Goal: Task Accomplishment & Management: Use online tool/utility

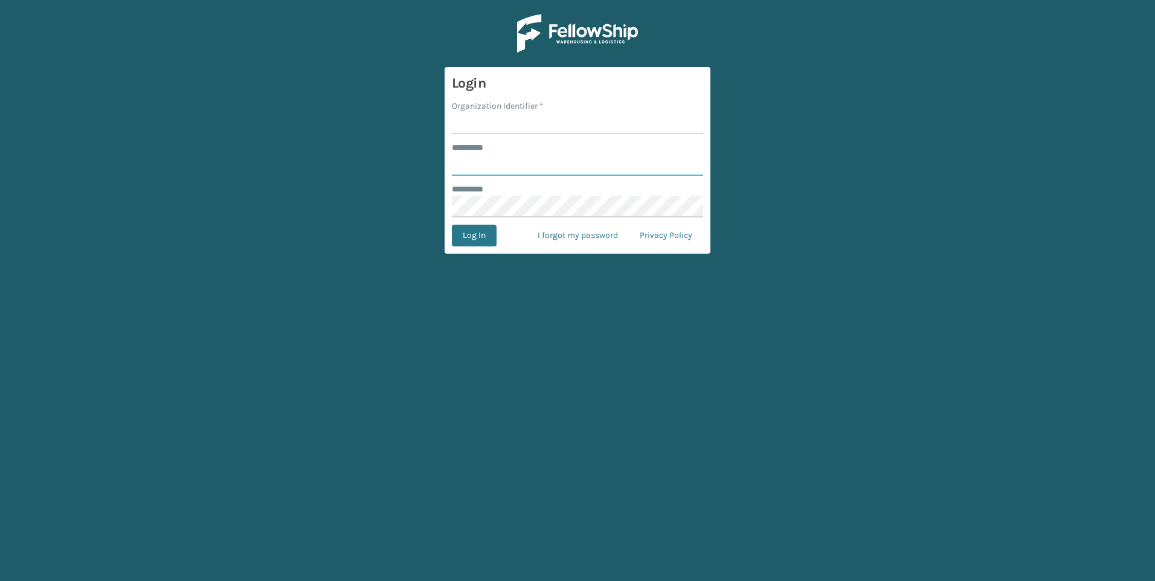
type input "*********"
click at [550, 124] on input "Organization Identifier *" at bounding box center [577, 123] width 251 height 22
type input "[GEOGRAPHIC_DATA]"
click at [452, 225] on button "Log In" at bounding box center [474, 236] width 45 height 22
type input "*********"
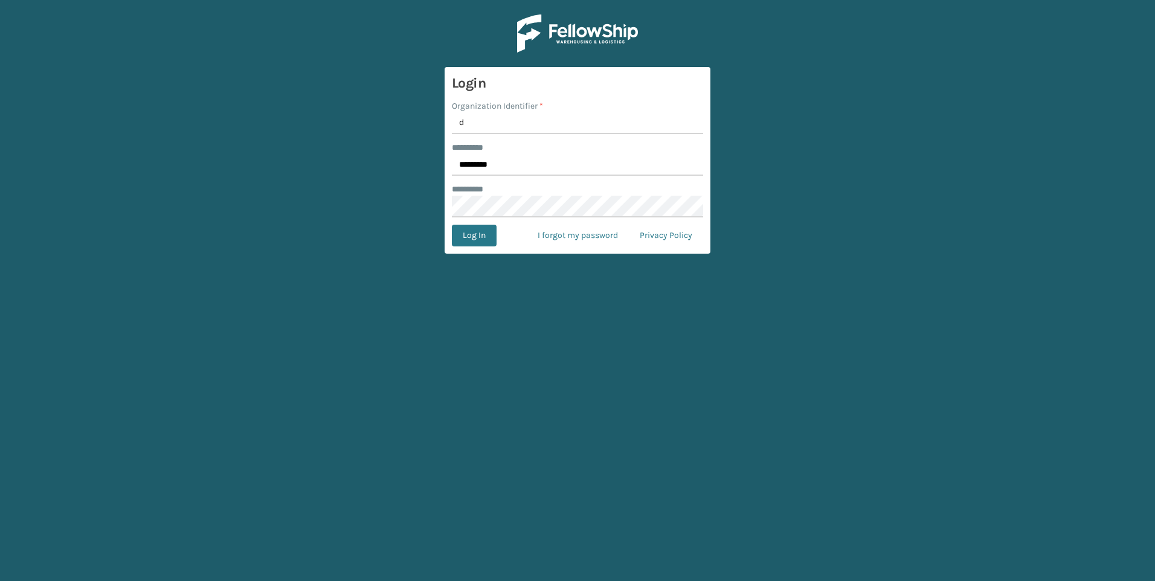
type input "[GEOGRAPHIC_DATA]"
click at [480, 246] on button "Log In" at bounding box center [474, 236] width 45 height 22
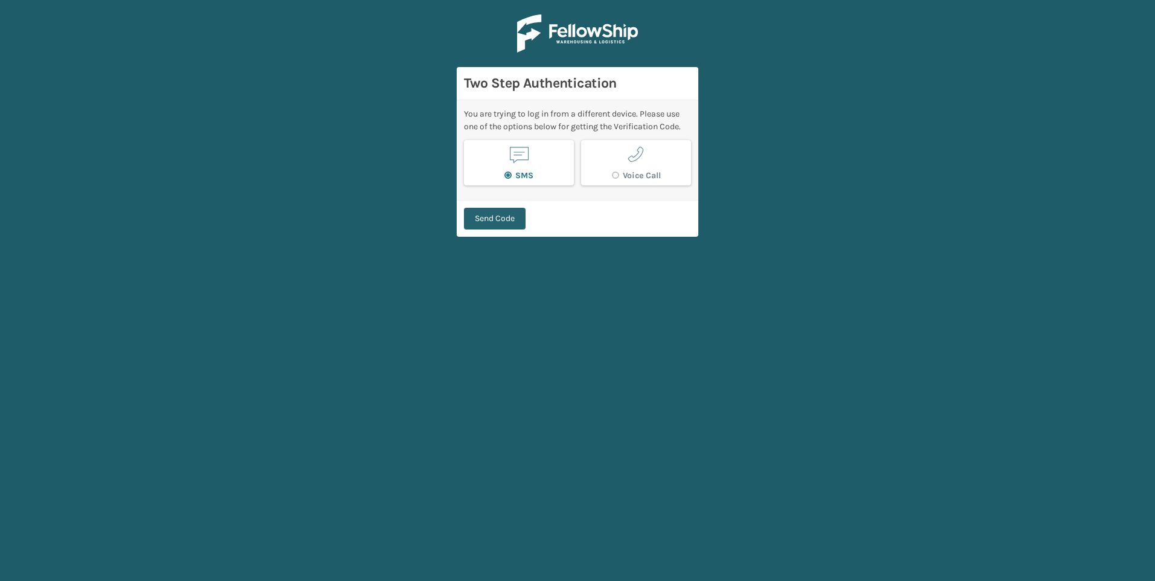
click at [495, 219] on button "Send Code" at bounding box center [495, 219] width 62 height 22
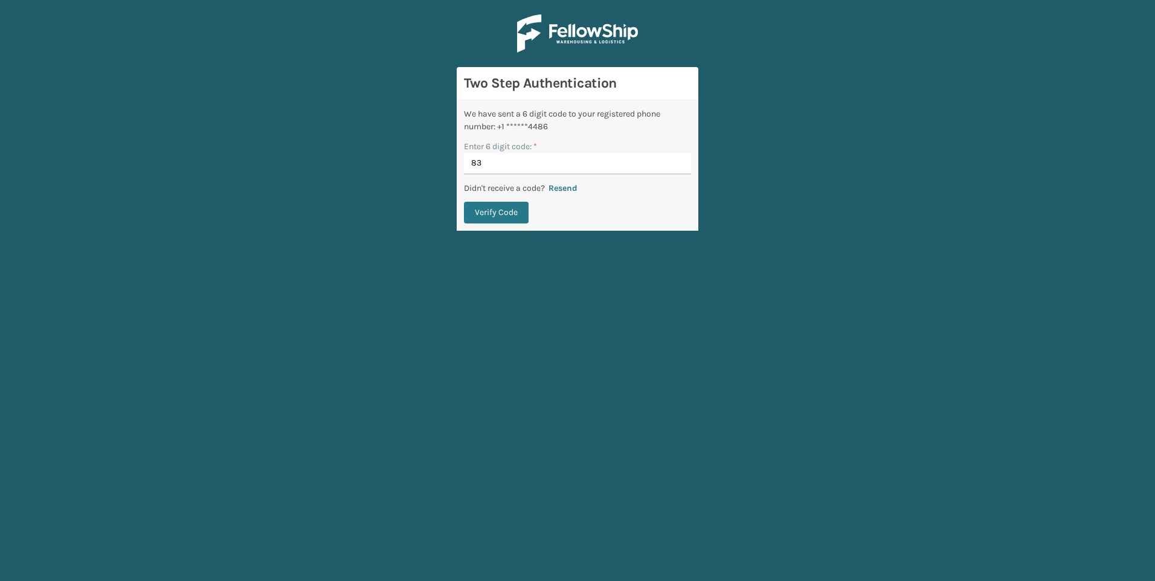
type input "8"
type input "483543"
click at [464, 202] on button "Verify Code" at bounding box center [496, 213] width 65 height 22
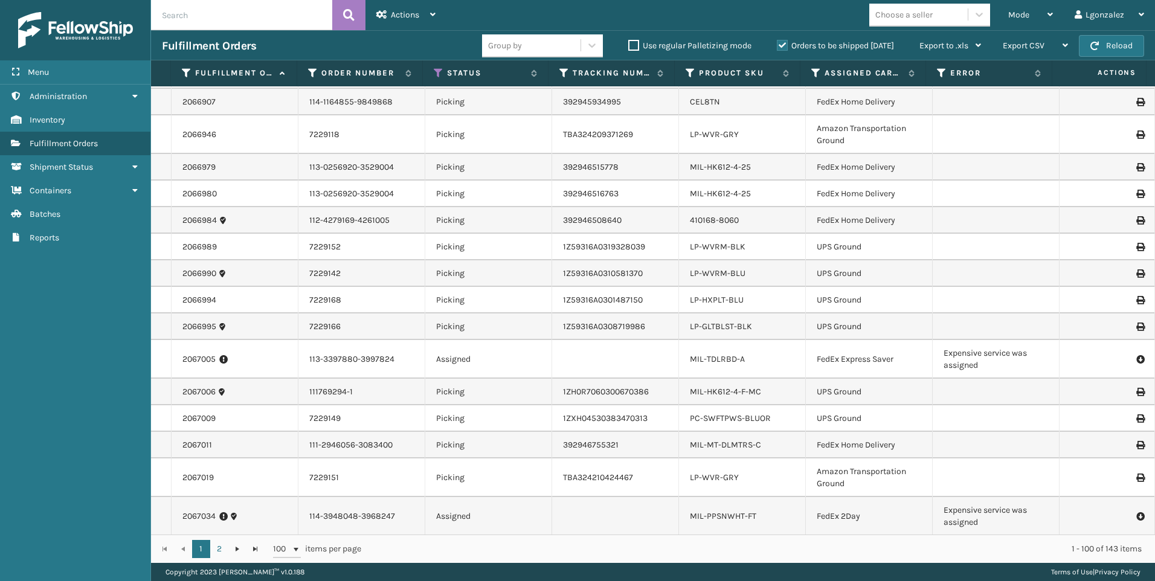
scroll to position [2464, 0]
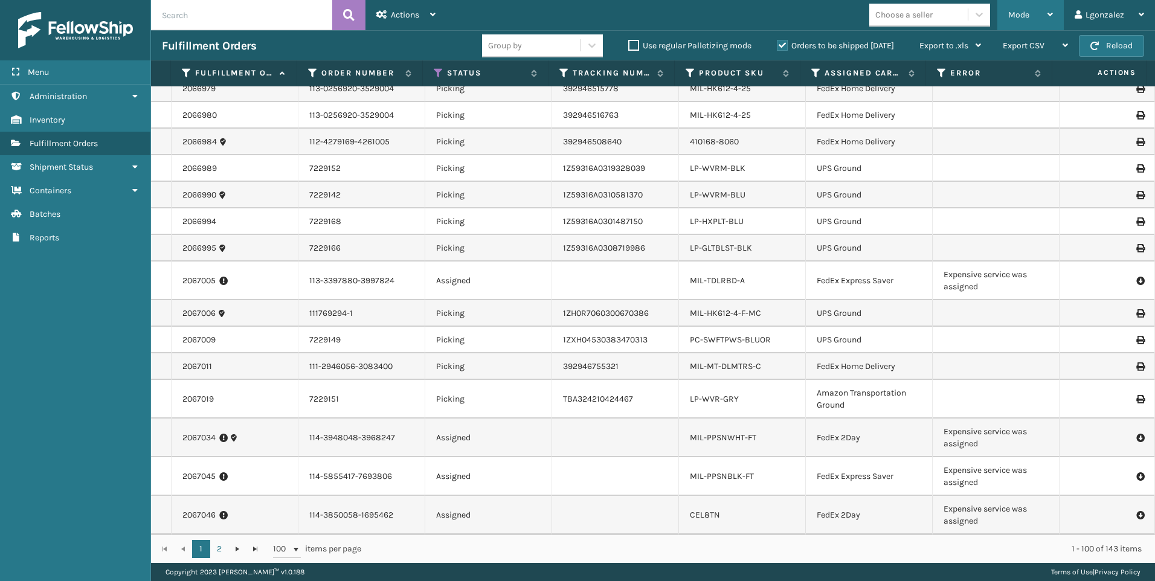
click at [1032, 17] on div "Mode" at bounding box center [1030, 15] width 45 height 30
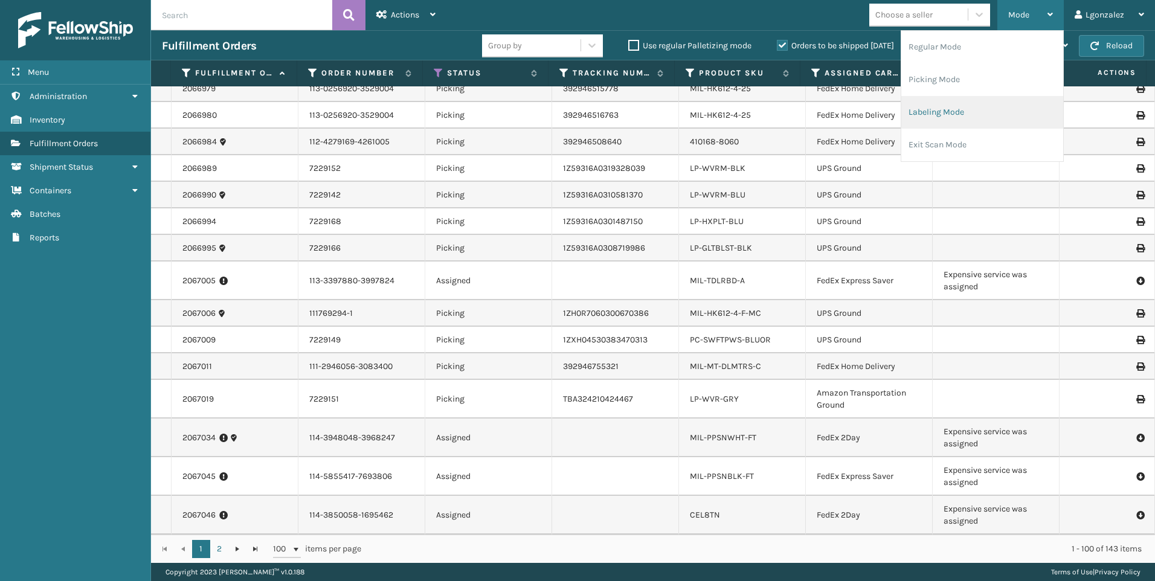
click at [923, 110] on li "Labeling Mode" at bounding box center [982, 112] width 162 height 33
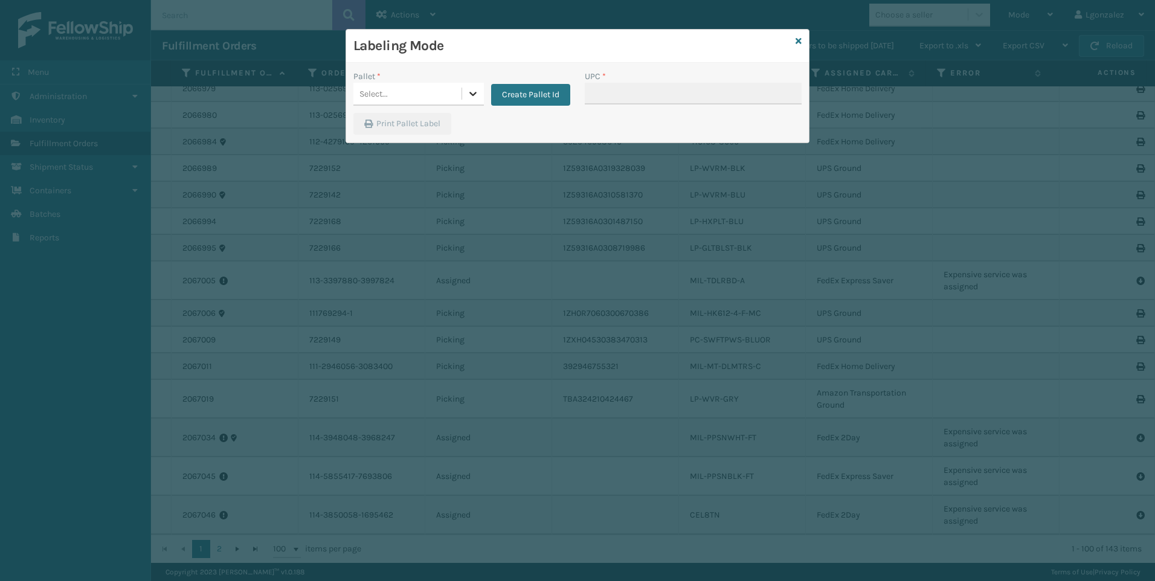
click at [467, 99] on icon at bounding box center [473, 94] width 12 height 12
click at [541, 89] on button "Create Pallet Id" at bounding box center [530, 95] width 79 height 22
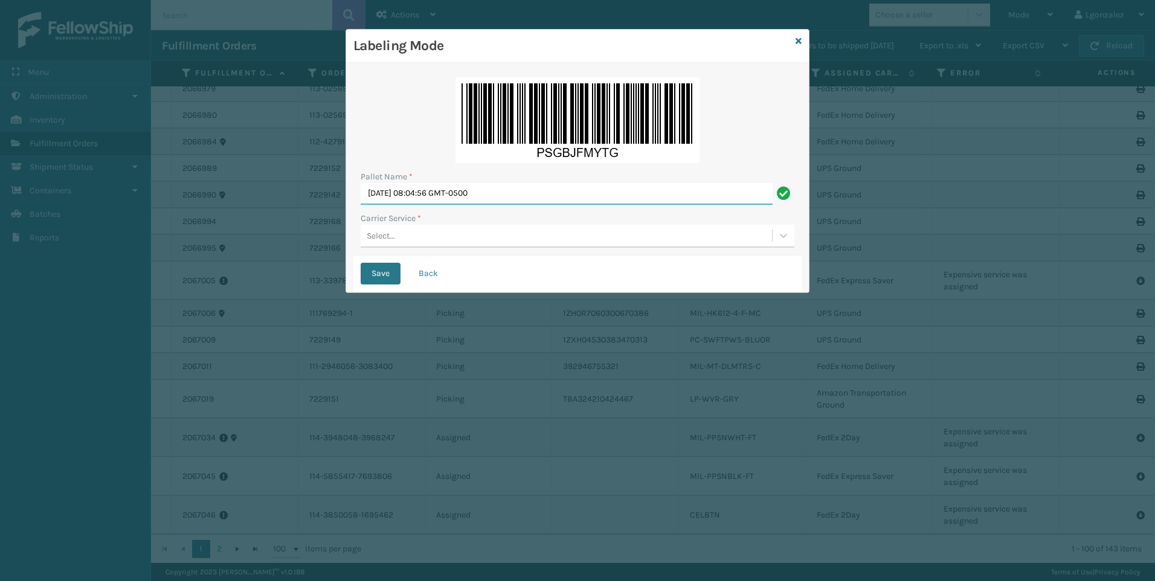
click at [505, 192] on input "[DATE] 08:04:56 GMT-0500" at bounding box center [567, 194] width 412 height 22
type input "Trinity"
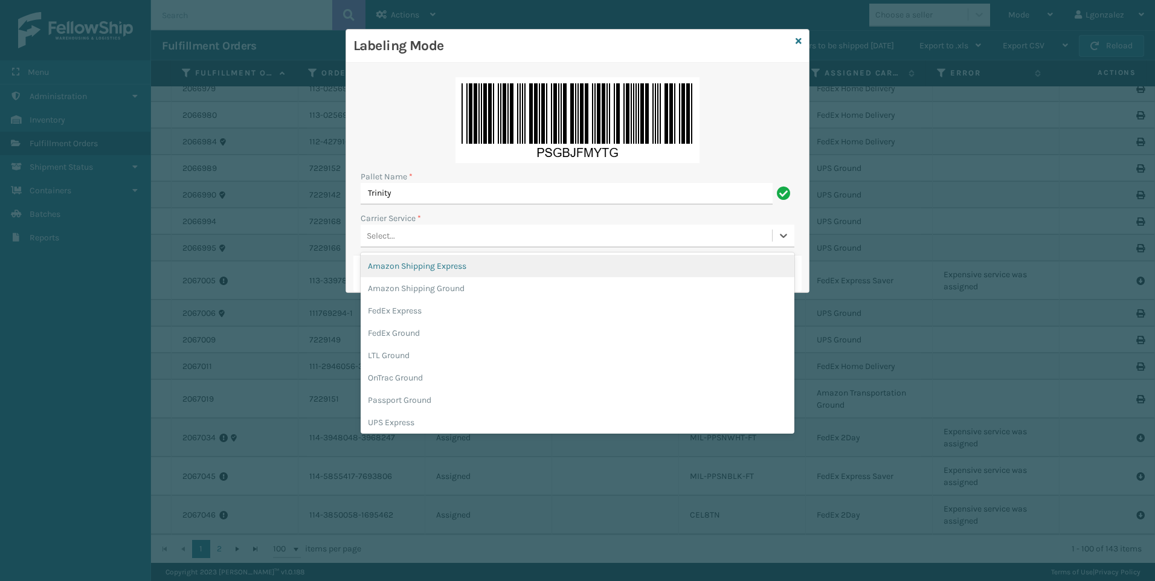
click at [469, 237] on div "Select..." at bounding box center [566, 236] width 411 height 20
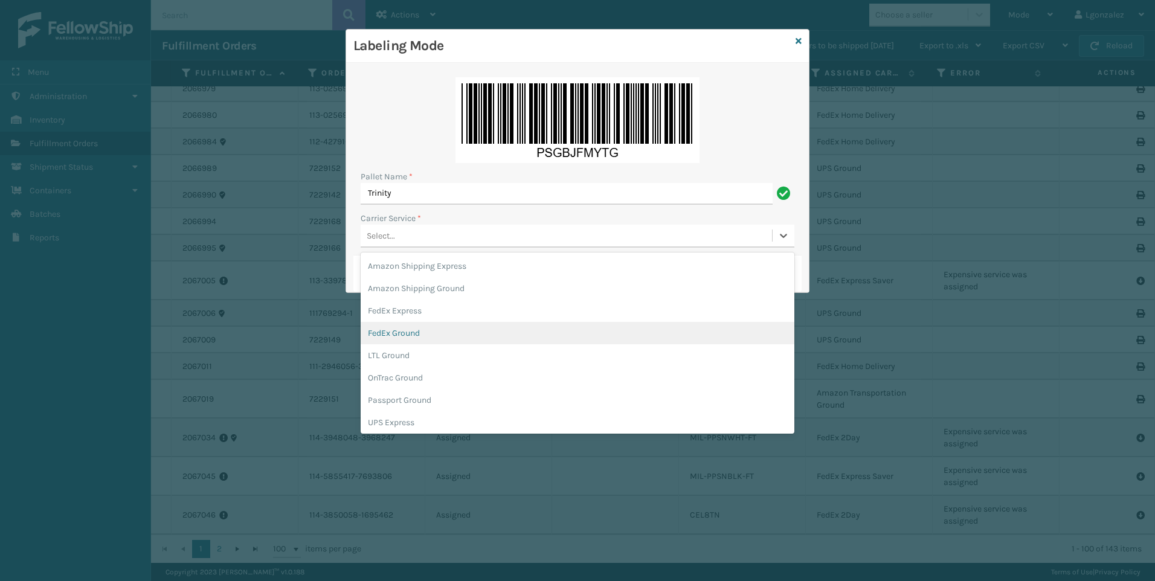
click at [427, 337] on div "FedEx Ground" at bounding box center [578, 333] width 434 height 22
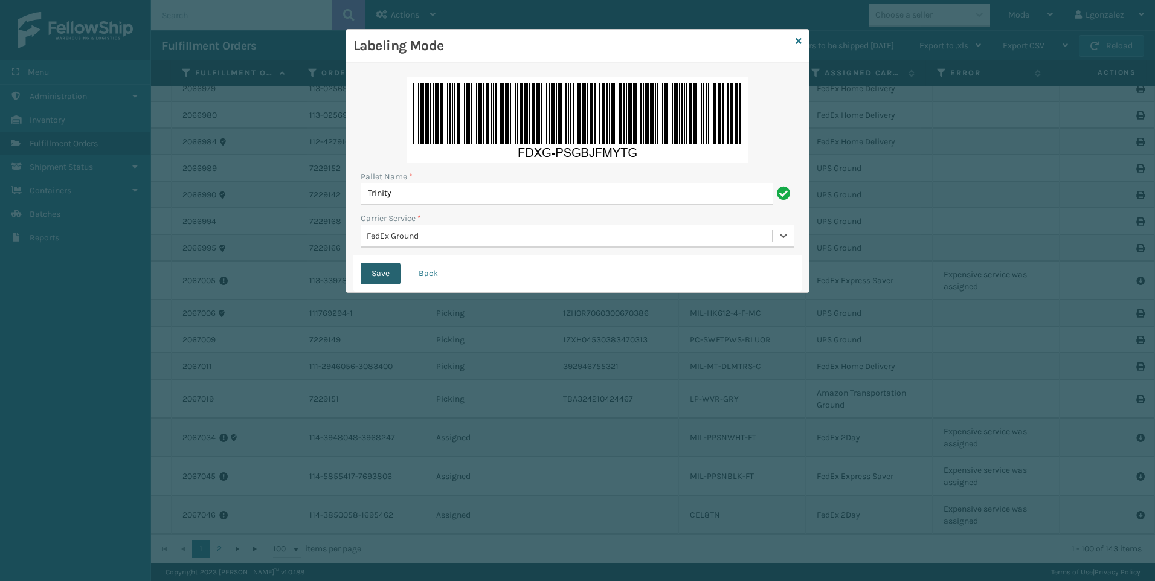
click at [381, 268] on button "Save" at bounding box center [381, 274] width 40 height 22
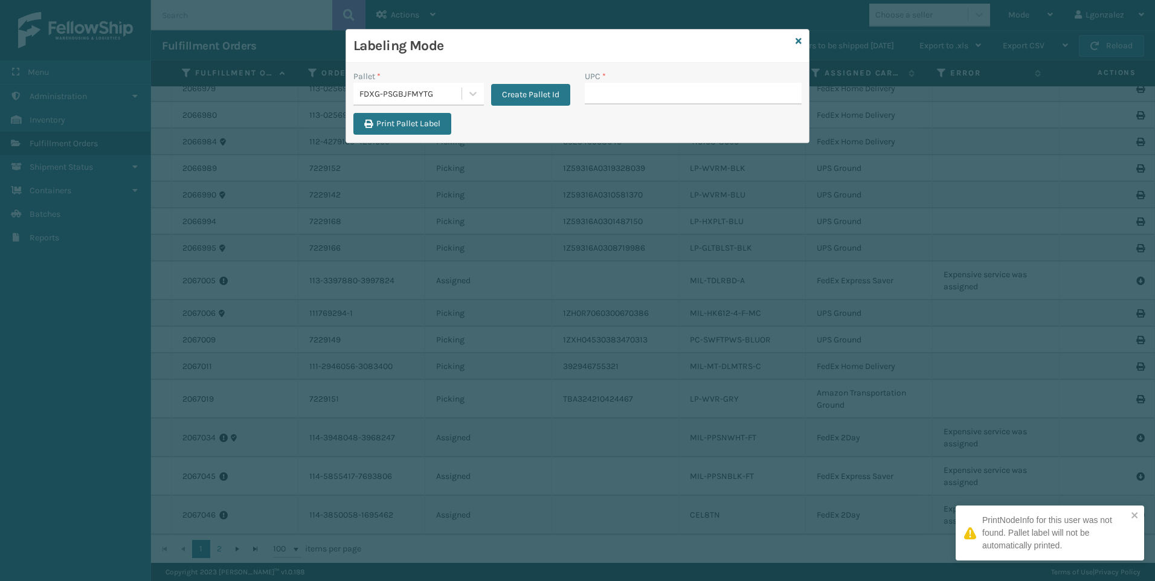
type input "t"
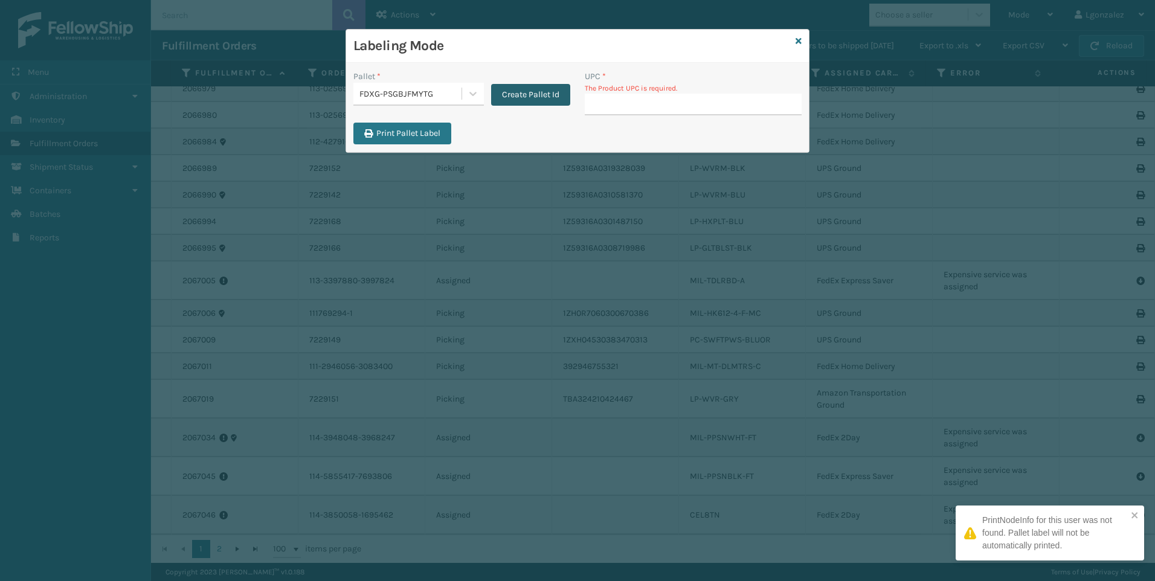
click at [512, 100] on button "Create Pallet Id" at bounding box center [530, 95] width 79 height 22
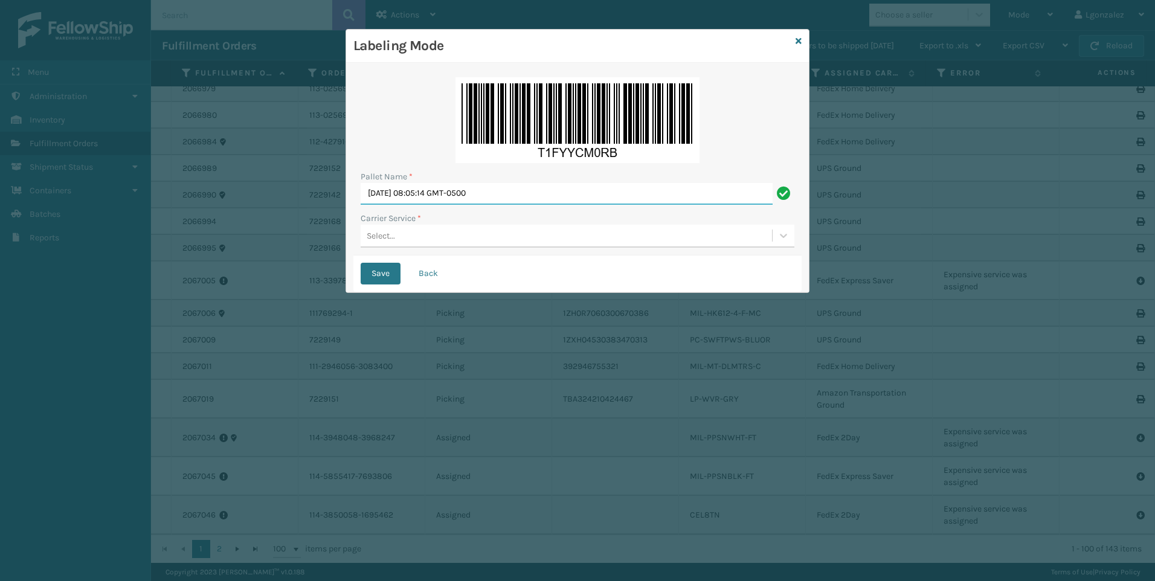
click at [492, 193] on input "[DATE] 08:05:14 GMT-0500" at bounding box center [567, 194] width 412 height 22
type input "Trinity"
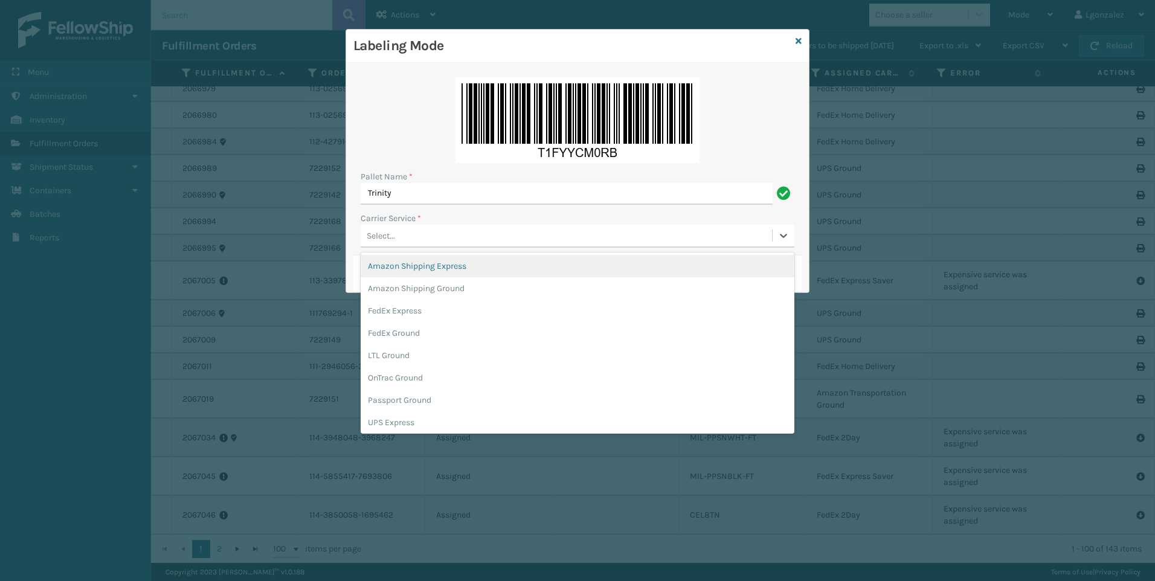
click at [401, 233] on div "Select..." at bounding box center [566, 236] width 411 height 20
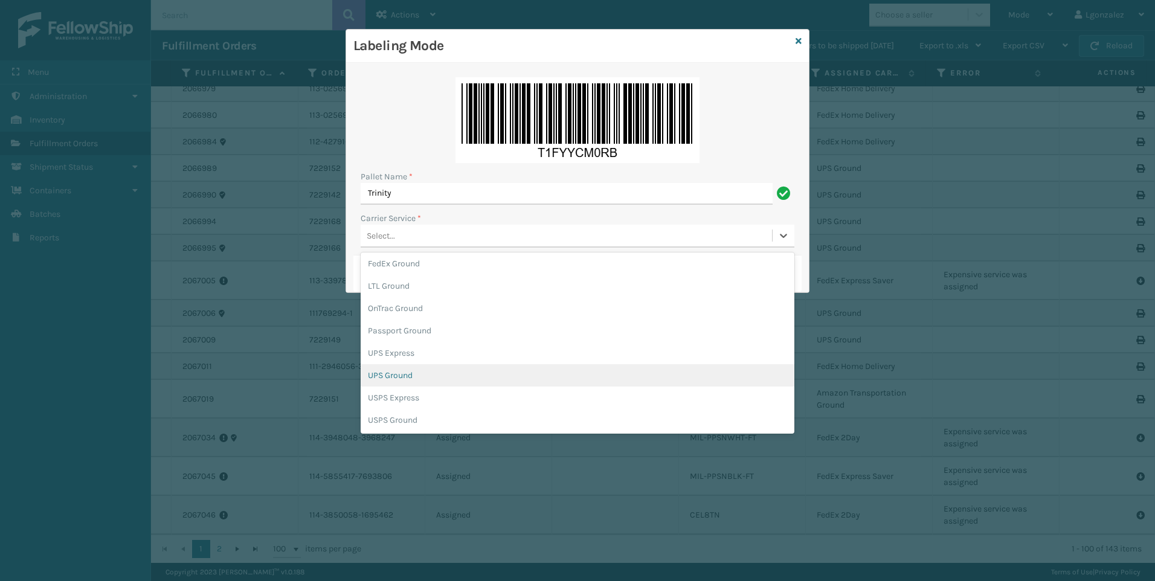
click at [407, 377] on div "UPS Ground" at bounding box center [578, 375] width 434 height 22
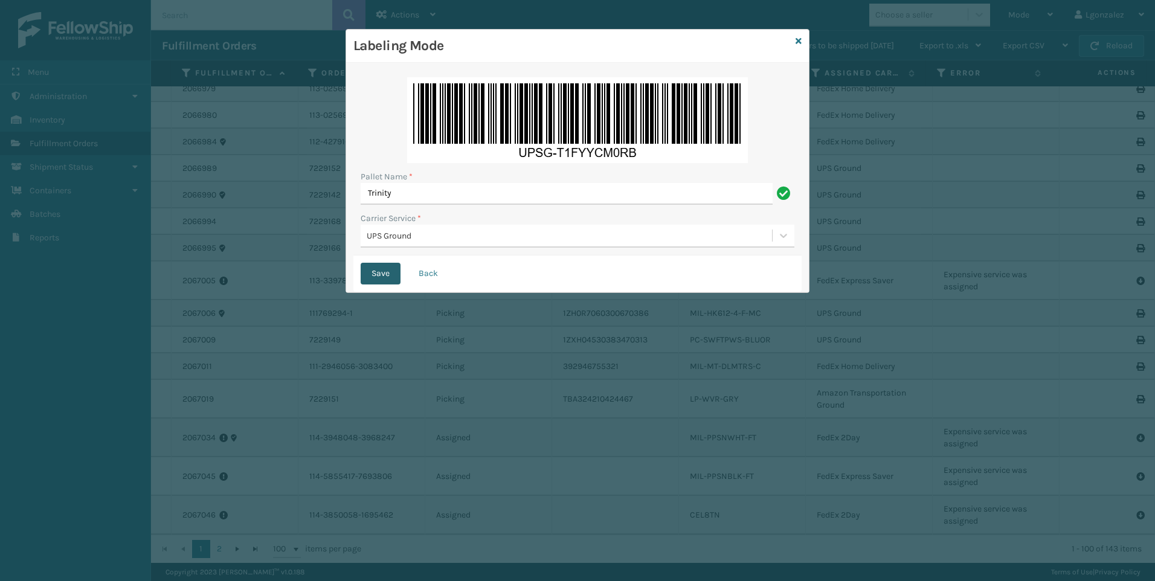
click at [383, 273] on button "Save" at bounding box center [381, 274] width 40 height 22
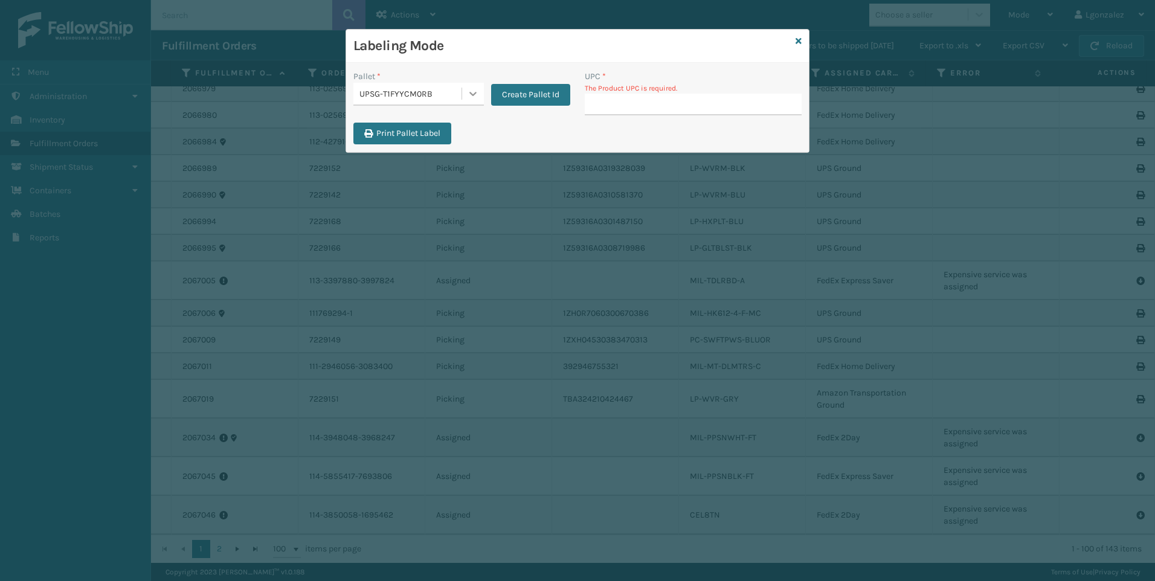
click at [475, 92] on icon at bounding box center [473, 94] width 12 height 12
click at [440, 133] on div "FDXG-PSGBJFMYTG" at bounding box center [418, 127] width 130 height 28
click at [603, 102] on input "UPC *" at bounding box center [693, 105] width 217 height 22
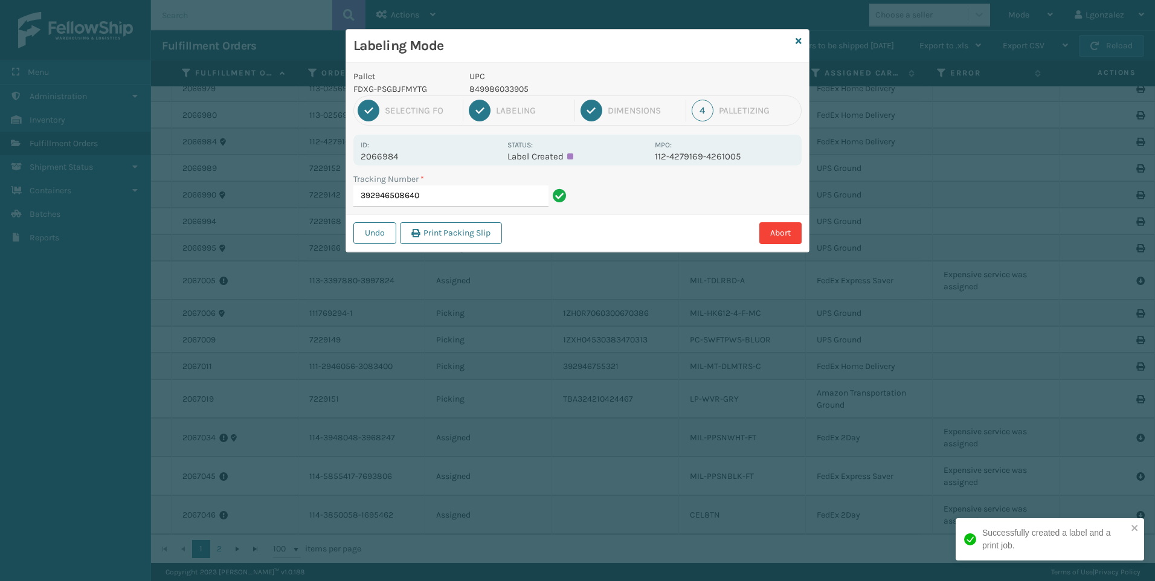
click at [498, 86] on p "849986033905" at bounding box center [558, 89] width 178 height 13
copy p "849986033905"
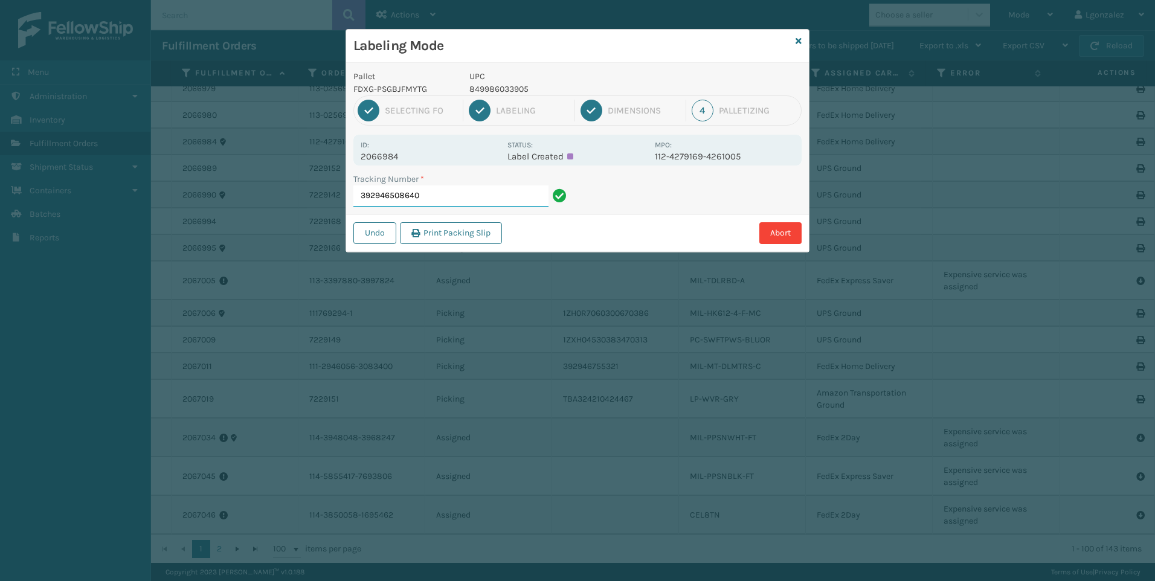
click at [492, 196] on input "392946508640" at bounding box center [450, 196] width 195 height 22
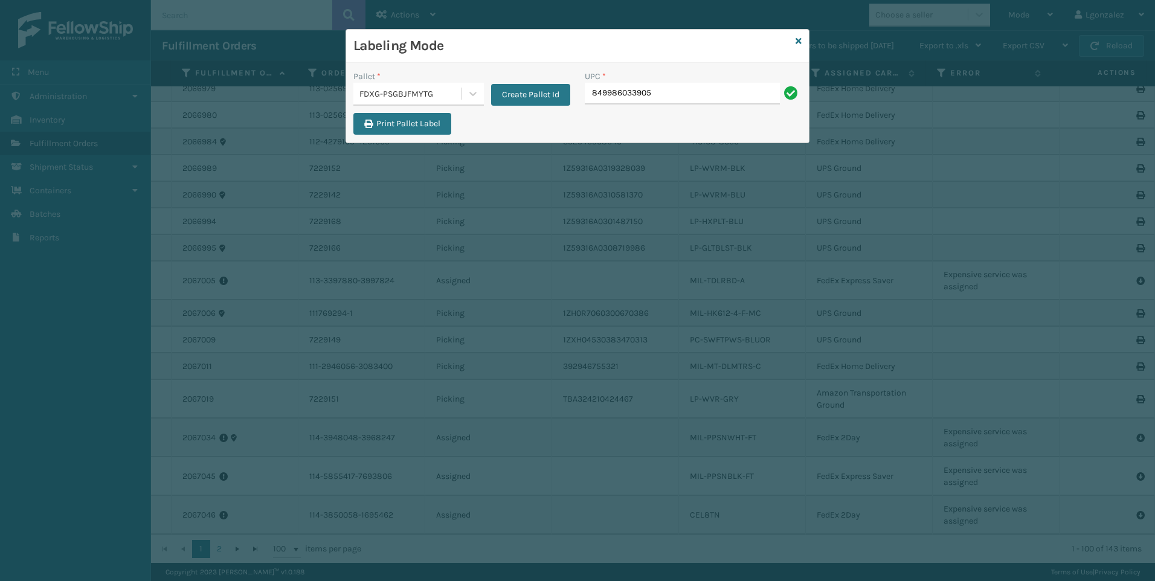
type input "849986033905"
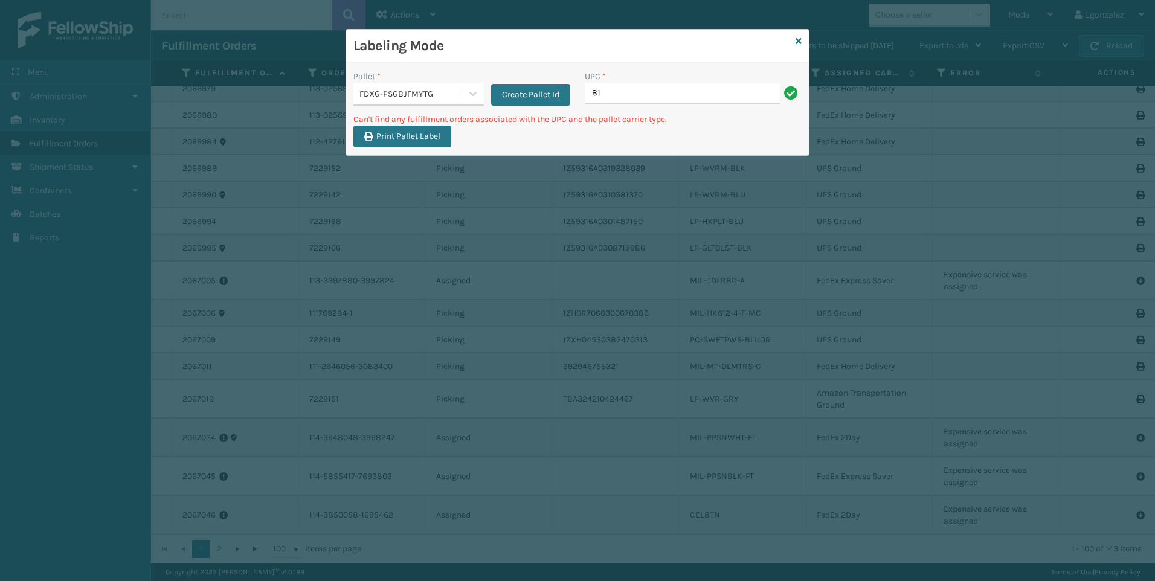
type input "8"
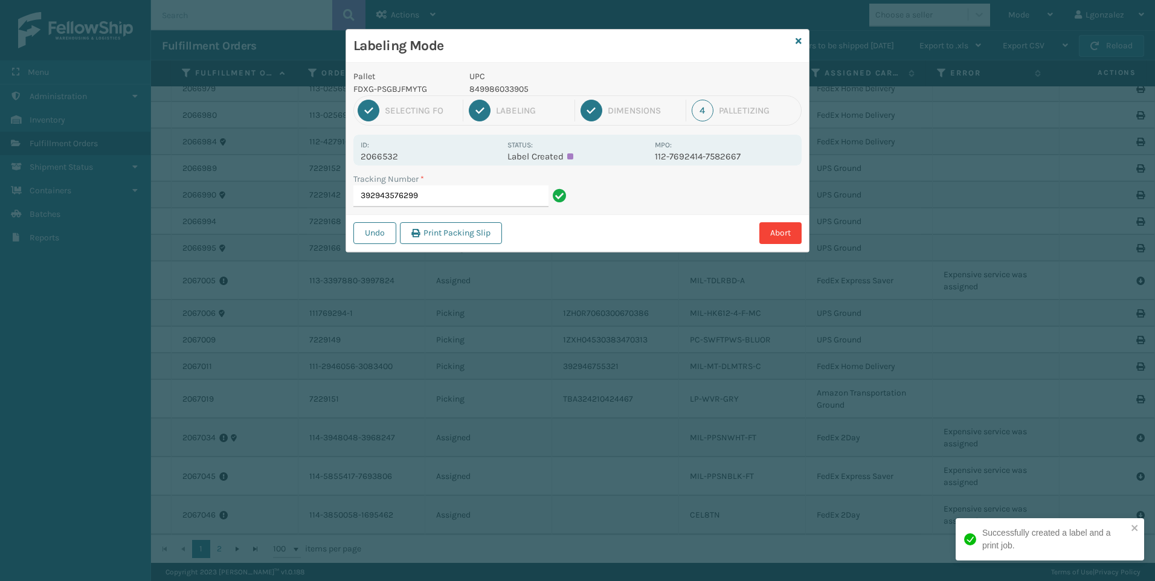
click at [507, 88] on p "849986033905" at bounding box center [558, 89] width 178 height 13
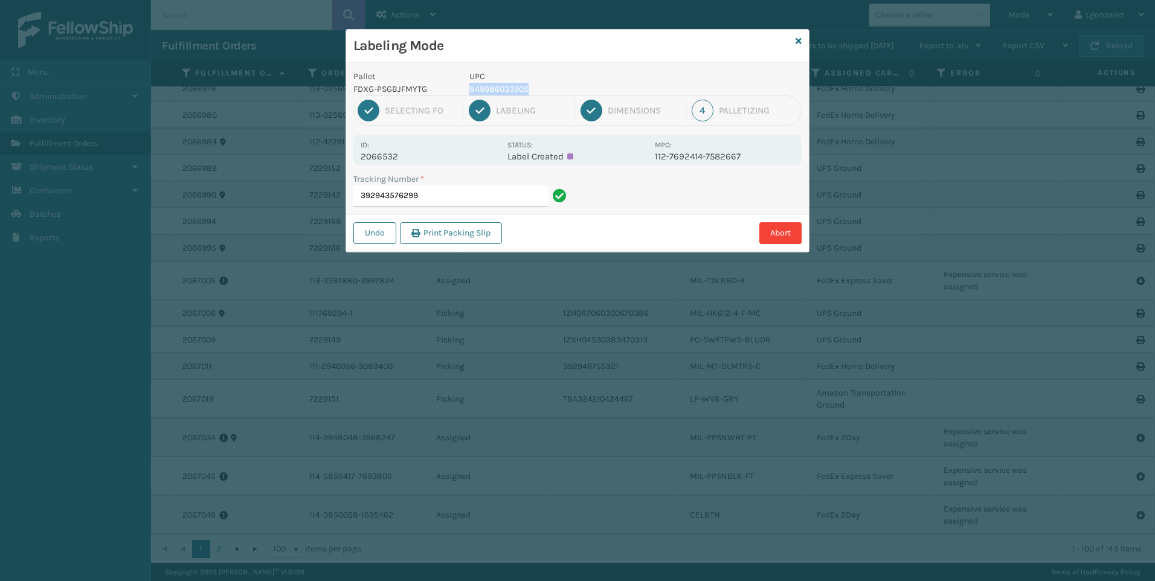
copy p "849986033905"
click at [507, 198] on input "392943576299" at bounding box center [450, 196] width 195 height 22
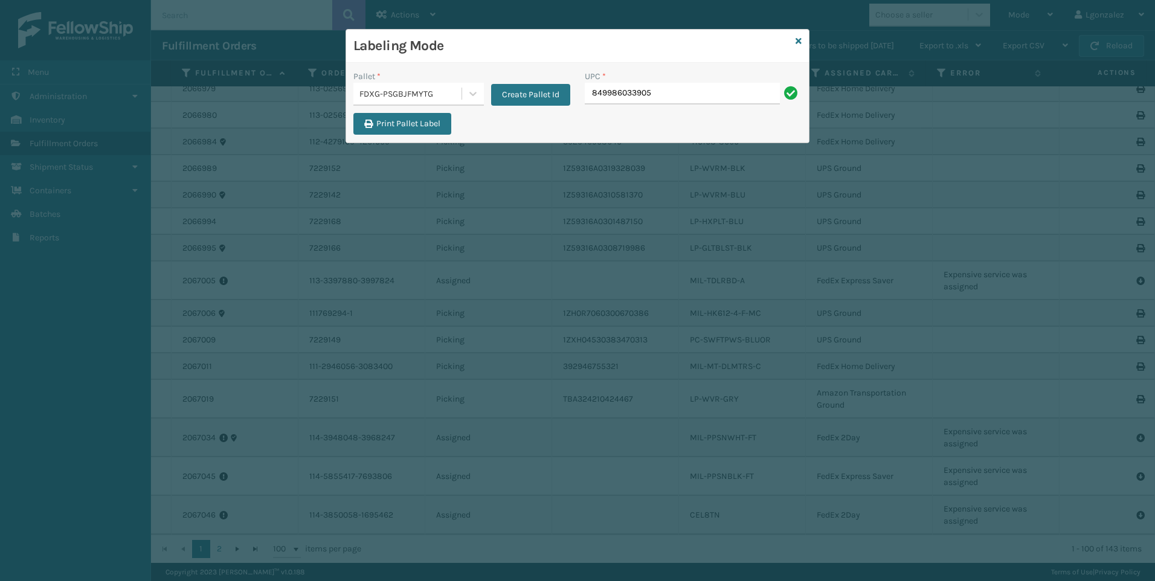
type input "849986033905"
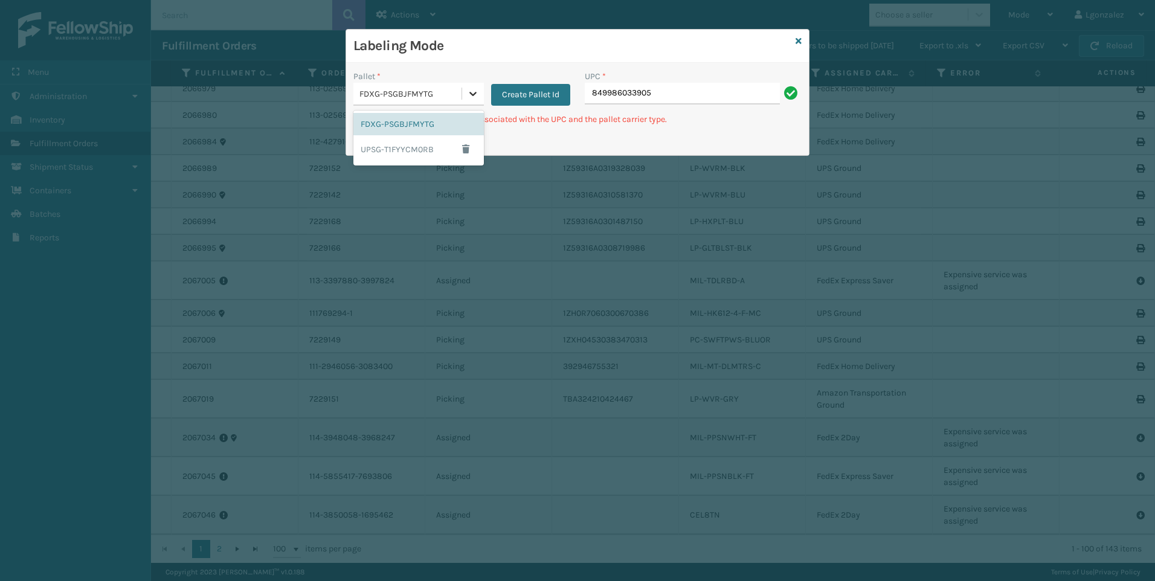
click at [471, 92] on icon at bounding box center [473, 94] width 12 height 12
click at [408, 150] on div "UPSG-T1FYYCM0RB" at bounding box center [418, 149] width 130 height 28
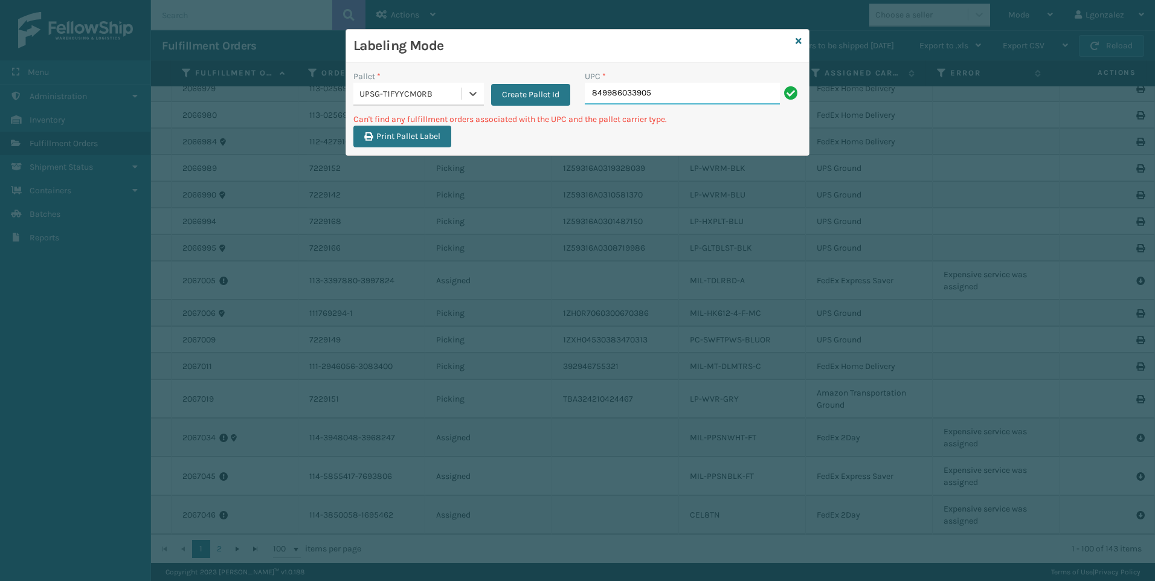
click at [696, 90] on input "849986033905" at bounding box center [682, 94] width 195 height 22
click at [478, 103] on div at bounding box center [473, 94] width 22 height 22
click at [414, 129] on div "FDXG-PSGBJFMYTG" at bounding box center [418, 124] width 130 height 22
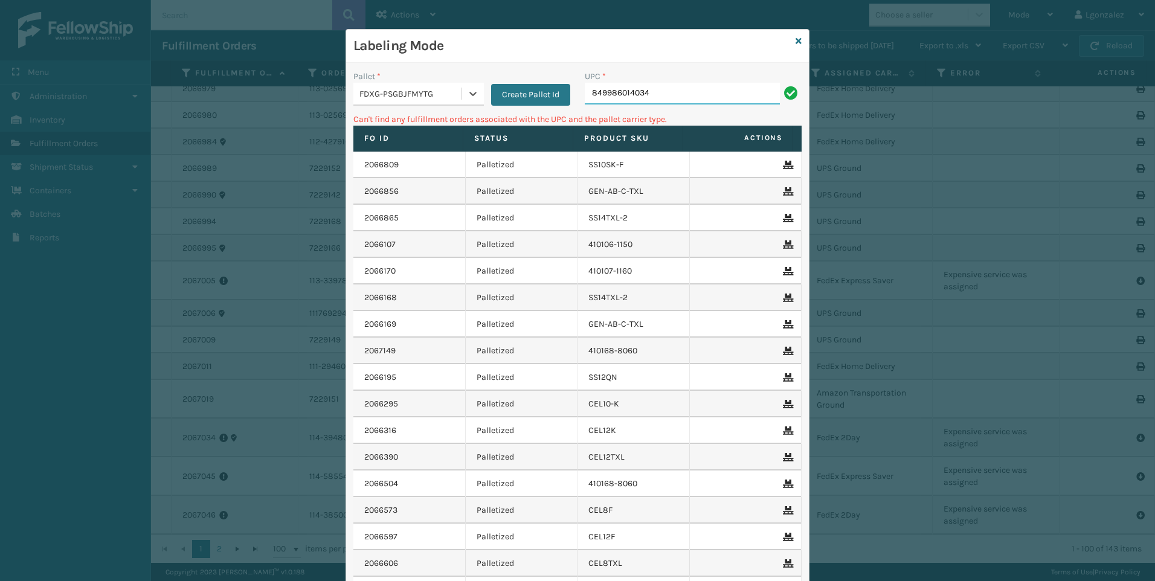
click at [729, 90] on input "849986014034" at bounding box center [682, 94] width 195 height 22
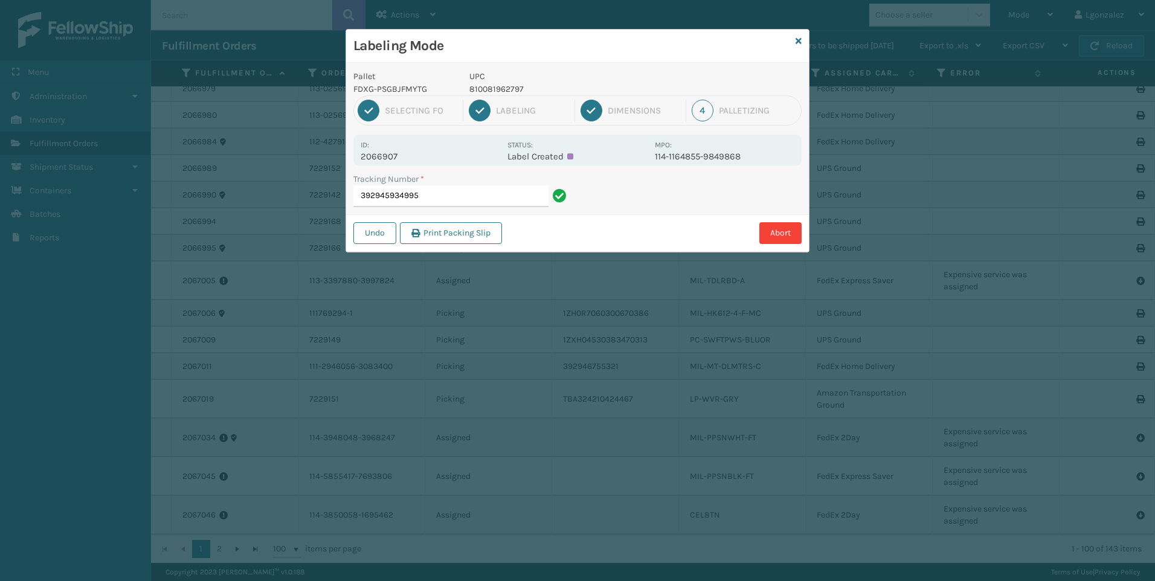
click at [493, 92] on p "810081962797" at bounding box center [558, 89] width 178 height 13
copy p "810081962797"
click at [506, 194] on input "392945934995" at bounding box center [450, 196] width 195 height 22
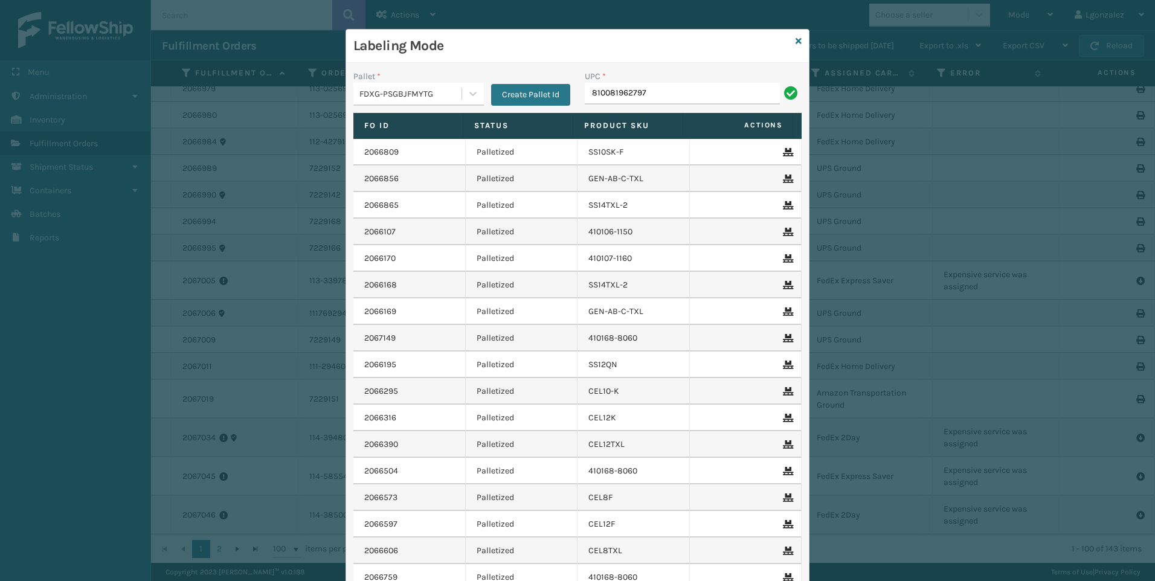
type input "810081962797"
click at [796, 40] on icon at bounding box center [799, 41] width 6 height 8
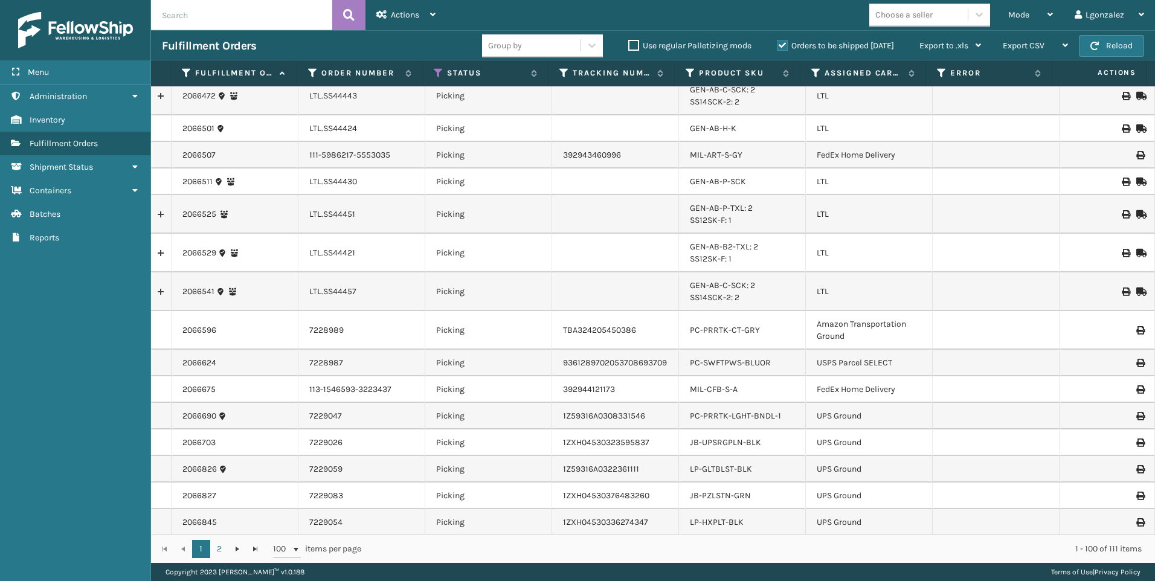
scroll to position [1087, 0]
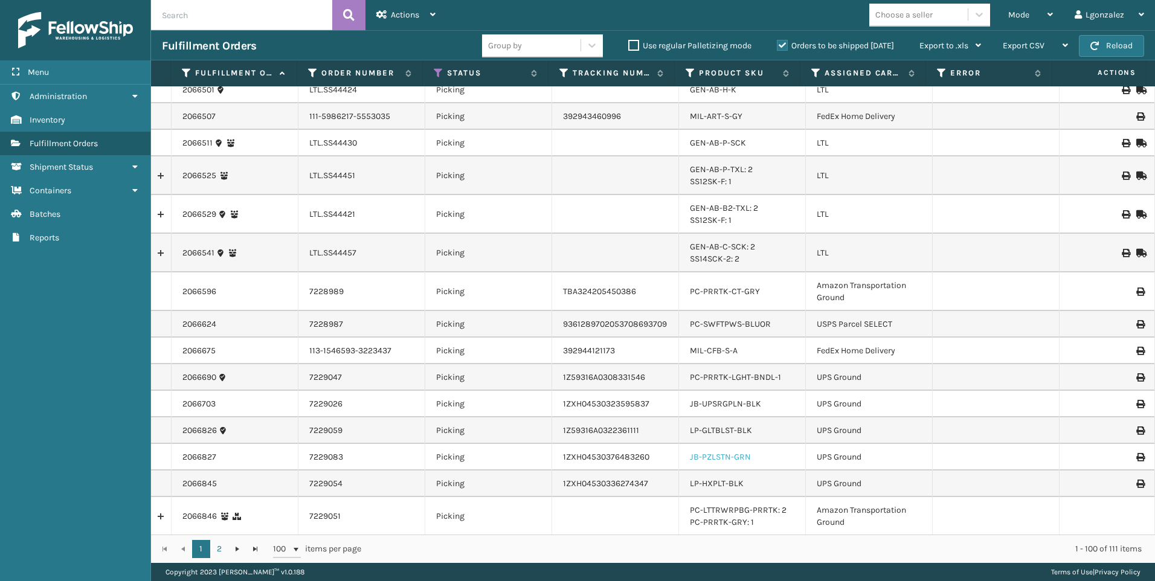
click at [732, 460] on link "JB-PZLSTN-GRN" at bounding box center [720, 457] width 61 height 10
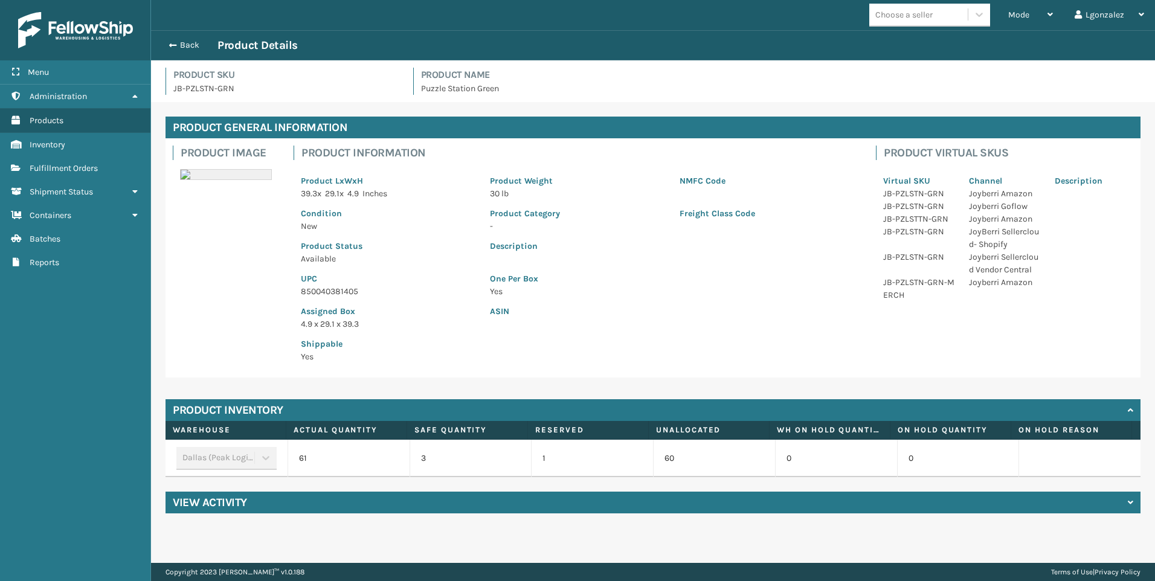
click at [323, 288] on p "850040381405" at bounding box center [388, 291] width 175 height 13
copy p "850040381405"
click at [76, 164] on span "Fulfillment Orders" at bounding box center [64, 168] width 68 height 10
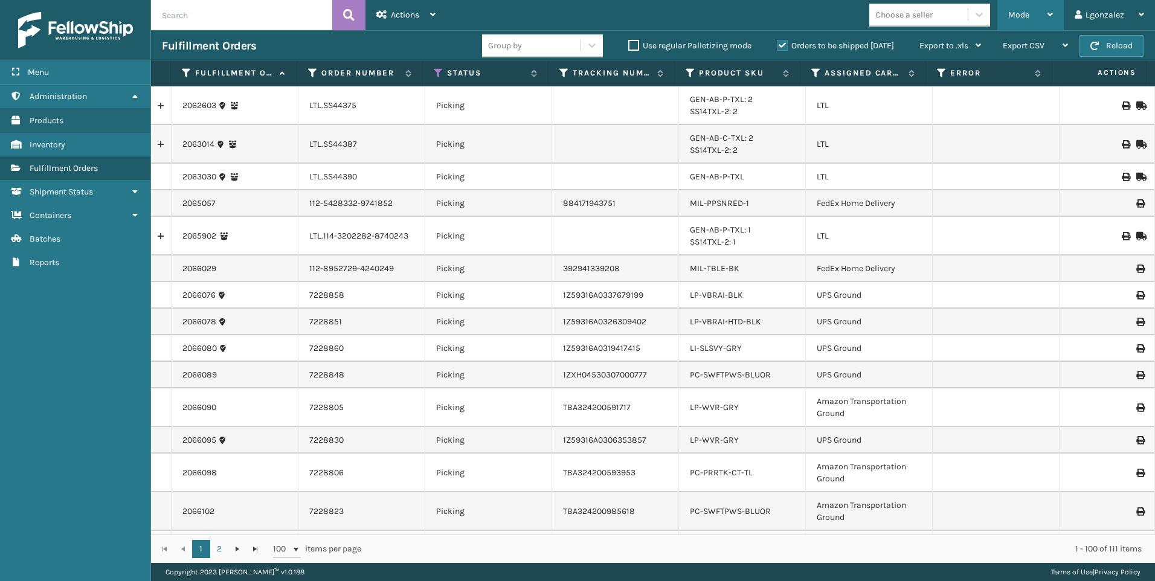
click at [1053, 12] on icon at bounding box center [1050, 14] width 5 height 8
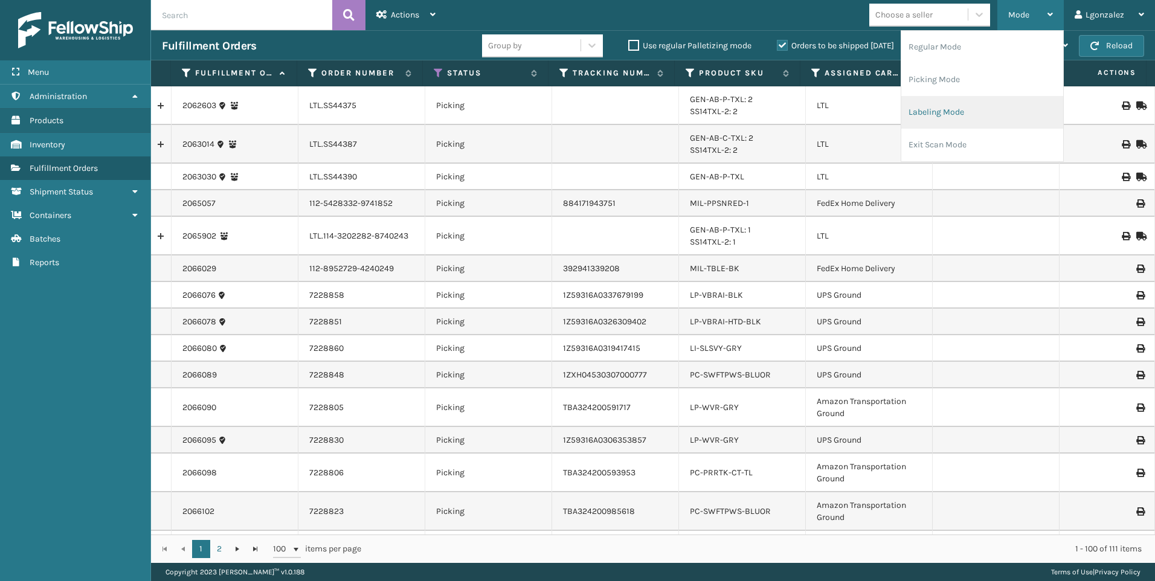
click at [945, 106] on li "Labeling Mode" at bounding box center [982, 112] width 162 height 33
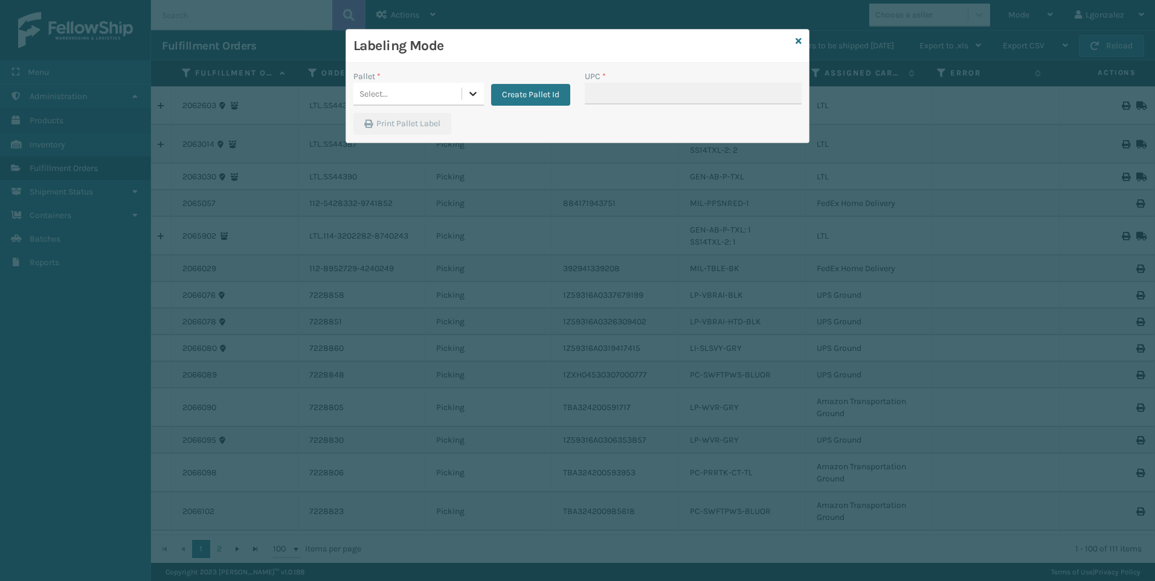
click at [476, 91] on icon at bounding box center [473, 94] width 12 height 12
click at [418, 151] on div "UPSG-T1FYYCM0RB" at bounding box center [418, 146] width 130 height 22
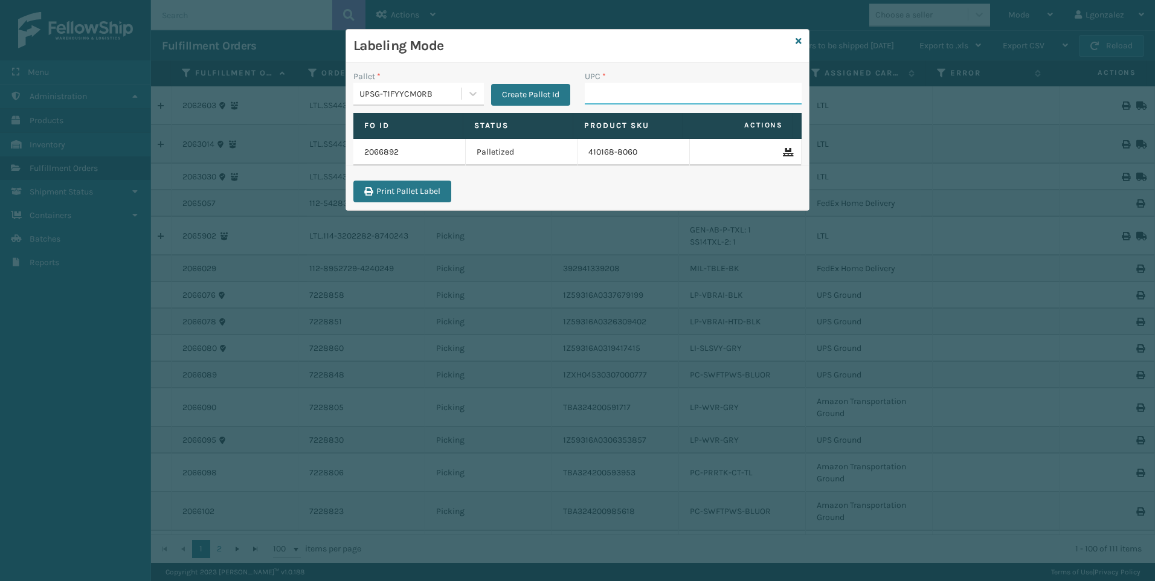
click at [594, 89] on input "UPC *" at bounding box center [693, 94] width 217 height 22
paste input "850040381405"
type input "850040381405"
click at [799, 40] on icon at bounding box center [799, 41] width 6 height 8
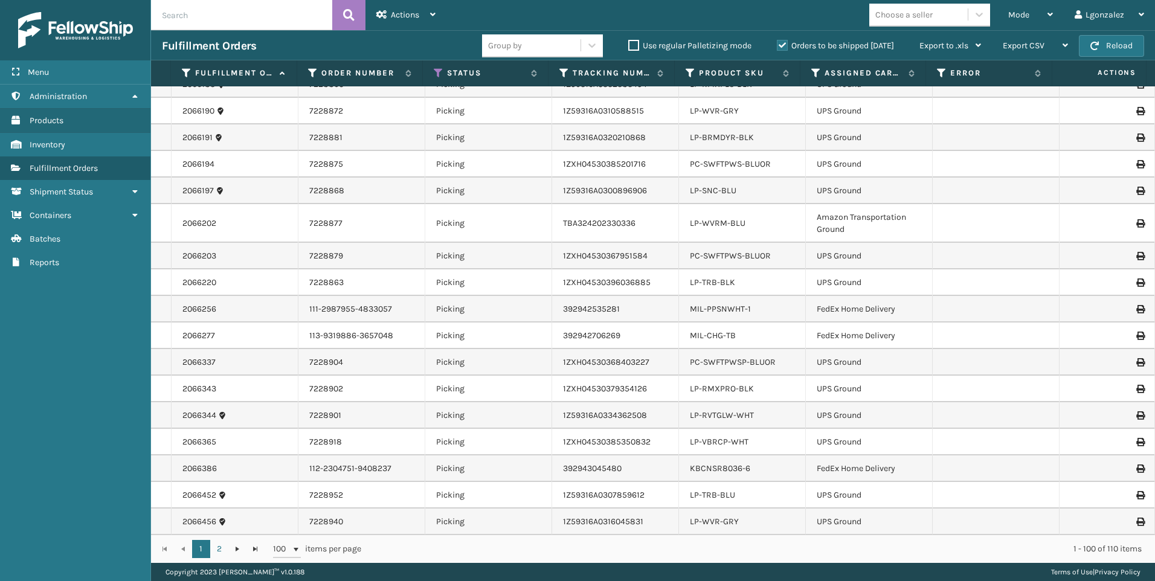
scroll to position [494, 0]
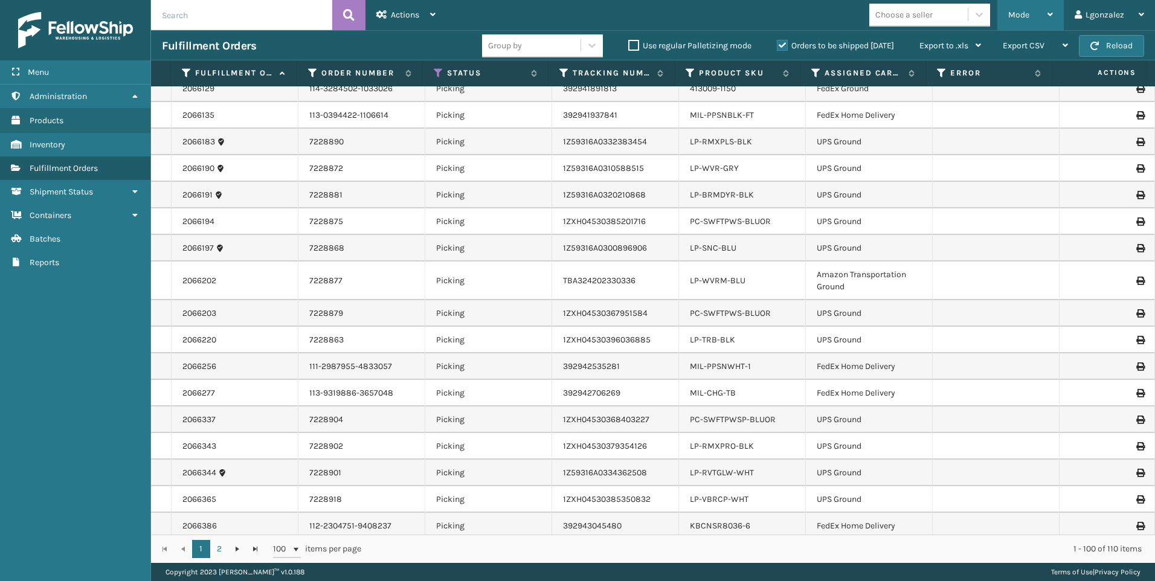
click at [1043, 23] on div "Mode" at bounding box center [1030, 15] width 45 height 30
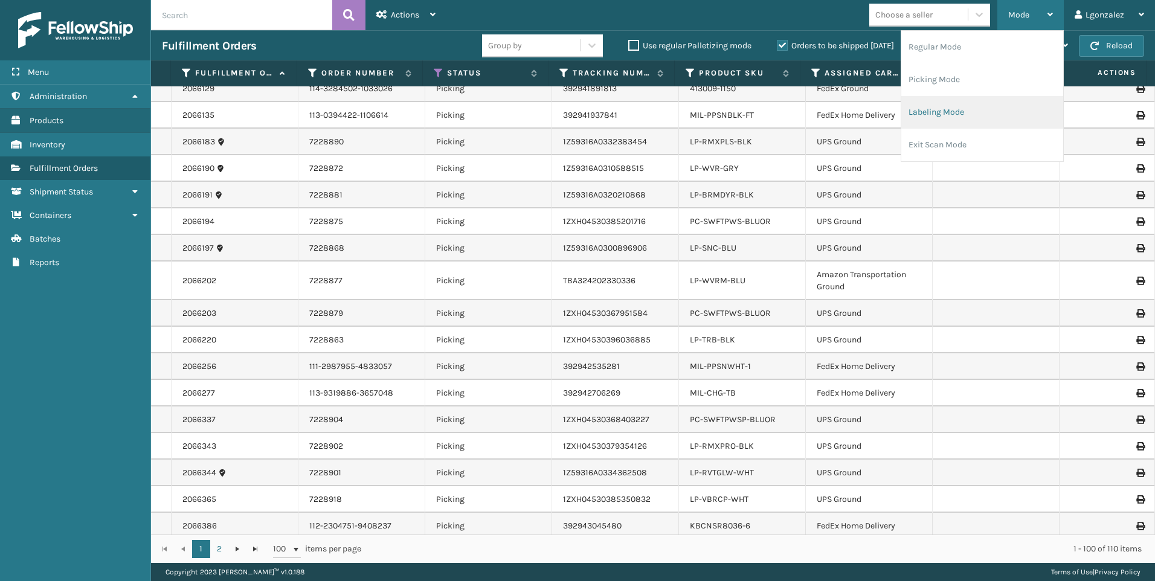
click at [945, 110] on li "Labeling Mode" at bounding box center [982, 112] width 162 height 33
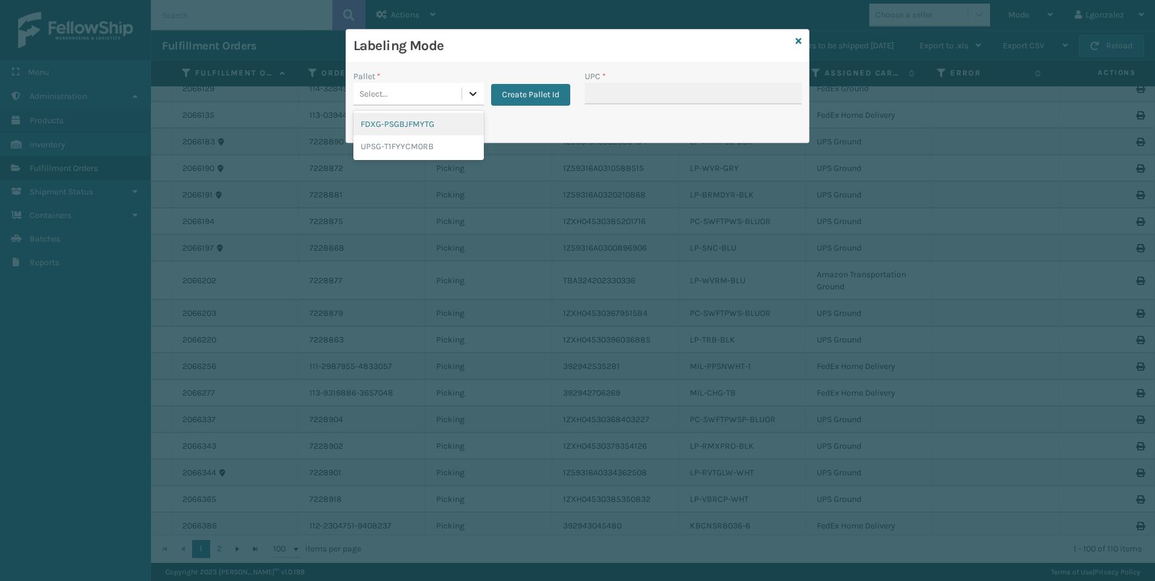
click at [477, 95] on icon at bounding box center [473, 94] width 12 height 12
click at [419, 145] on div "UPSG-T1FYYCM0RB" at bounding box center [418, 146] width 130 height 22
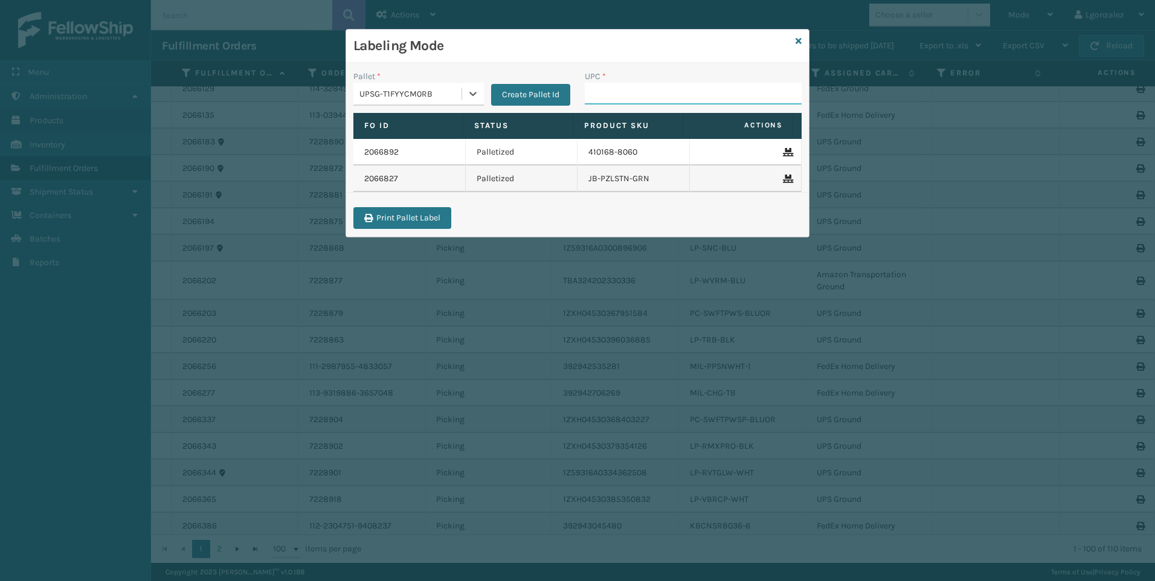
click at [604, 98] on input "UPC *" at bounding box center [693, 94] width 217 height 22
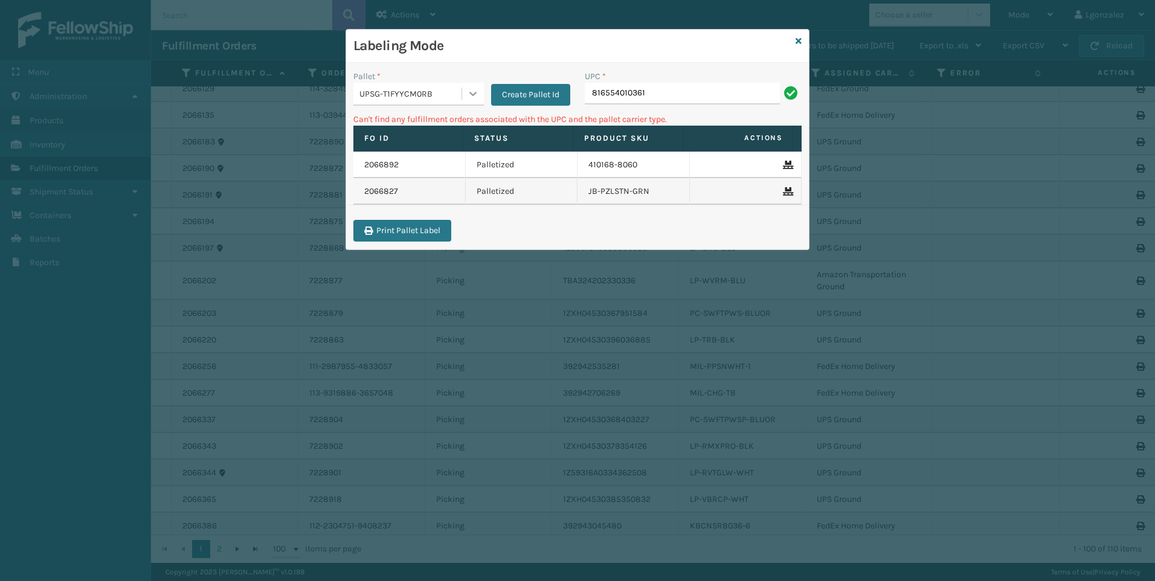
click at [473, 98] on icon at bounding box center [473, 94] width 12 height 12
click at [418, 129] on div "FDXG-PSGBJFMYTG" at bounding box center [418, 124] width 130 height 22
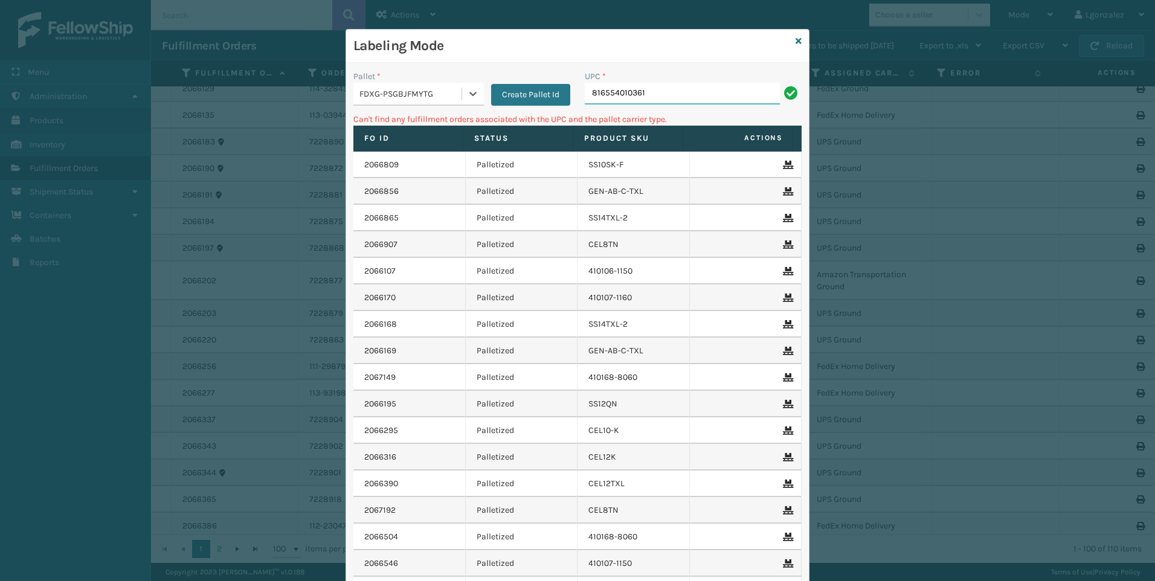
click at [695, 93] on input "816554010361" at bounding box center [682, 94] width 195 height 22
click at [470, 93] on icon at bounding box center [472, 94] width 7 height 4
drag, startPoint x: 433, startPoint y: 142, endPoint x: 513, endPoint y: 118, distance: 83.2
click at [434, 143] on div "UPSG-T1FYYCM0RB" at bounding box center [418, 146] width 130 height 22
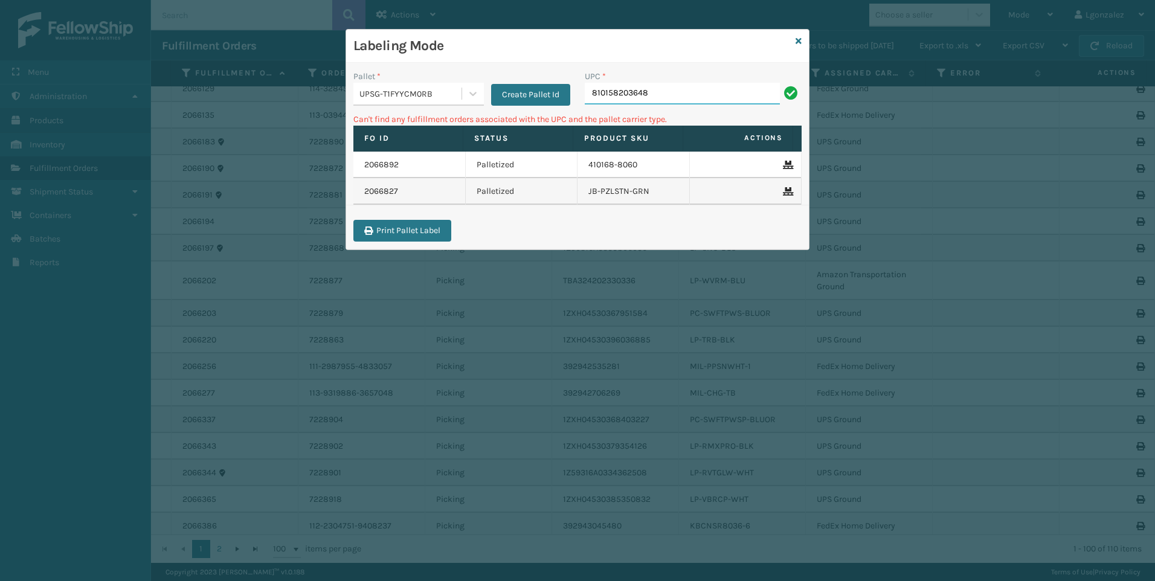
click at [666, 97] on input "810158203648" at bounding box center [682, 94] width 195 height 22
click at [463, 99] on div at bounding box center [473, 94] width 22 height 22
drag, startPoint x: 417, startPoint y: 118, endPoint x: 426, endPoint y: 120, distance: 8.5
click at [417, 118] on div "FDXG-PSGBJFMYTG" at bounding box center [418, 124] width 130 height 22
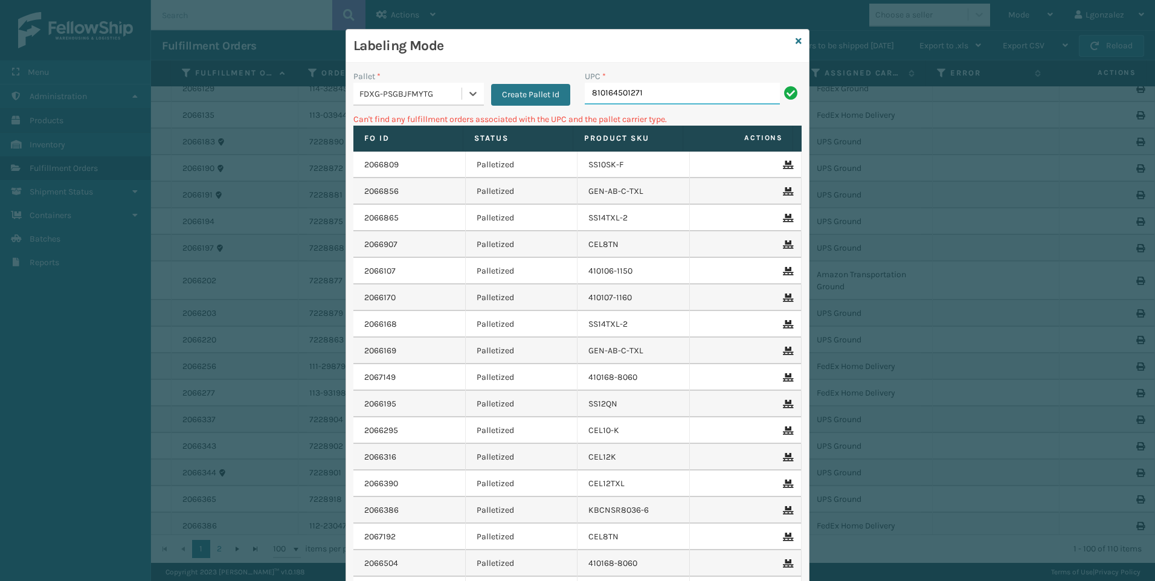
click at [668, 94] on input "810164501271" at bounding box center [682, 94] width 195 height 22
click at [796, 41] on icon at bounding box center [799, 41] width 6 height 8
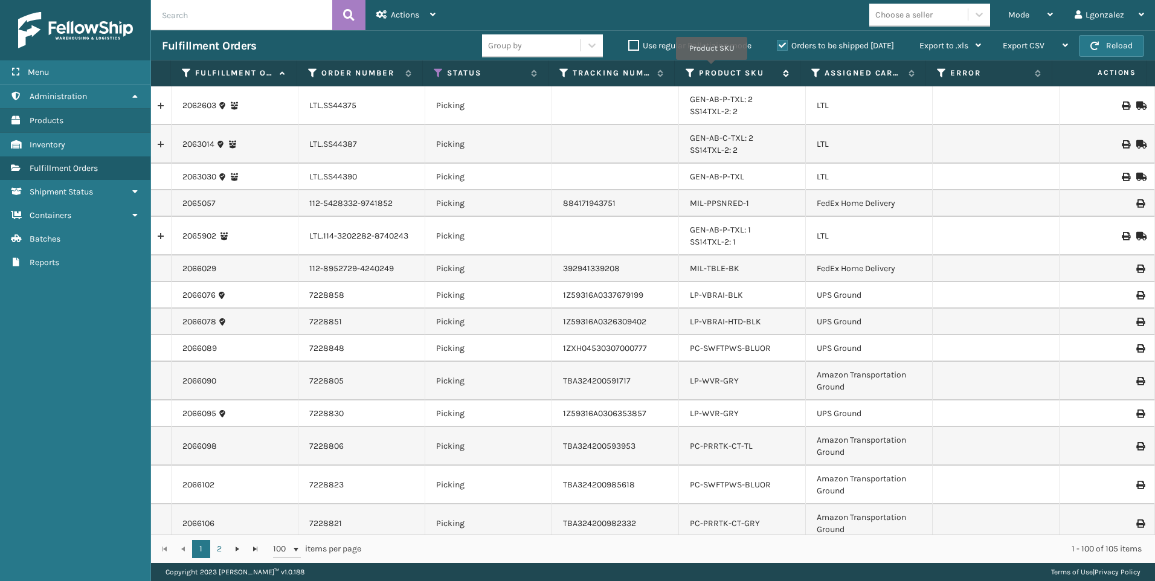
click at [712, 69] on label "Product SKU" at bounding box center [738, 73] width 78 height 11
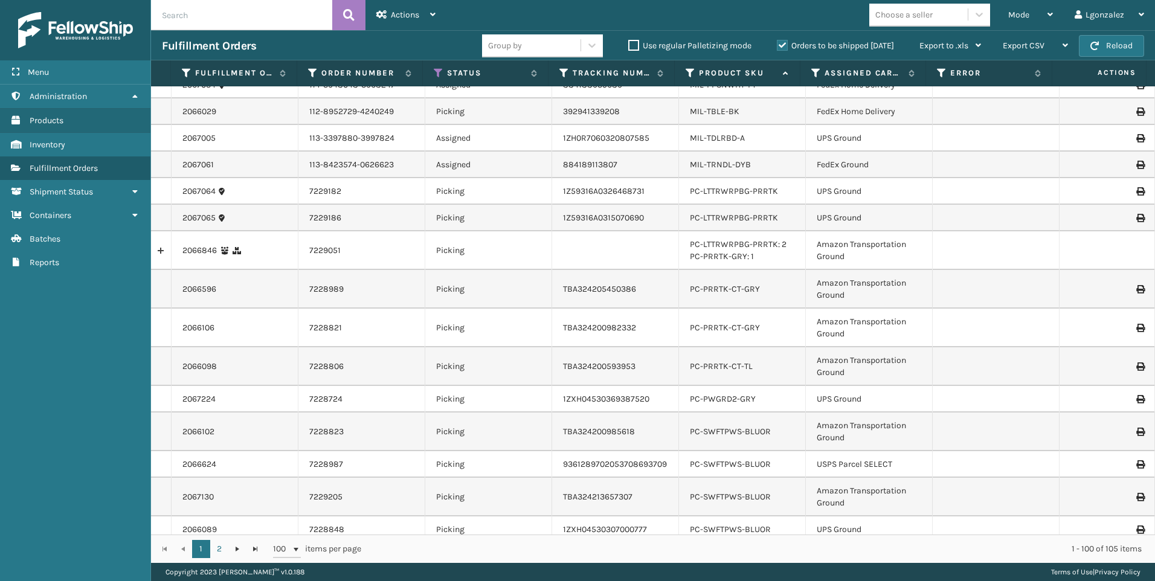
scroll to position [2488, 0]
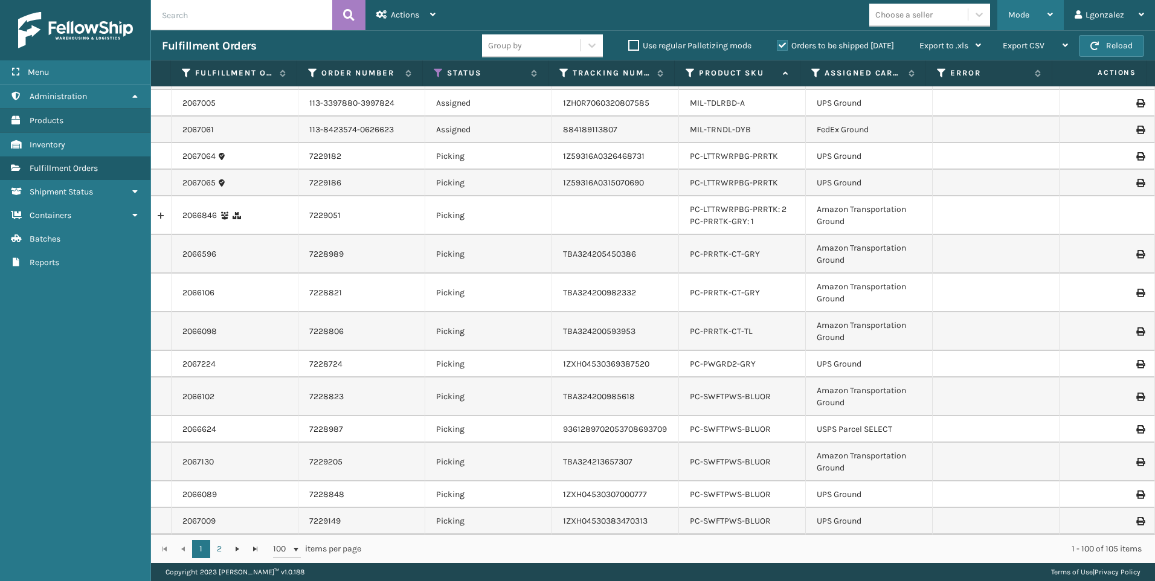
click at [1028, 7] on div "Mode" at bounding box center [1030, 15] width 45 height 30
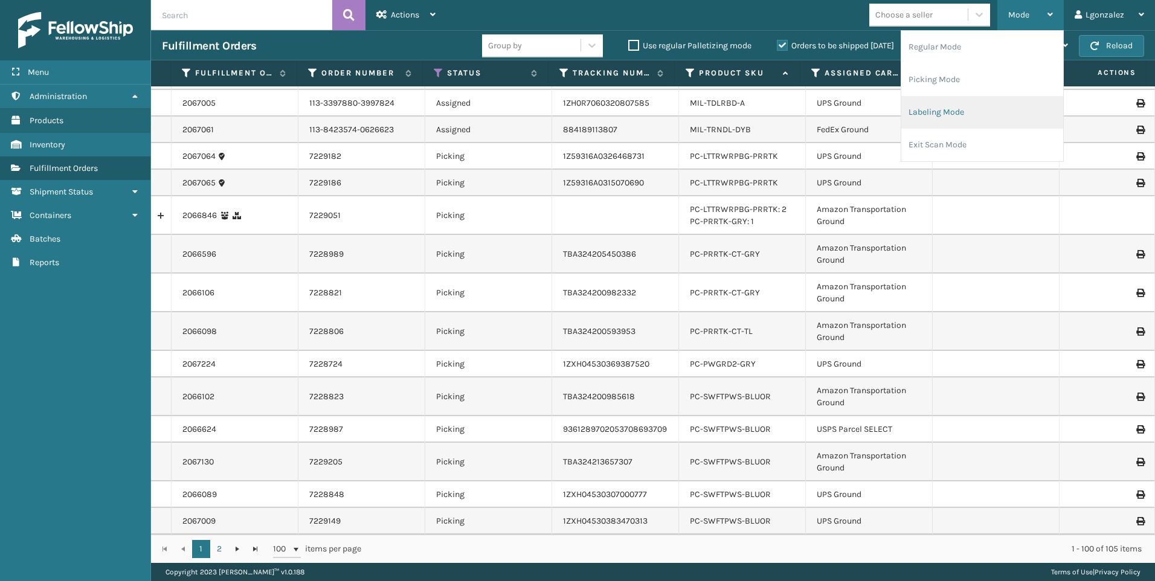
click at [949, 106] on li "Labeling Mode" at bounding box center [982, 112] width 162 height 33
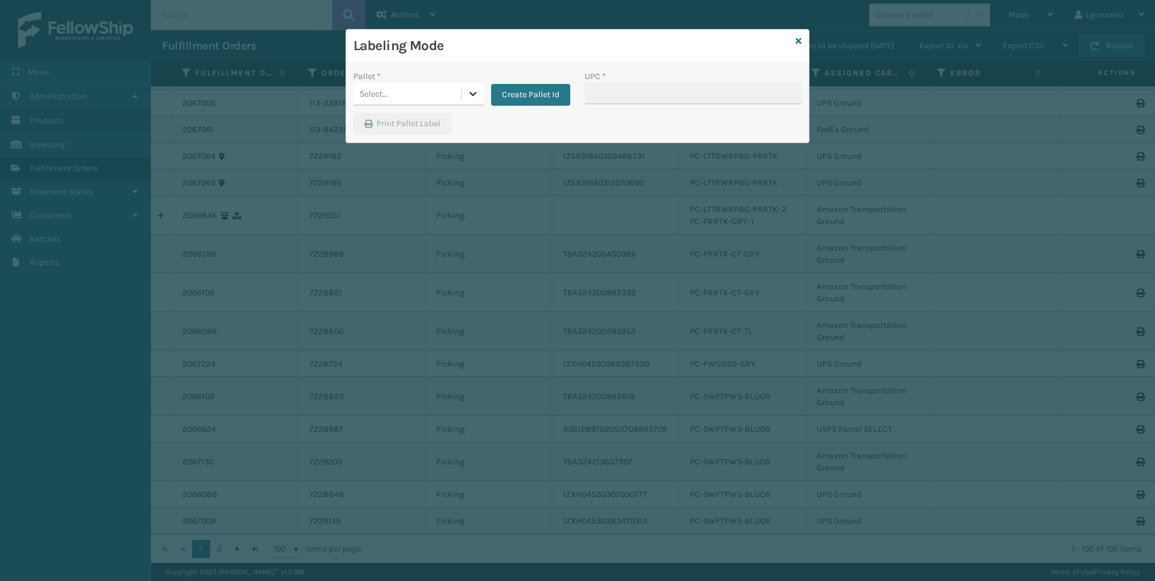
click at [477, 100] on div at bounding box center [473, 94] width 22 height 22
click at [549, 94] on button "Create Pallet Id" at bounding box center [530, 95] width 79 height 22
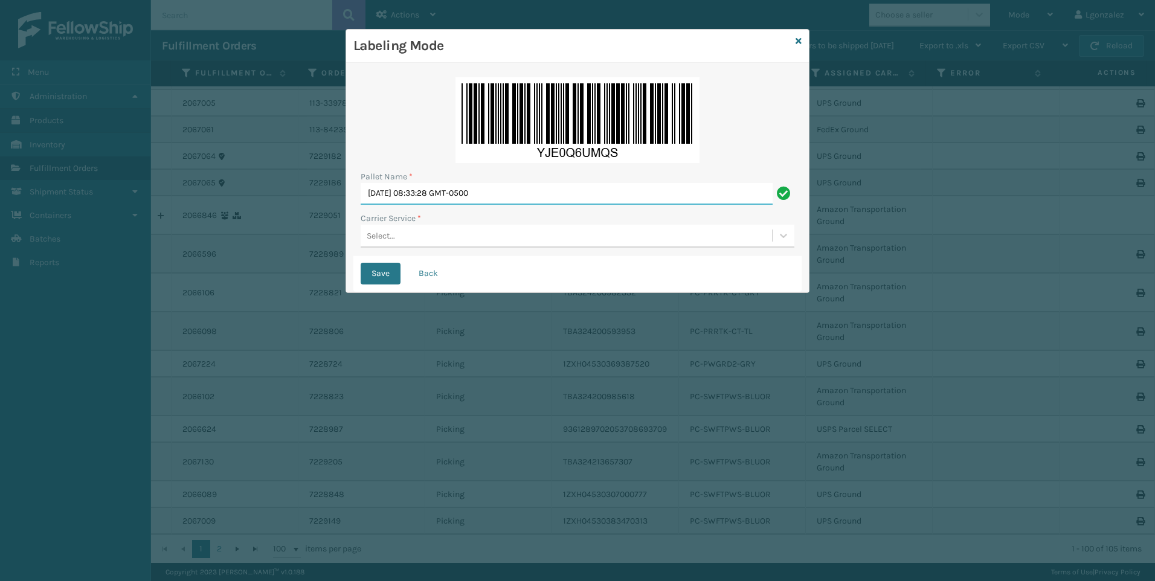
click at [498, 187] on input "[DATE] 08:33:28 GMT-0500" at bounding box center [567, 194] width 412 height 22
type input "Trinity"
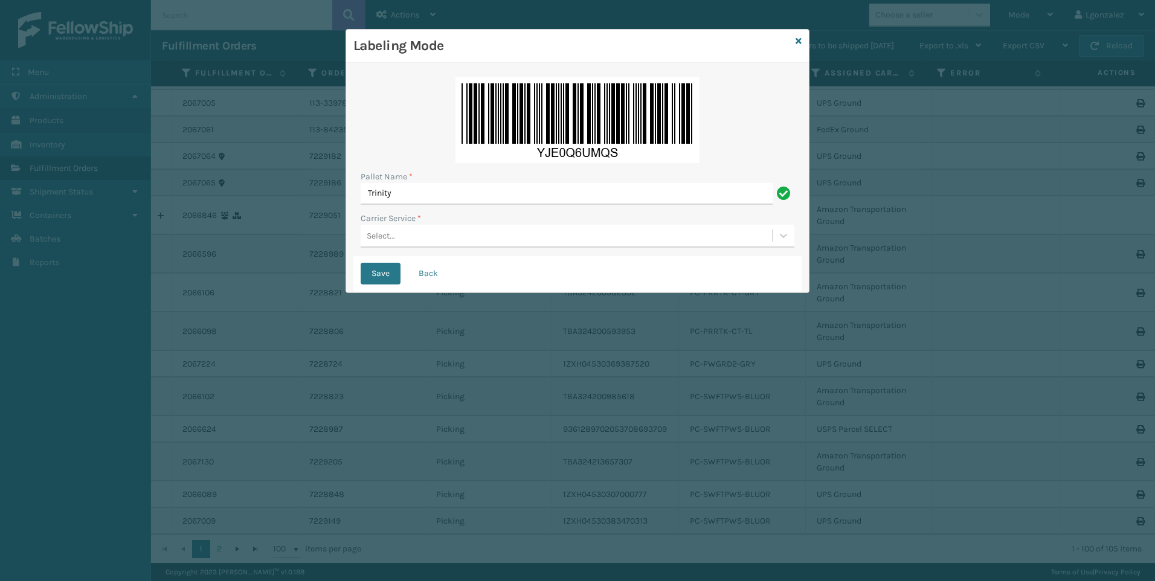
click at [419, 247] on div "Select..." at bounding box center [578, 236] width 434 height 23
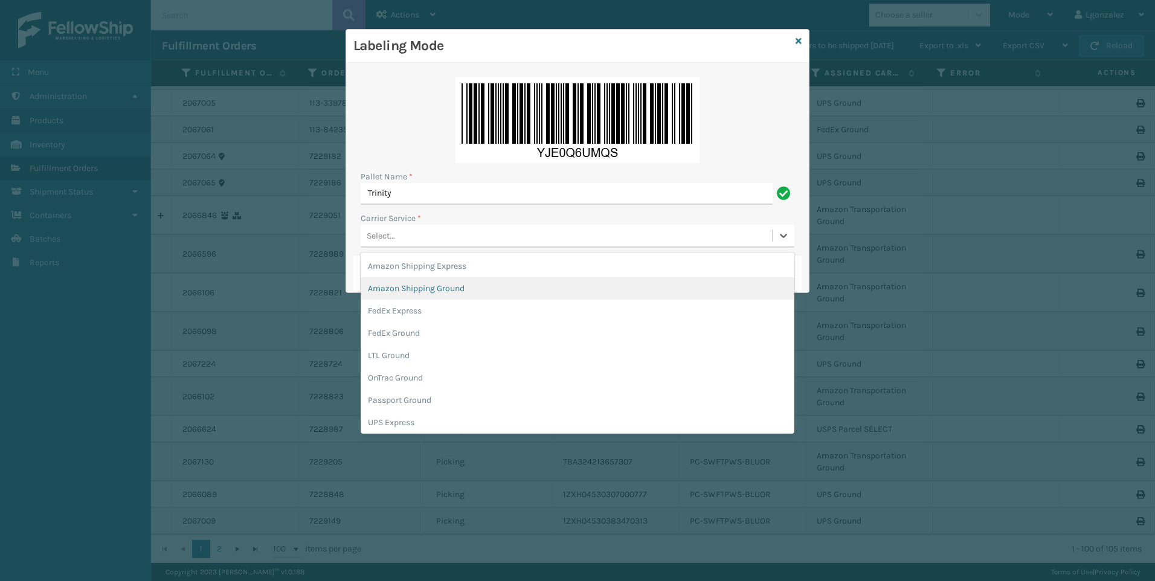
click at [430, 292] on div "Amazon Shipping Ground" at bounding box center [578, 288] width 434 height 22
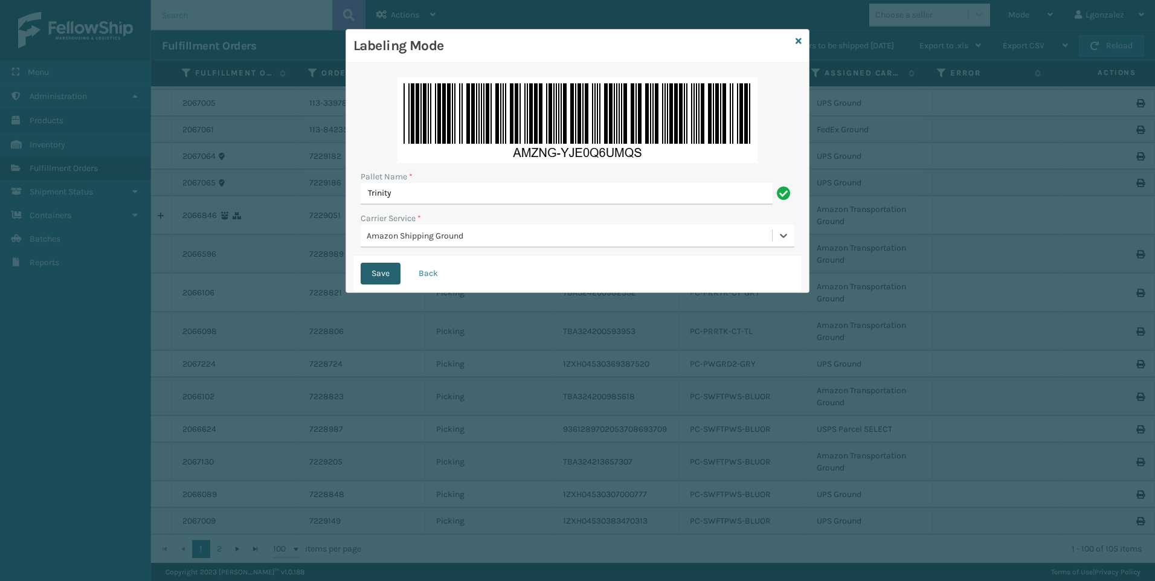
click at [381, 276] on button "Save" at bounding box center [381, 274] width 40 height 22
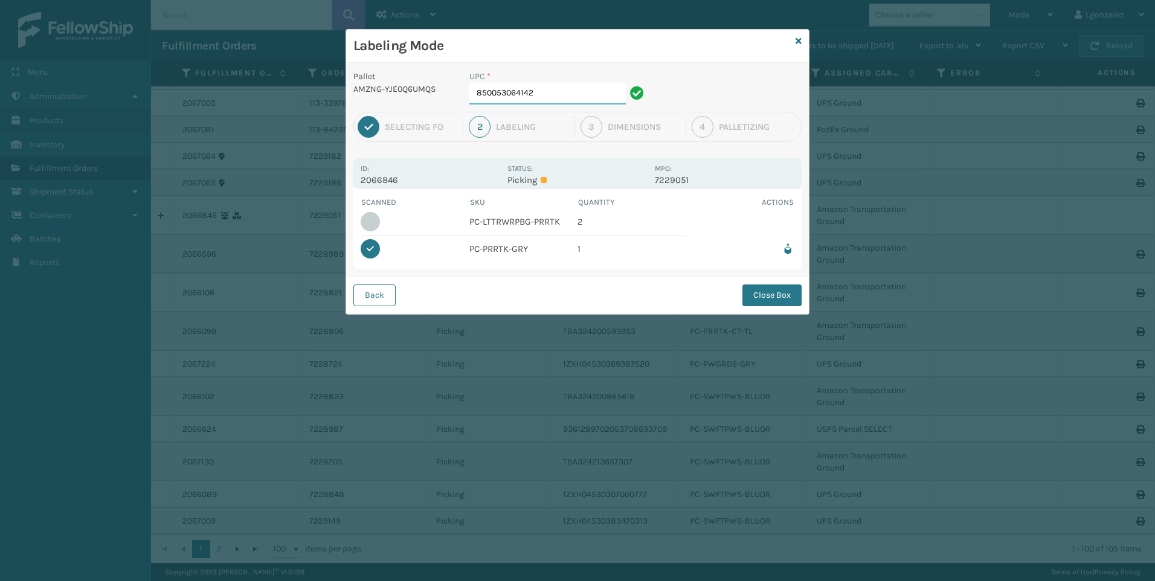
click at [535, 86] on input "850053064142" at bounding box center [547, 94] width 156 height 22
type input "850053064388"
click at [777, 290] on button "Close Box" at bounding box center [771, 296] width 59 height 22
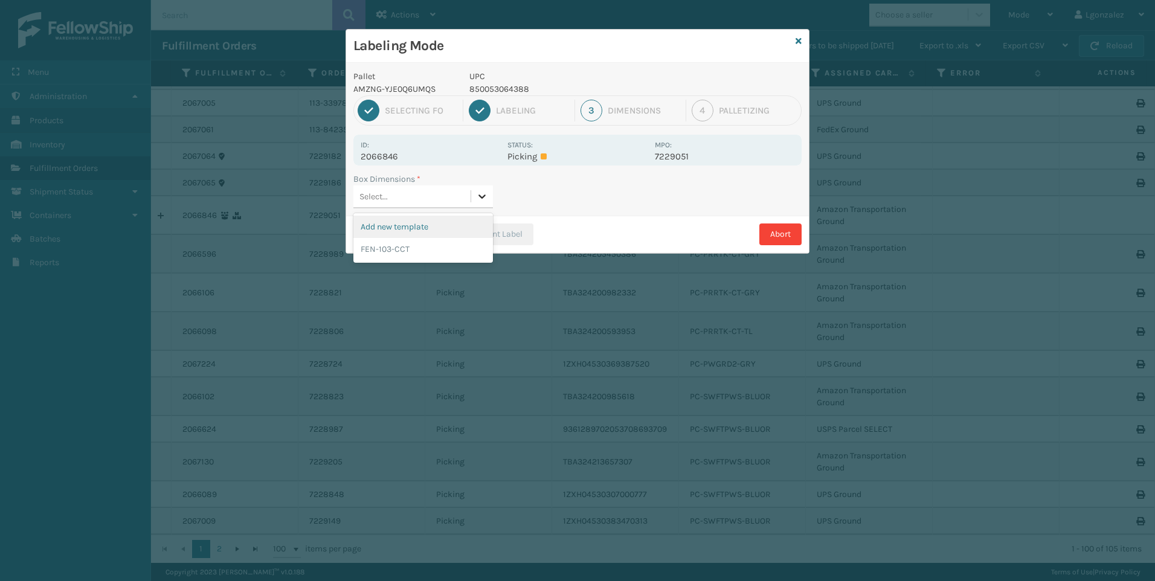
click at [477, 196] on icon at bounding box center [482, 196] width 12 height 12
click at [440, 248] on div "FEN-103-CCT" at bounding box center [423, 249] width 140 height 22
click at [483, 237] on button "Print Label" at bounding box center [496, 235] width 74 height 22
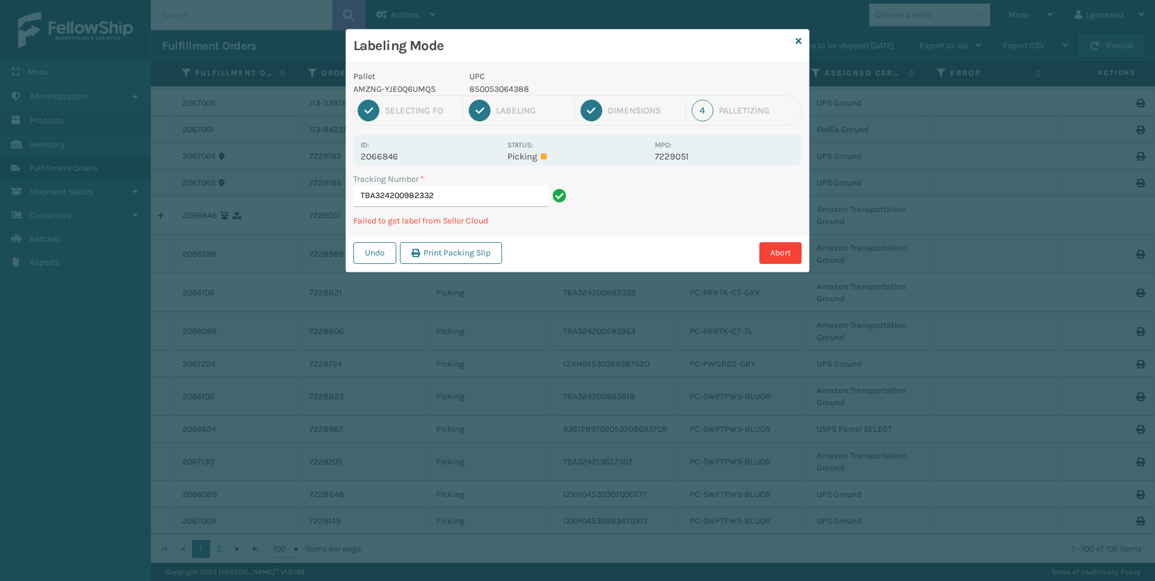
click at [477, 191] on input "TBA324200982332" at bounding box center [450, 196] width 195 height 22
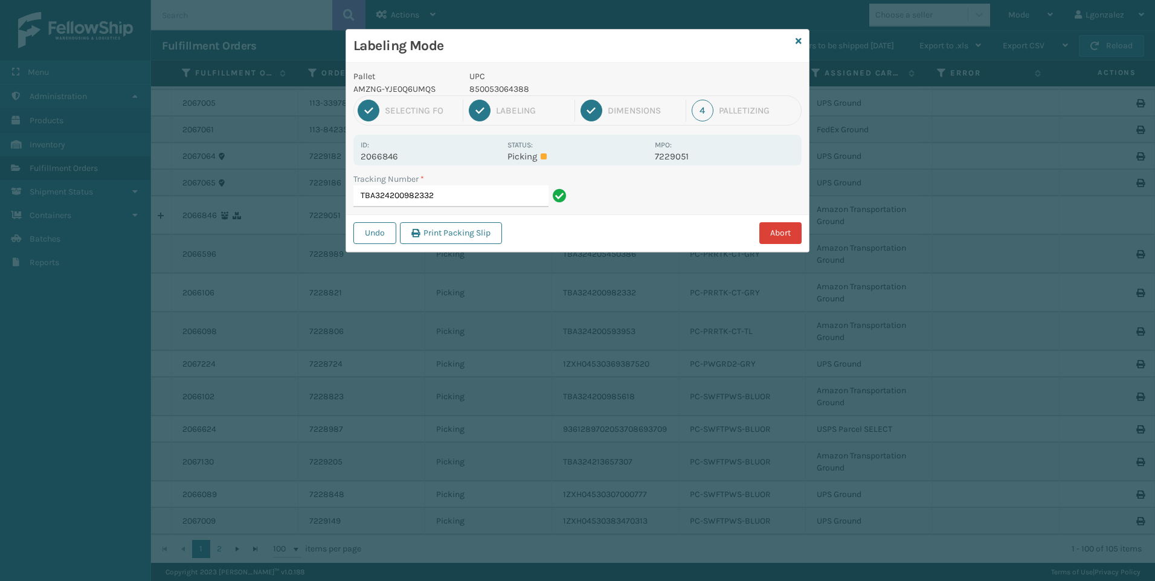
click at [773, 228] on button "Abort" at bounding box center [780, 233] width 42 height 22
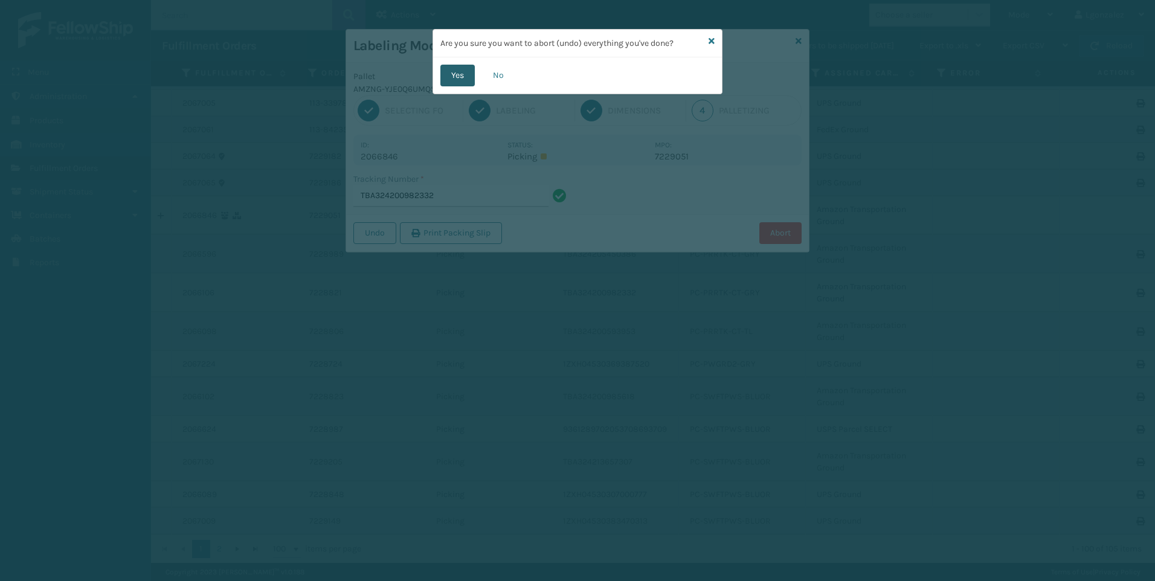
click at [459, 80] on button "Yes" at bounding box center [457, 76] width 34 height 22
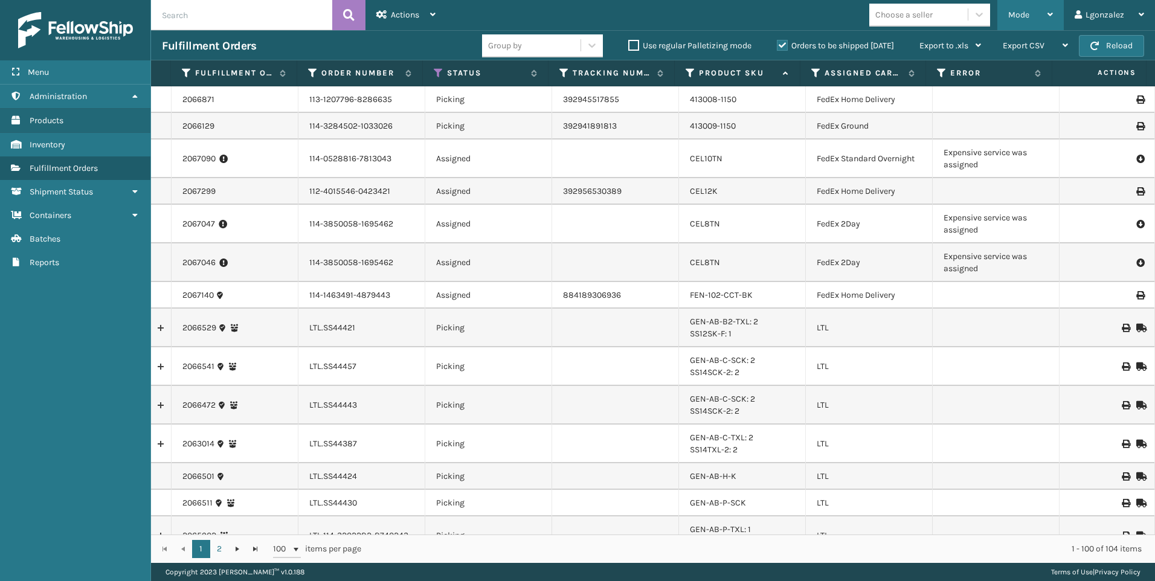
click at [1043, 19] on div "Mode" at bounding box center [1030, 15] width 45 height 30
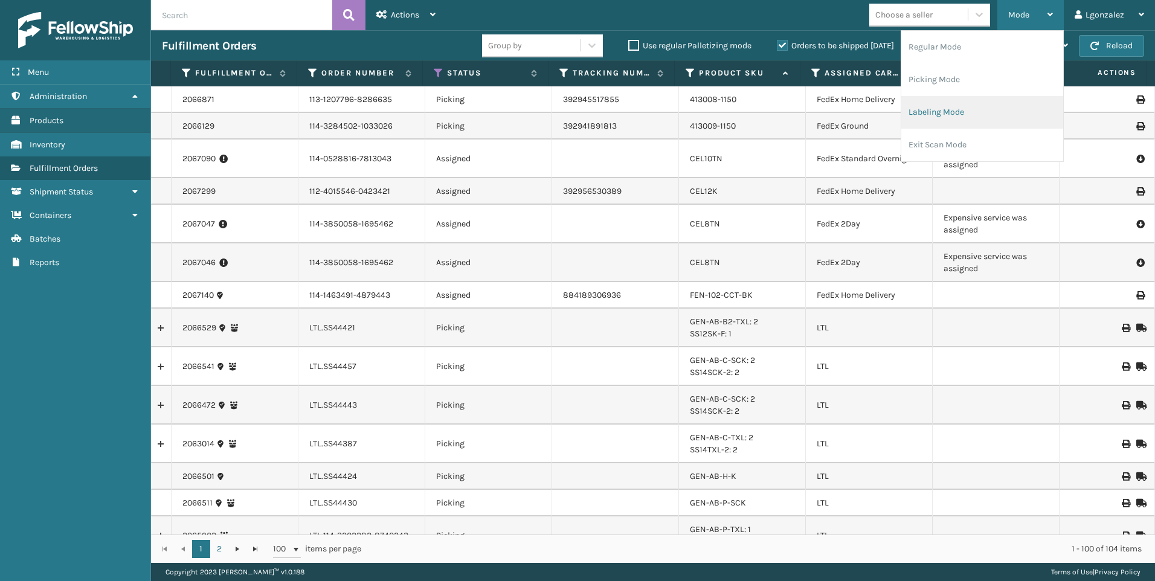
click at [948, 112] on li "Labeling Mode" at bounding box center [982, 112] width 162 height 33
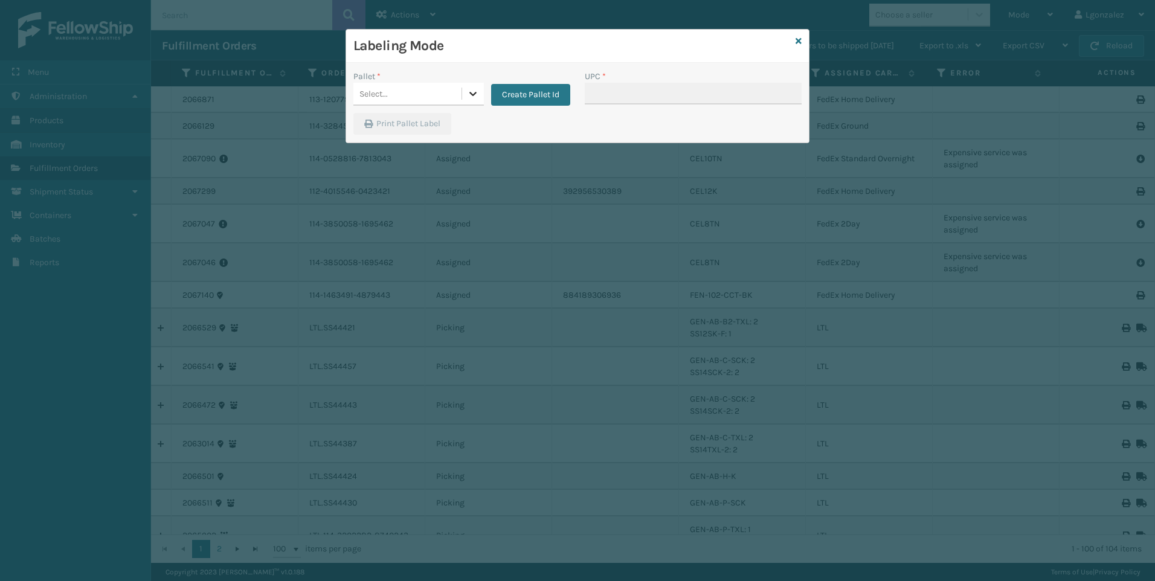
click at [472, 91] on icon at bounding box center [473, 94] width 12 height 12
click at [440, 121] on div "AMZNG-YJE0Q6UMQS" at bounding box center [418, 124] width 130 height 22
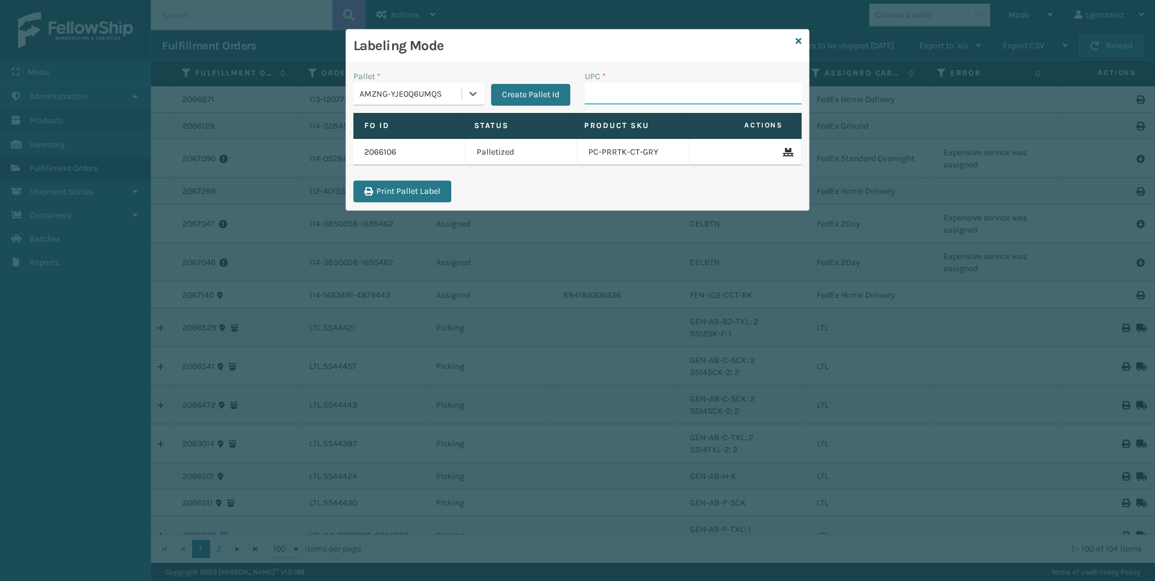
click at [611, 94] on input "UPC *" at bounding box center [693, 94] width 217 height 22
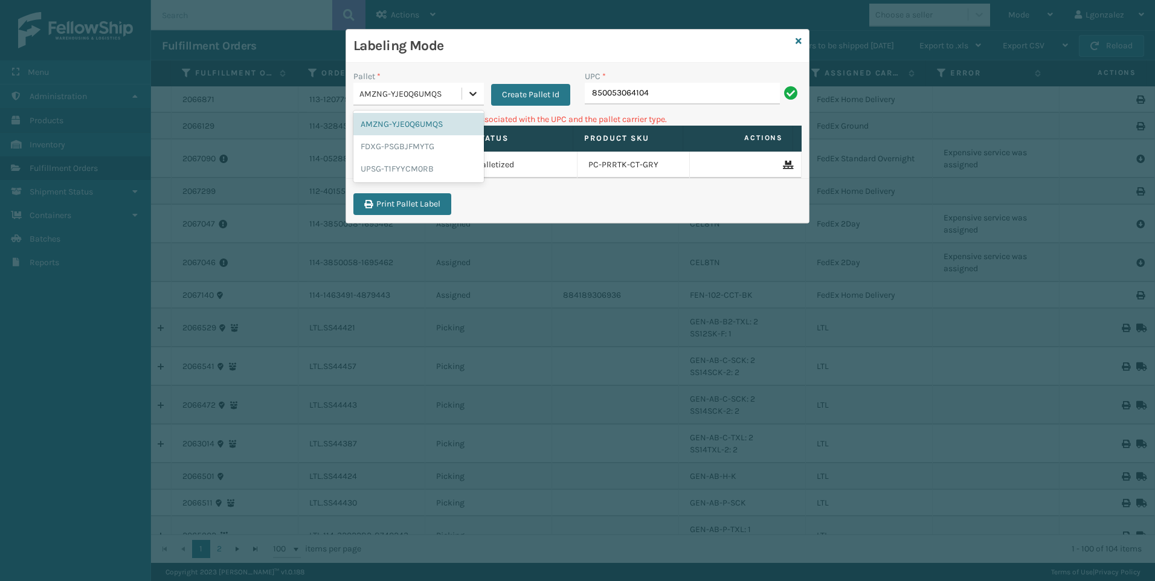
click at [470, 103] on div at bounding box center [473, 94] width 22 height 22
click at [424, 151] on div "FDXG-PSGBJFMYTG" at bounding box center [418, 146] width 130 height 22
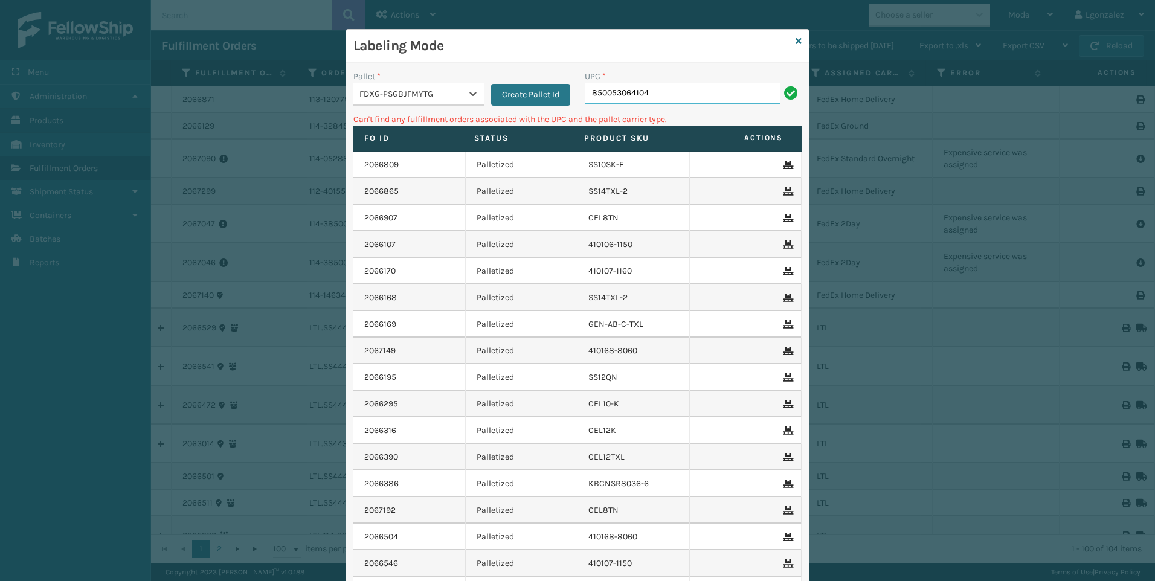
click at [664, 93] on input "850053064104" at bounding box center [682, 94] width 195 height 22
click at [467, 95] on icon at bounding box center [473, 94] width 12 height 12
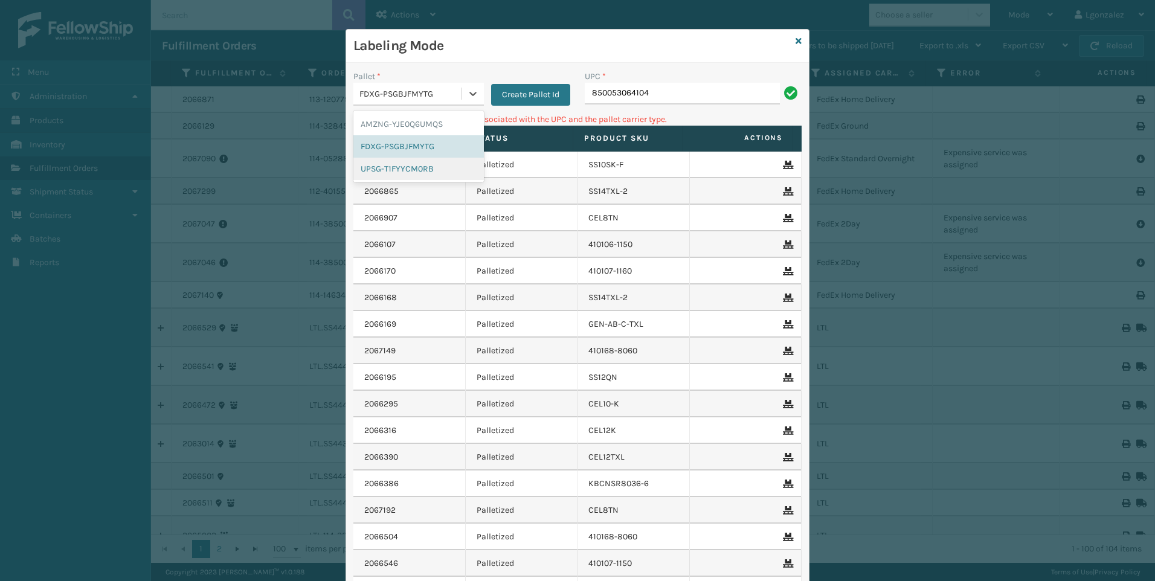
drag, startPoint x: 417, startPoint y: 167, endPoint x: 537, endPoint y: 156, distance: 120.7
click at [419, 167] on div "UPSG-T1FYYCM0RB" at bounding box center [418, 169] width 130 height 22
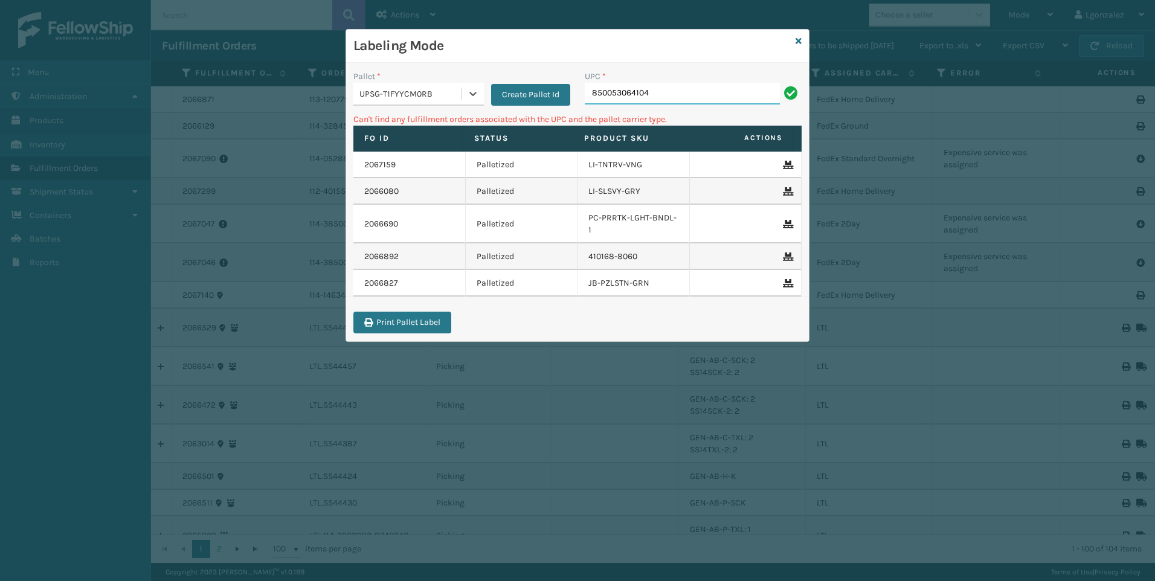
click at [650, 92] on input "850053064104" at bounding box center [682, 94] width 195 height 22
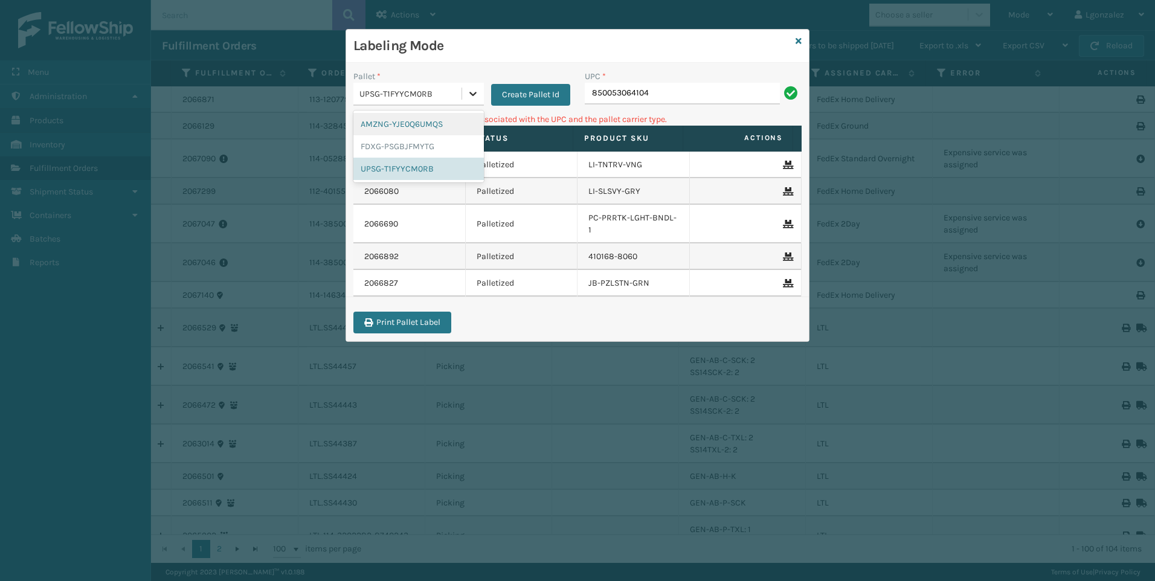
click at [471, 86] on div at bounding box center [473, 94] width 22 height 22
click at [438, 144] on div "FDXG-PSGBJFMYTG" at bounding box center [418, 146] width 130 height 22
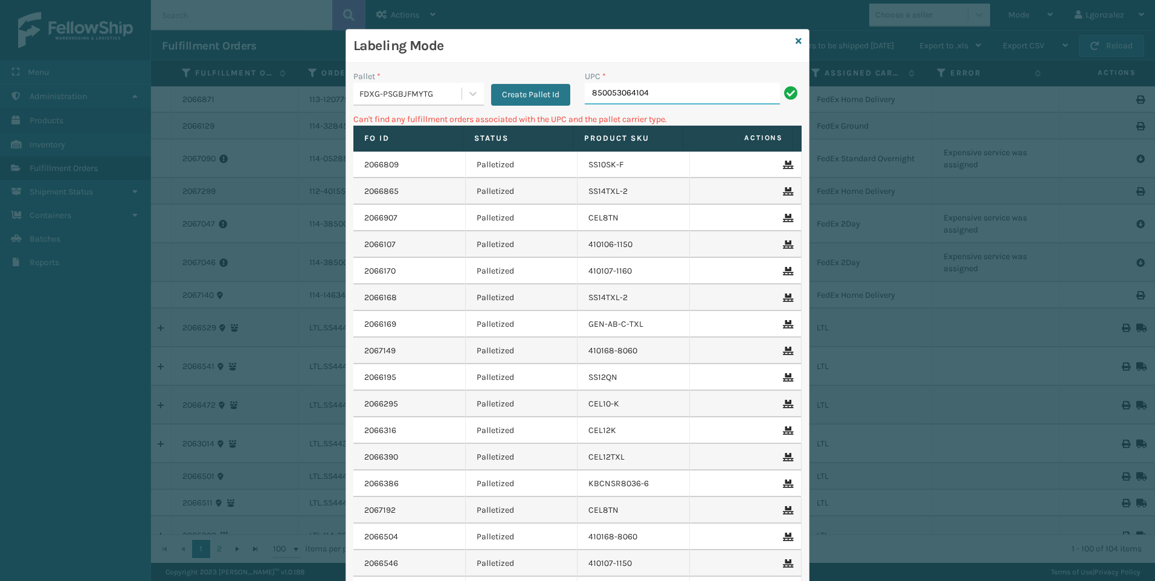
click at [677, 88] on input "850053064104" at bounding box center [682, 94] width 195 height 22
click at [473, 92] on icon at bounding box center [473, 94] width 12 height 12
click at [406, 126] on div "AMZNG-YJE0Q6UMQS" at bounding box center [418, 124] width 130 height 22
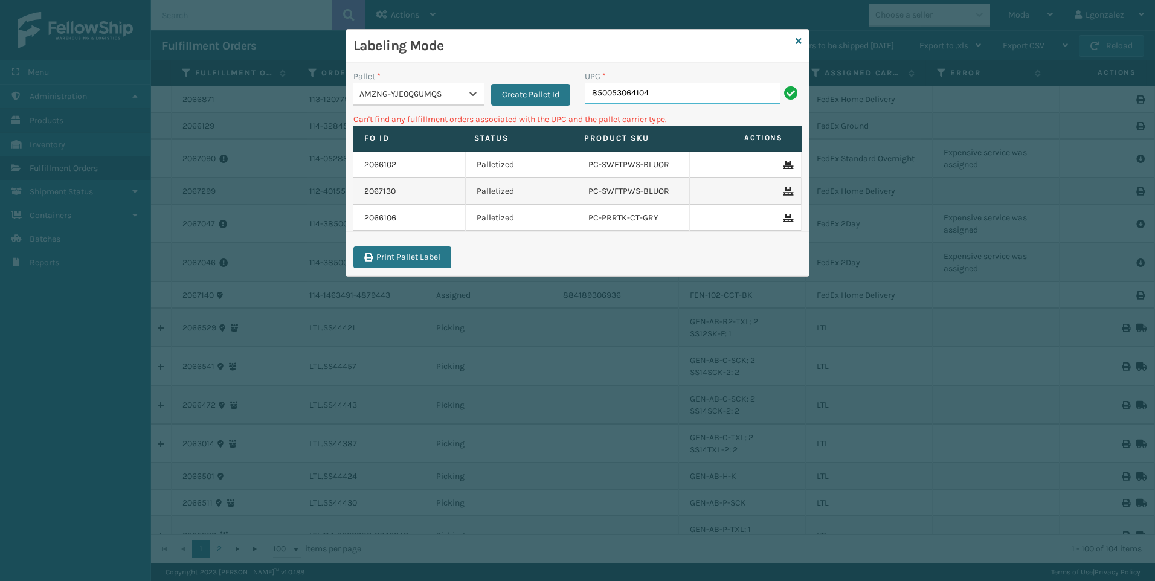
click at [651, 99] on input "850053064104" at bounding box center [682, 94] width 195 height 22
click at [471, 95] on icon at bounding box center [473, 94] width 12 height 12
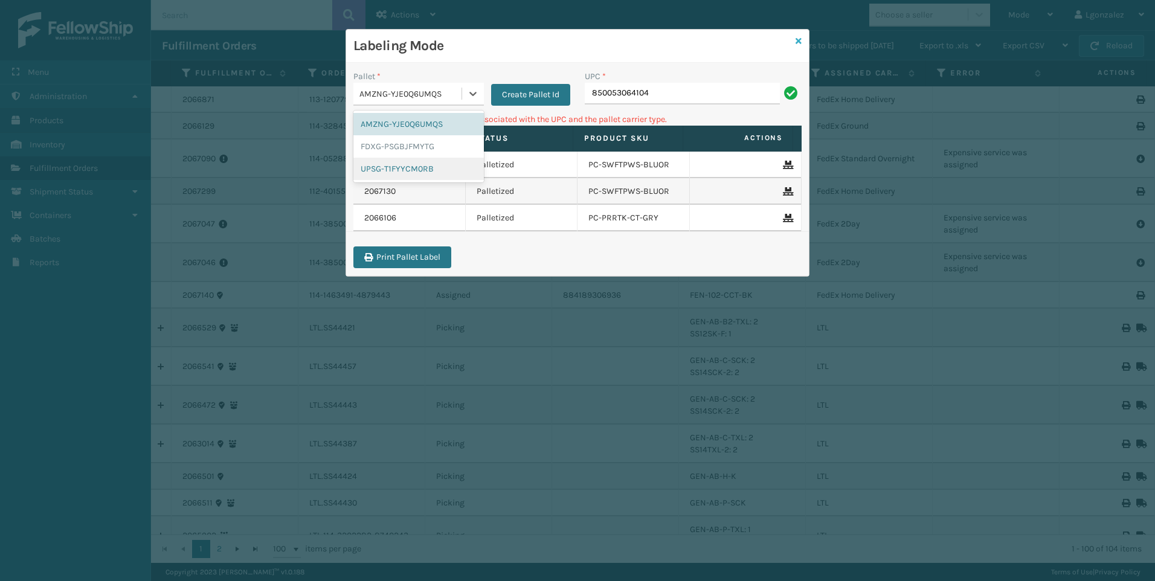
click at [800, 39] on icon at bounding box center [799, 41] width 6 height 8
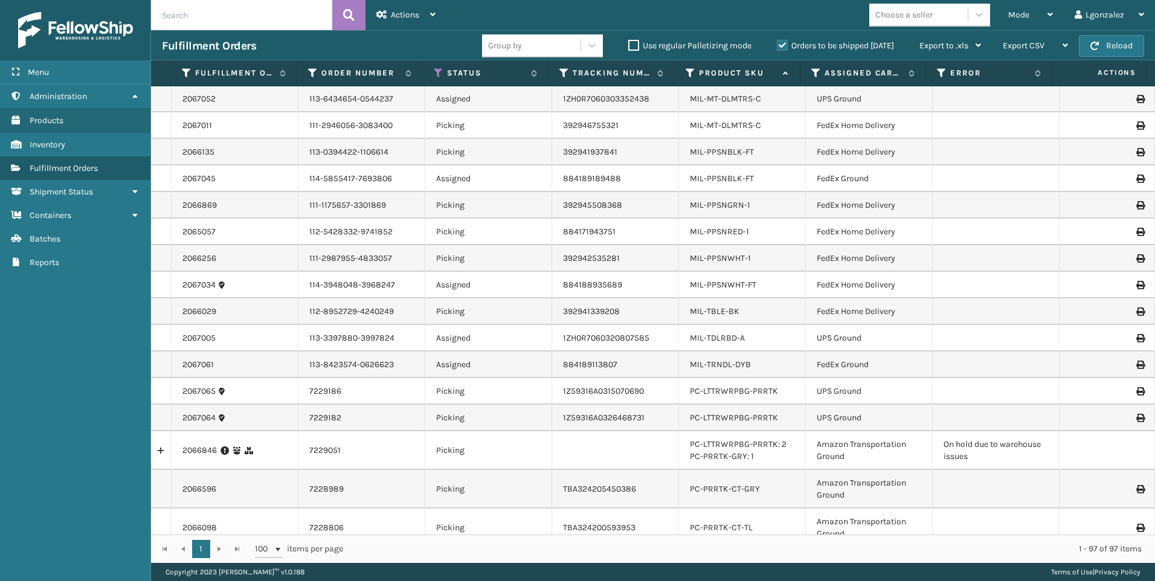
scroll to position [2372, 0]
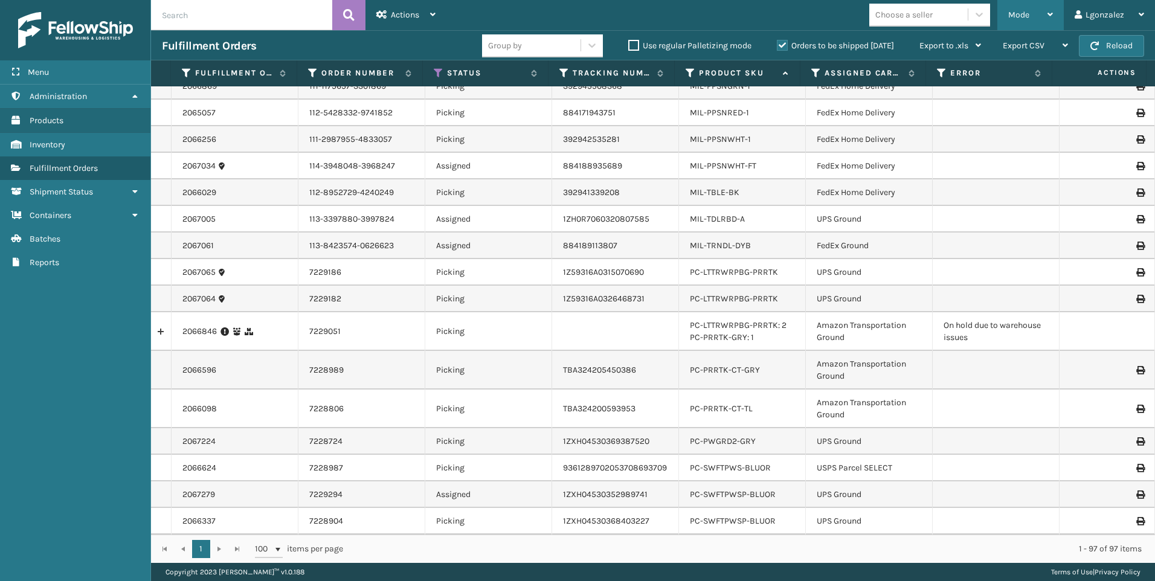
click at [1035, 7] on div "Mode" at bounding box center [1030, 15] width 45 height 30
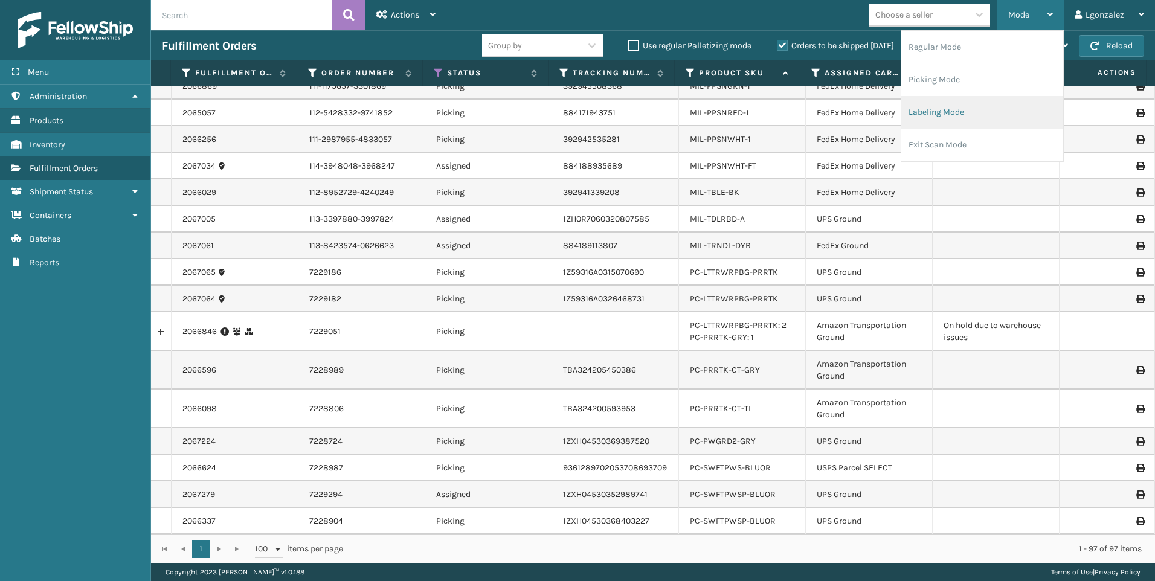
click at [942, 115] on li "Labeling Mode" at bounding box center [982, 112] width 162 height 33
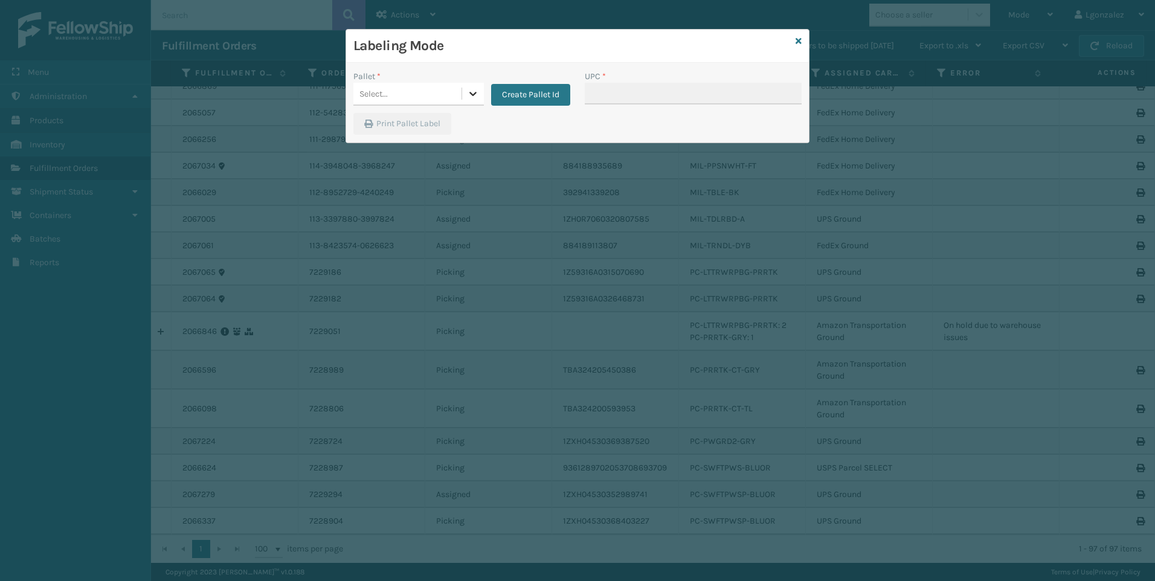
click at [474, 97] on icon at bounding box center [473, 94] width 12 height 12
click at [515, 92] on button "Create Pallet Id" at bounding box center [530, 95] width 79 height 22
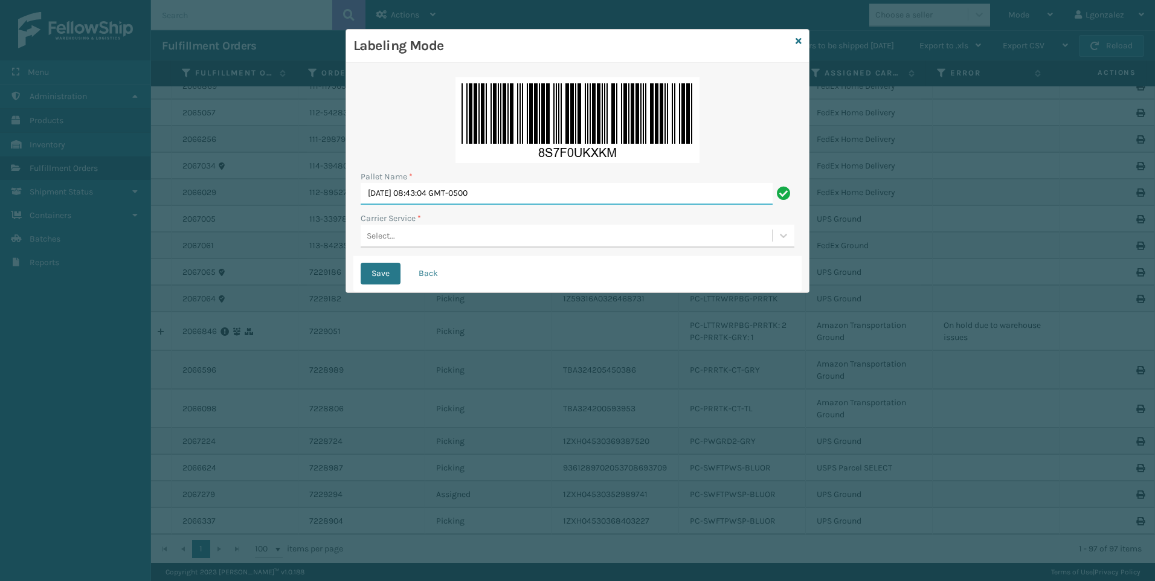
click at [478, 201] on input "[DATE] 08:43:04 GMT-0500" at bounding box center [567, 194] width 412 height 22
click at [478, 200] on input "[DATE] 08:43:04 GMT-0500" at bounding box center [567, 194] width 412 height 22
click at [478, 201] on input "[DATE] 08:43:04 GMT-0500" at bounding box center [567, 194] width 412 height 22
type input "Trinity"
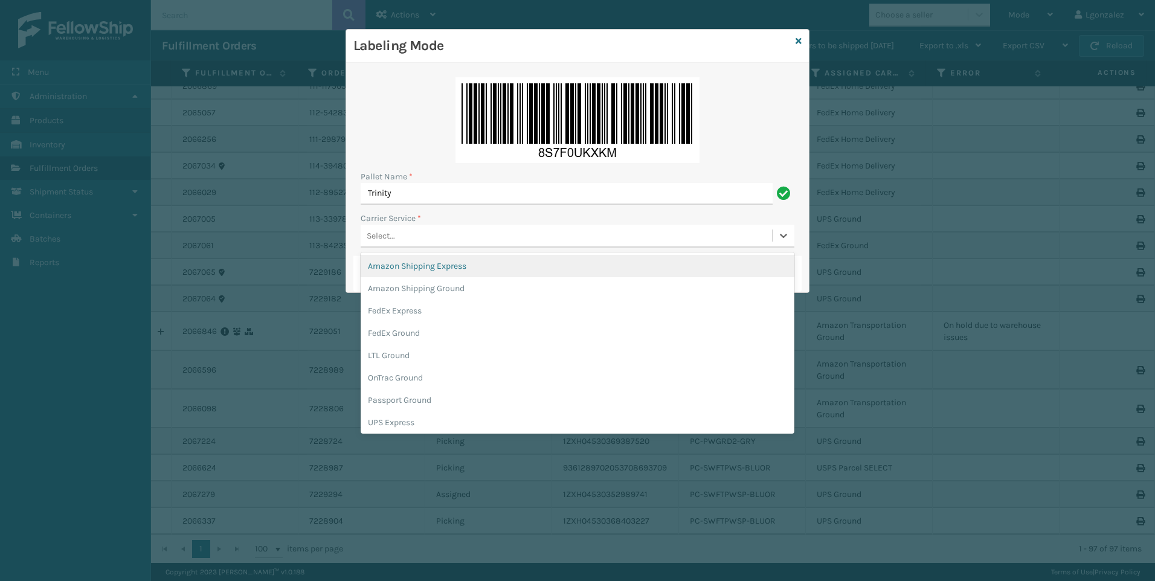
click at [482, 237] on div "Select..." at bounding box center [566, 236] width 411 height 20
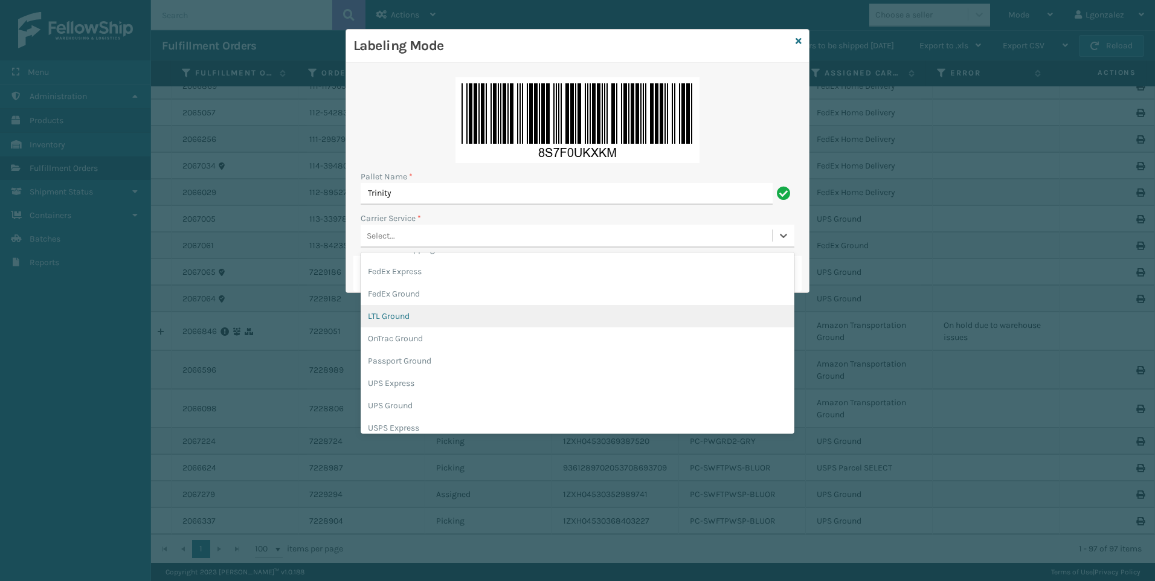
scroll to position [69, 0]
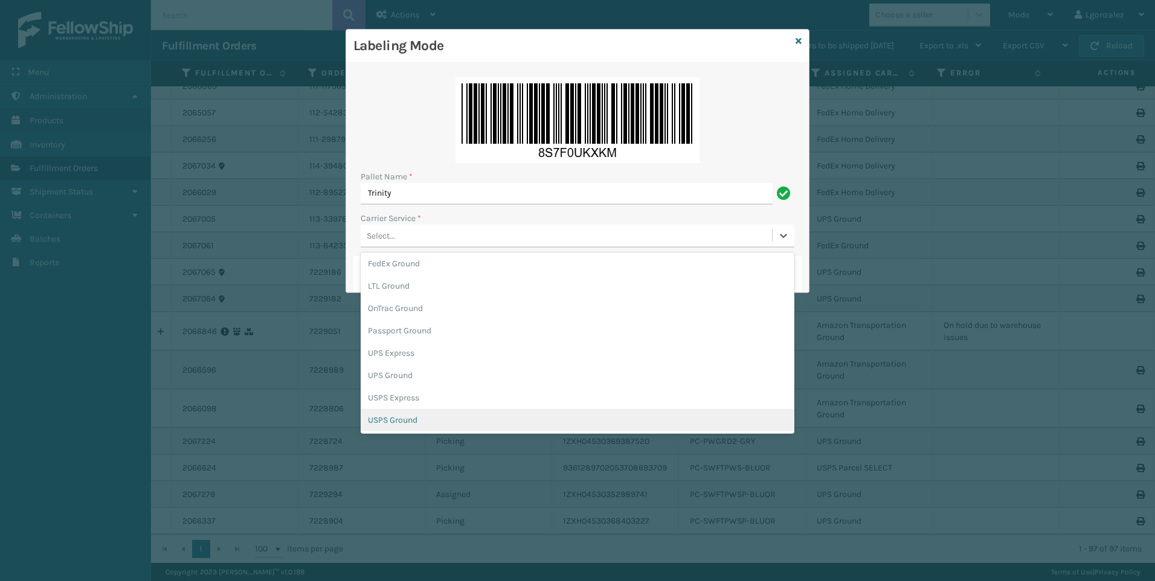
click at [430, 419] on div "USPS Ground" at bounding box center [578, 420] width 434 height 22
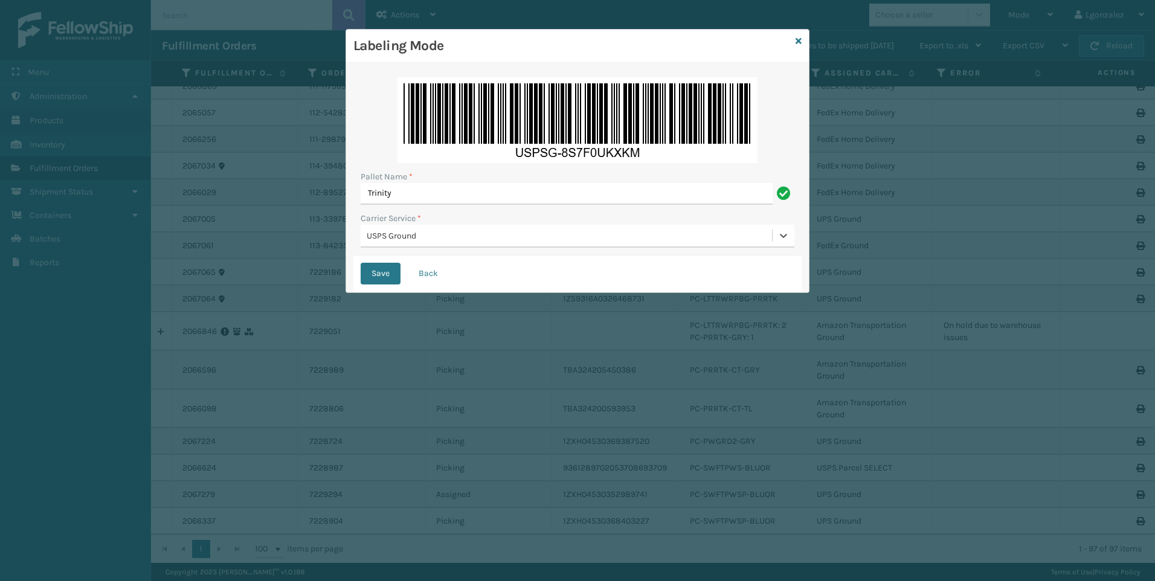
click at [361, 263] on button "Save" at bounding box center [381, 274] width 40 height 22
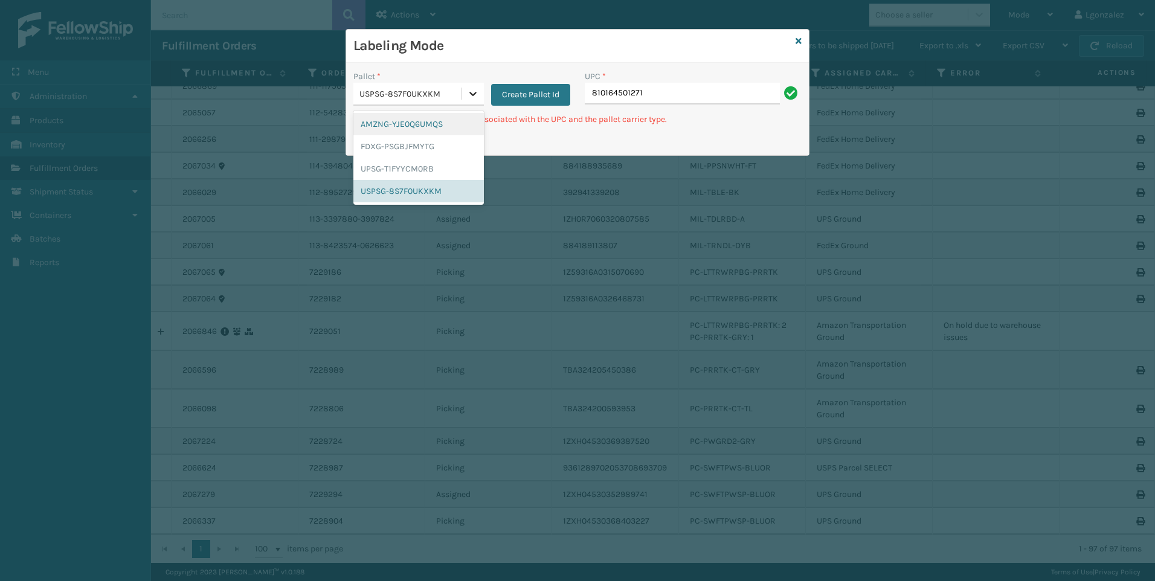
click at [479, 94] on div at bounding box center [473, 94] width 22 height 22
click at [429, 170] on div "UPSG-T1FYYCM0RB" at bounding box center [418, 169] width 130 height 22
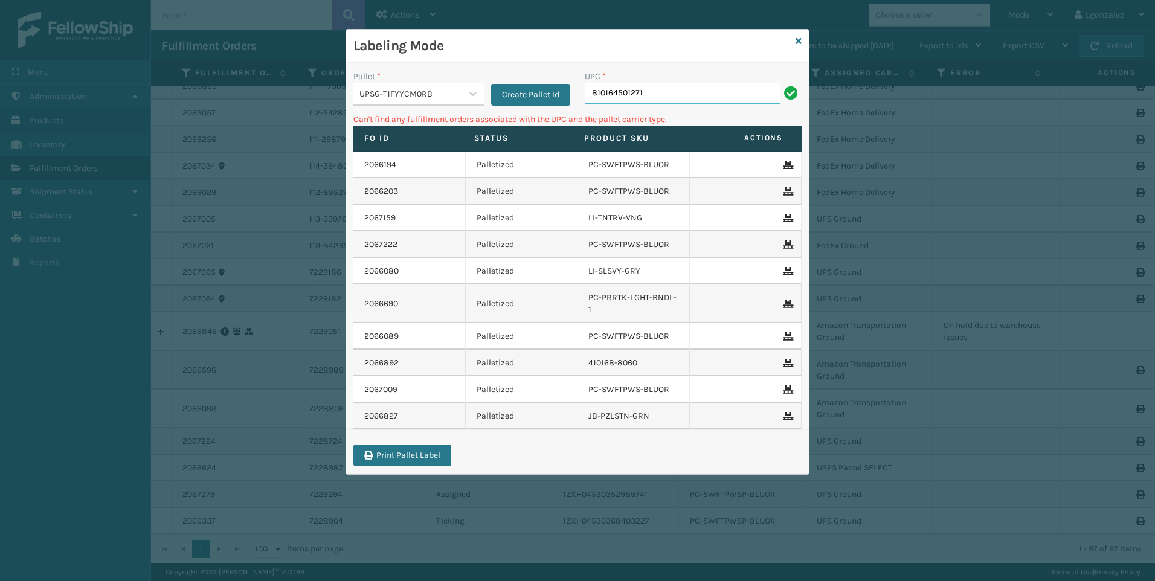
click at [660, 98] on input "810164501271" at bounding box center [682, 94] width 195 height 22
click at [478, 89] on icon at bounding box center [473, 94] width 12 height 12
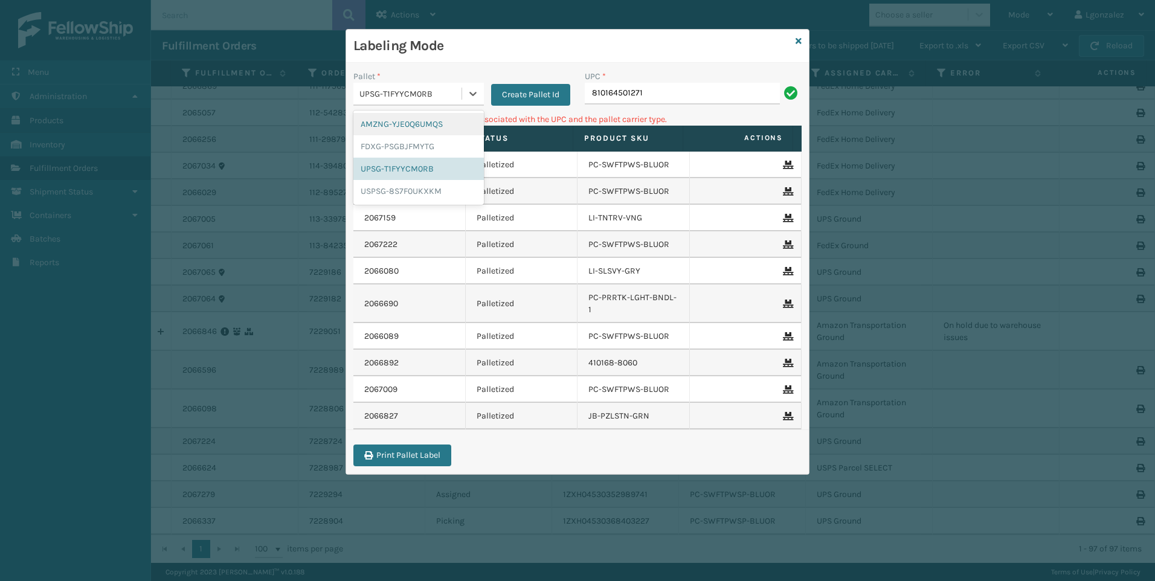
click at [448, 134] on div "AMZNG-YJE0Q6UMQS" at bounding box center [418, 124] width 130 height 22
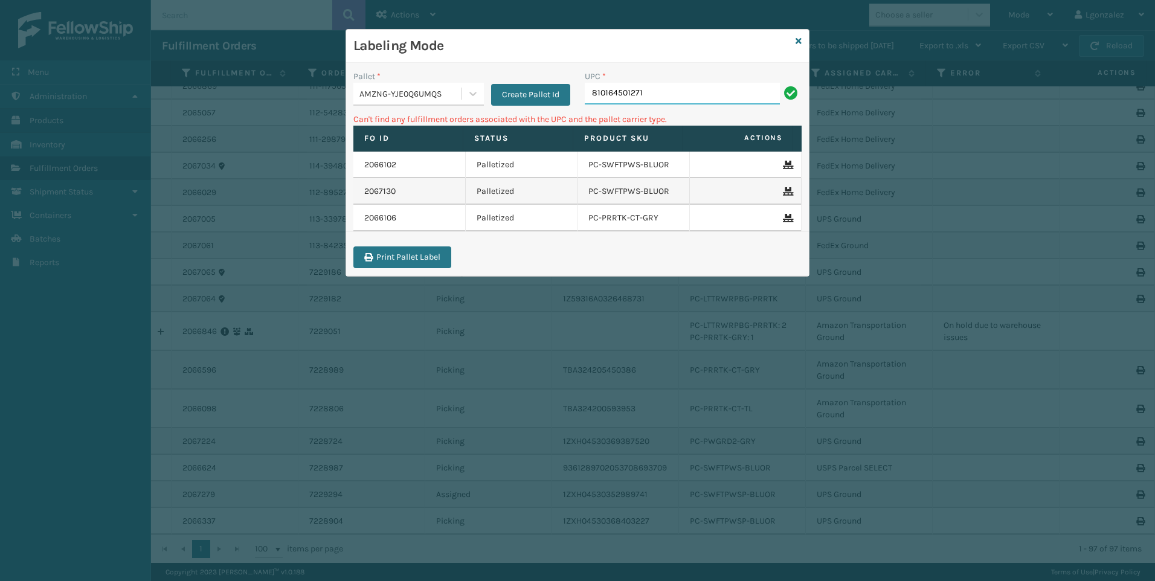
click at [646, 94] on input "810164501271" at bounding box center [682, 94] width 195 height 22
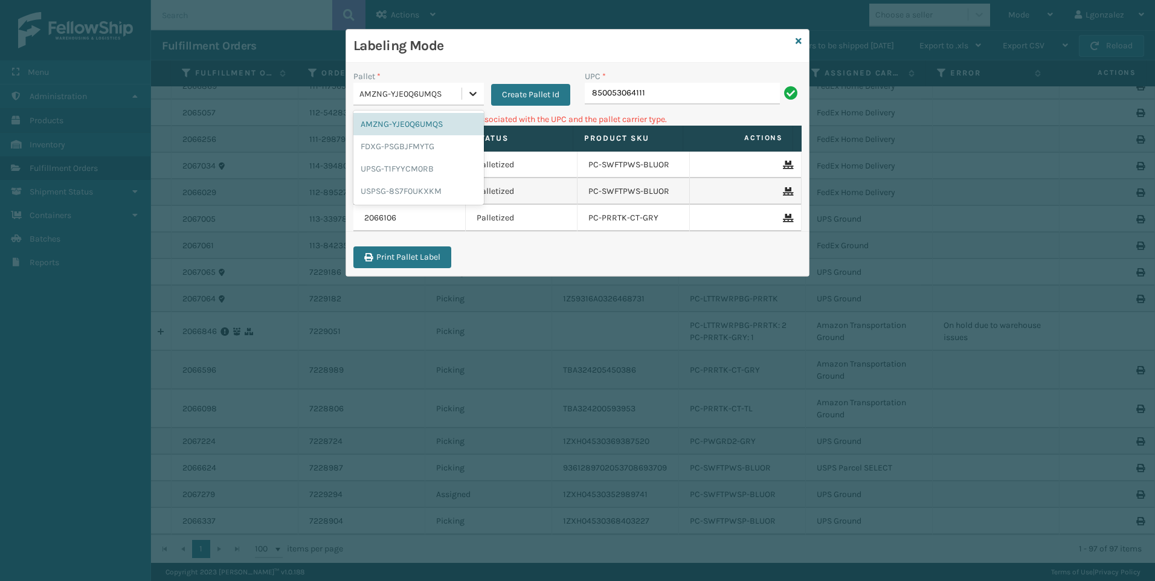
click at [465, 94] on div at bounding box center [473, 94] width 22 height 22
click at [428, 170] on div "UPSG-T1FYYCM0RB" at bounding box center [418, 169] width 130 height 22
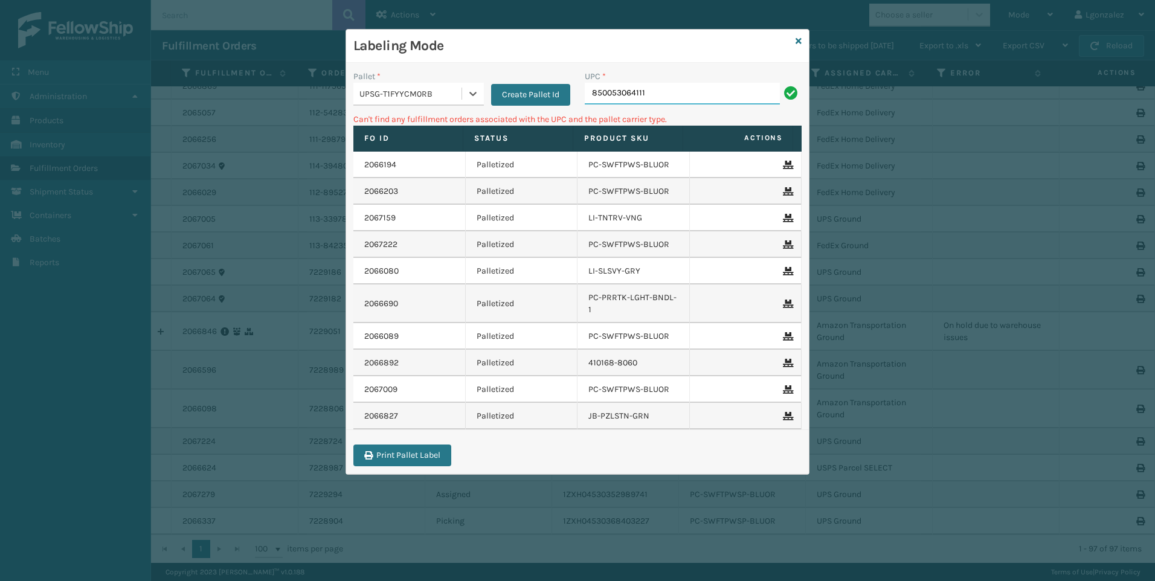
click at [660, 87] on input "850053064111" at bounding box center [682, 94] width 195 height 22
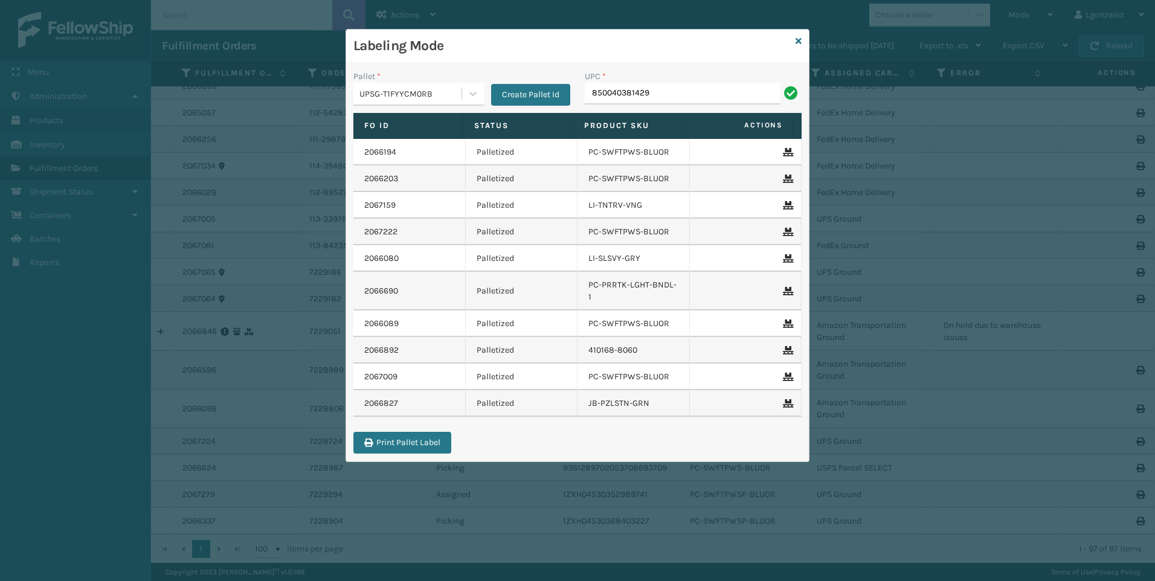
type input "850040381429"
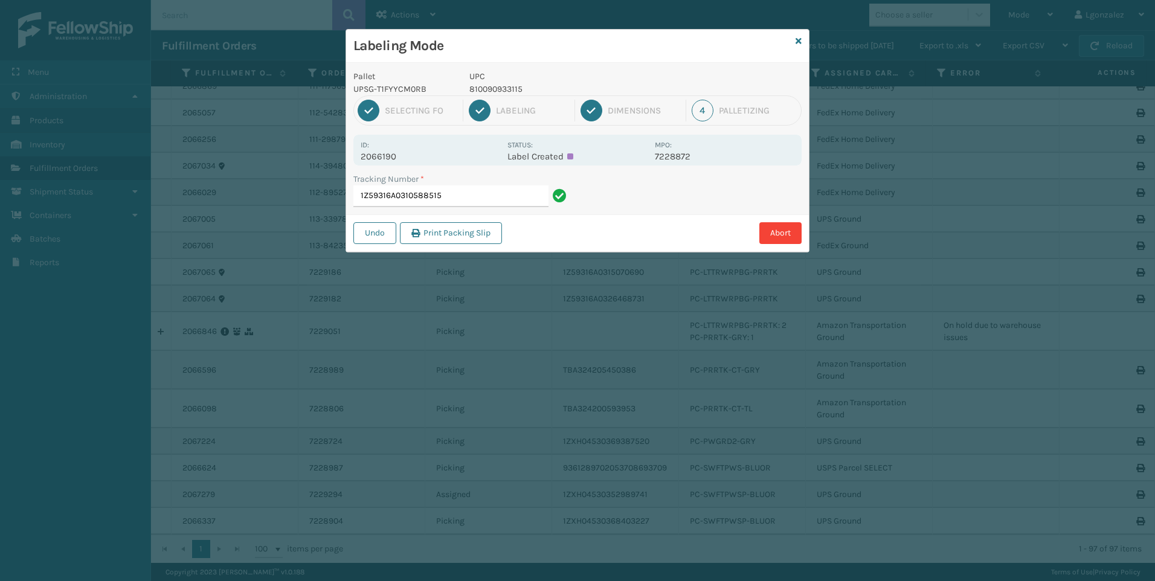
click at [491, 85] on p "810090933115" at bounding box center [558, 89] width 178 height 13
copy p "810090933115"
click at [489, 192] on input "1Z59316A0310588515" at bounding box center [450, 196] width 195 height 22
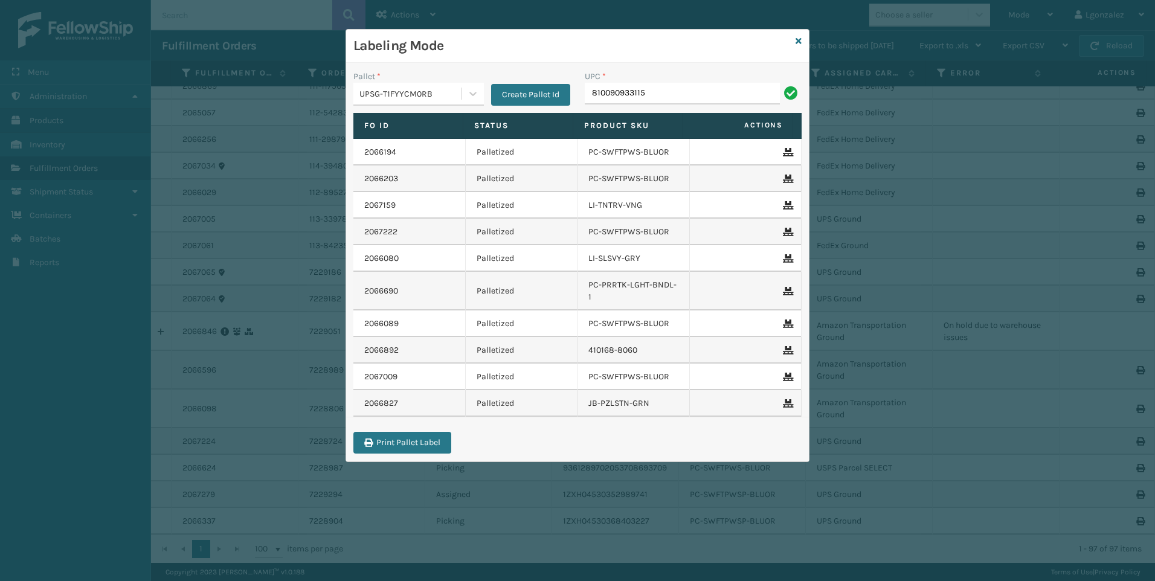
type input "810090933115"
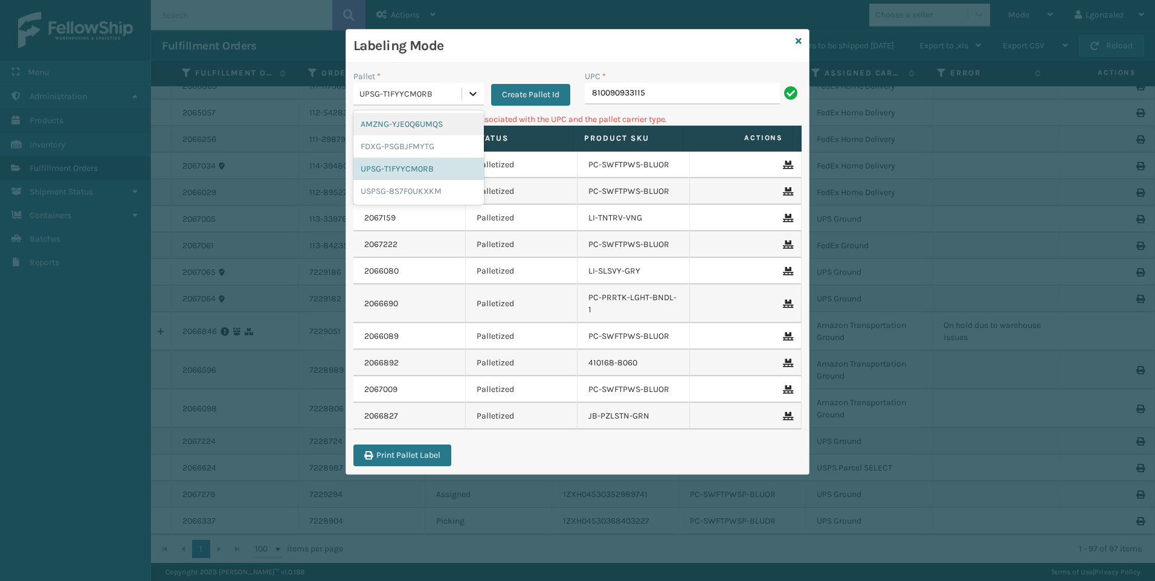
click at [477, 94] on icon at bounding box center [473, 94] width 12 height 12
click at [446, 149] on div "FDXG-PSGBJFMYTG" at bounding box center [418, 146] width 130 height 22
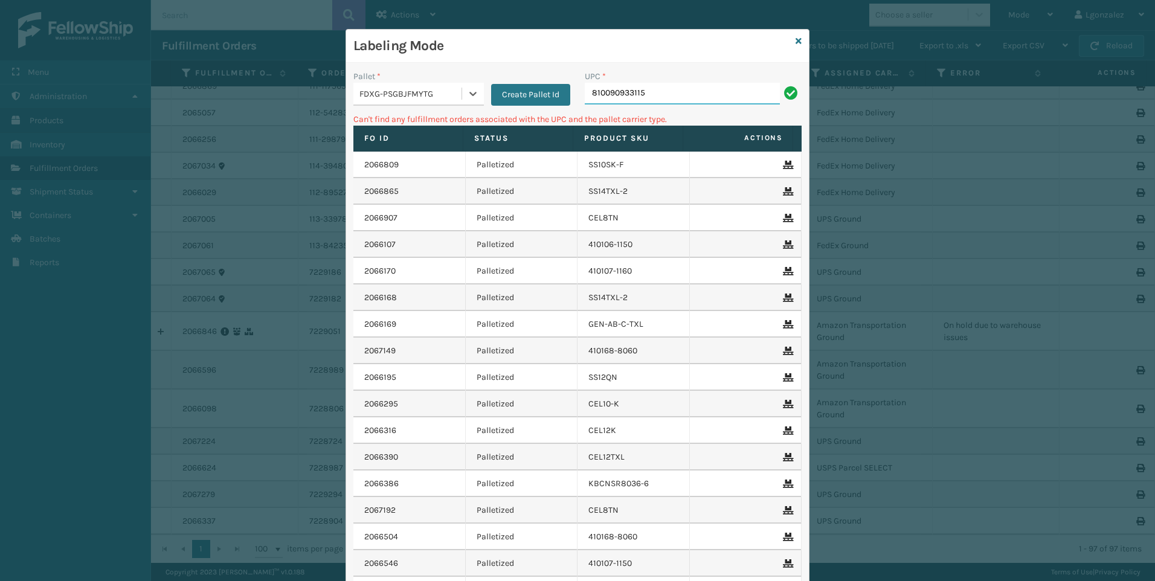
click at [651, 94] on input "810090933115" at bounding box center [682, 94] width 195 height 22
click at [469, 91] on icon at bounding box center [473, 94] width 12 height 12
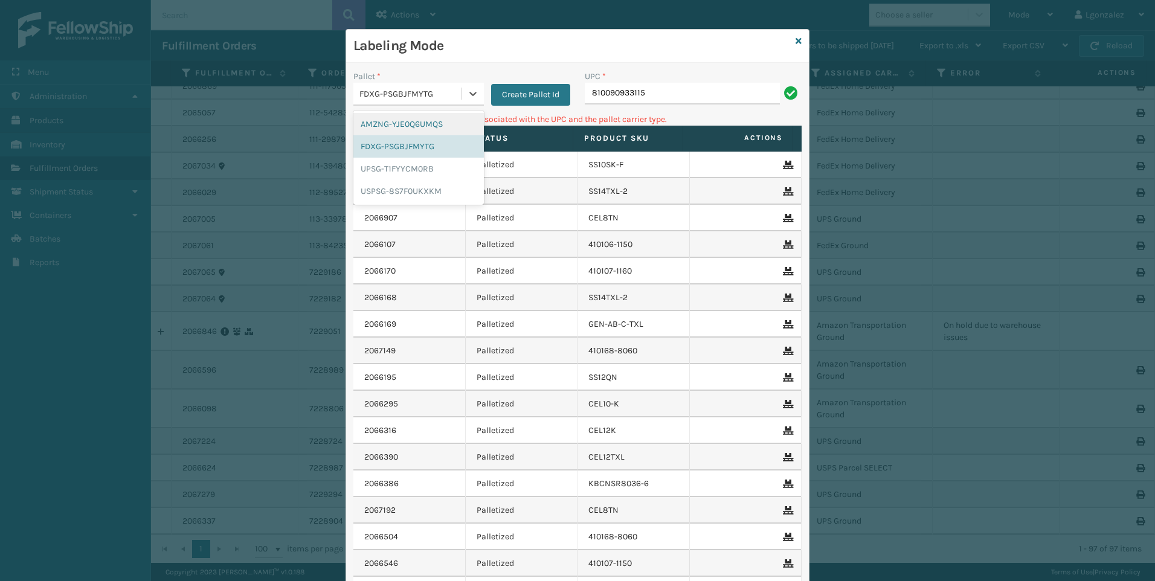
click at [420, 117] on div "AMZNG-YJE0Q6UMQS" at bounding box center [418, 124] width 130 height 22
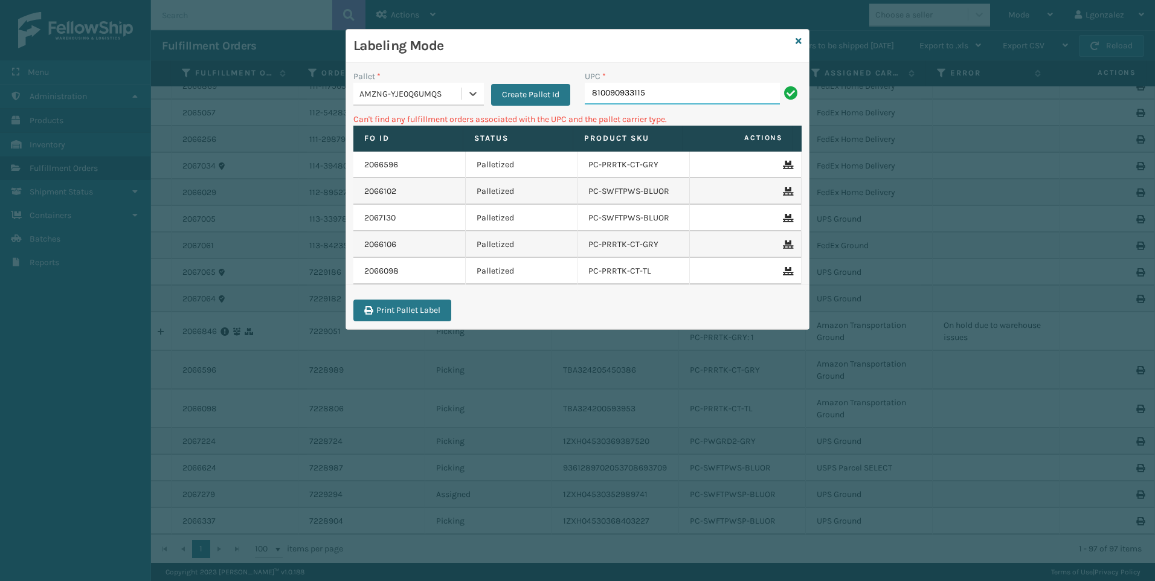
click at [668, 94] on input "810090933115" at bounding box center [682, 94] width 195 height 22
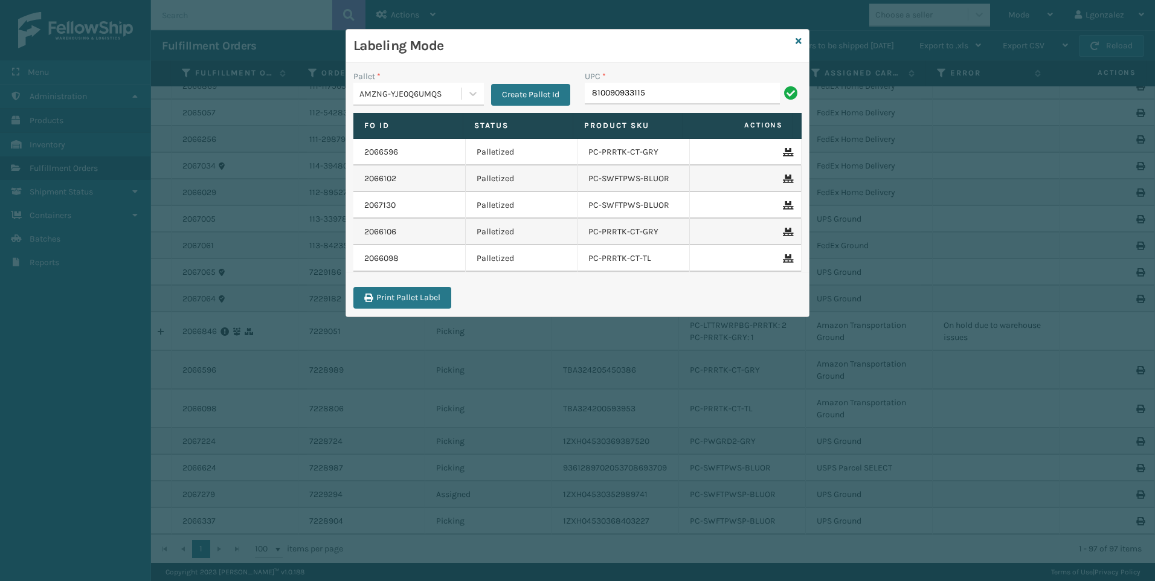
type input "810090933115"
type input "lp-rmxpls-blk"
click at [474, 92] on icon at bounding box center [473, 94] width 12 height 12
click at [410, 163] on div "UPSG-T1FYYCM0RB" at bounding box center [418, 169] width 130 height 22
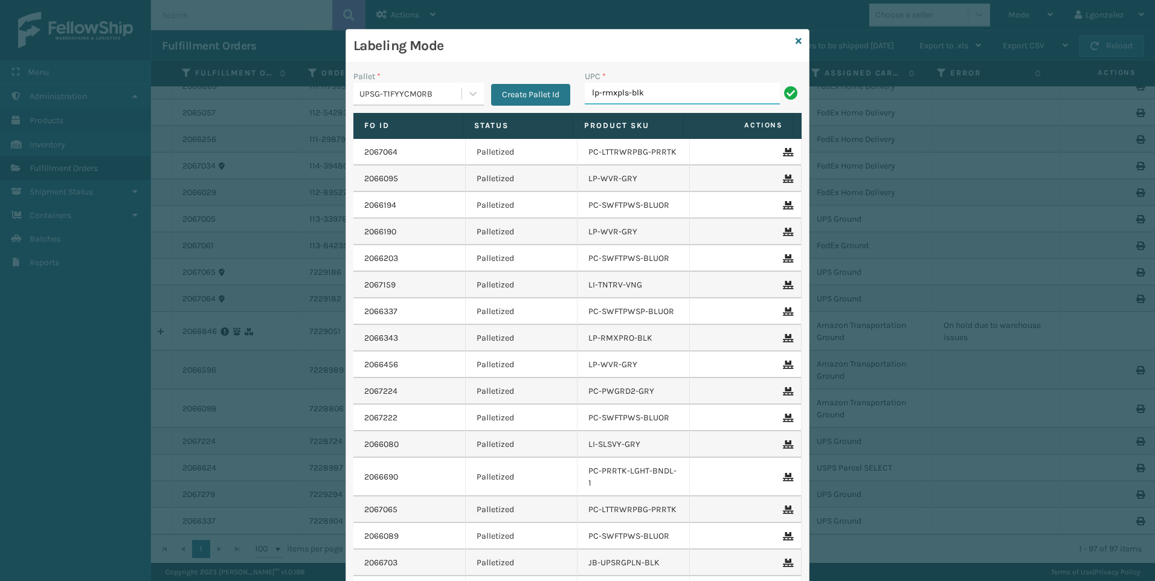
click at [668, 99] on input "lp-rmxpls-blk" at bounding box center [682, 94] width 195 height 22
type input "lp-rmxpls-blk"
type input "l"
type input "lp-rmxpls-blk"
type input "LP-TRB-BLK"
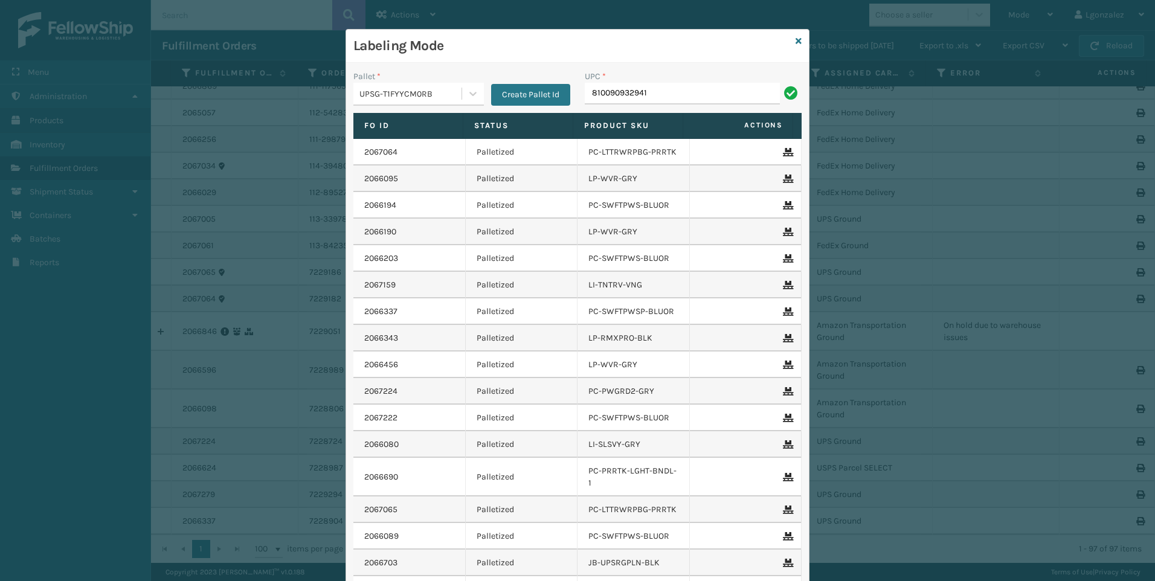
type input "810090932941"
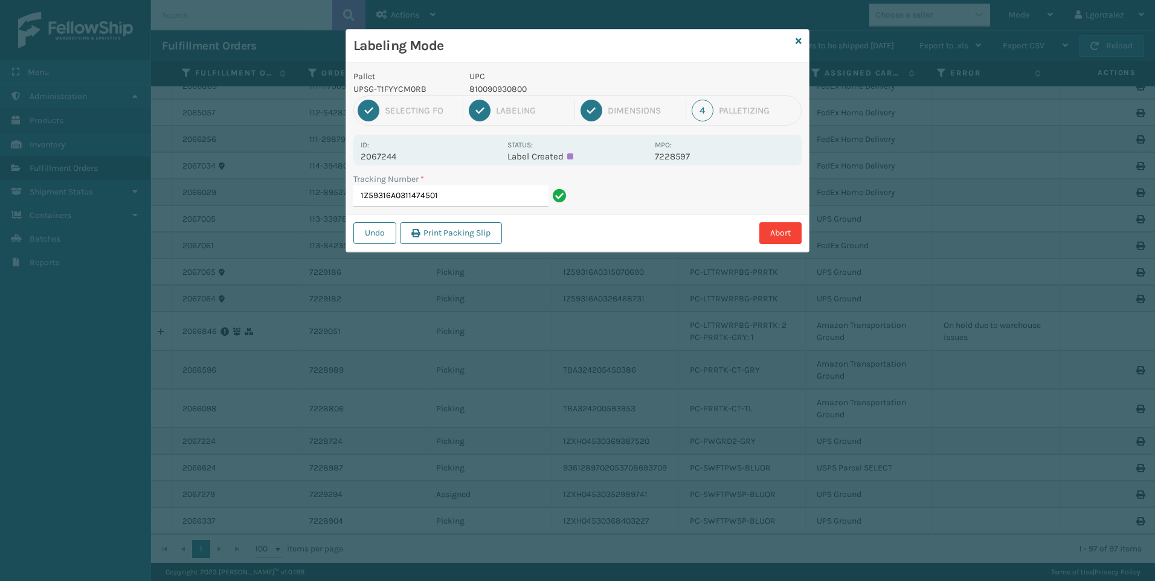
click at [507, 86] on p "810090930800" at bounding box center [558, 89] width 178 height 13
copy p "810090930800"
click at [498, 191] on input "1Z59316A0311474501" at bounding box center [450, 196] width 195 height 22
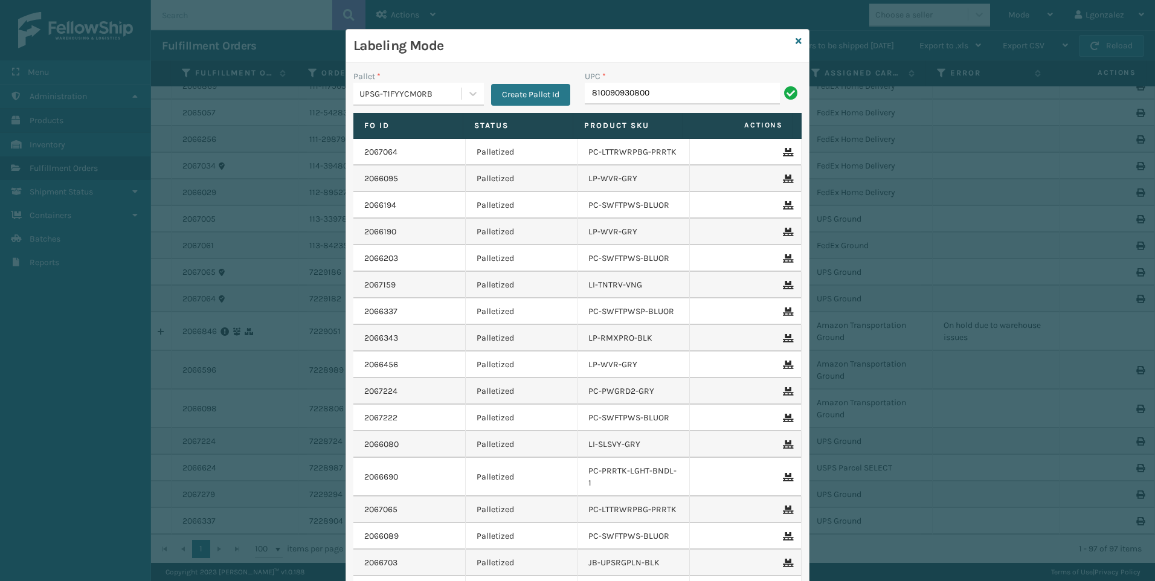
type input "810090930800"
type input "810090933702"
click at [796, 40] on icon at bounding box center [799, 41] width 6 height 8
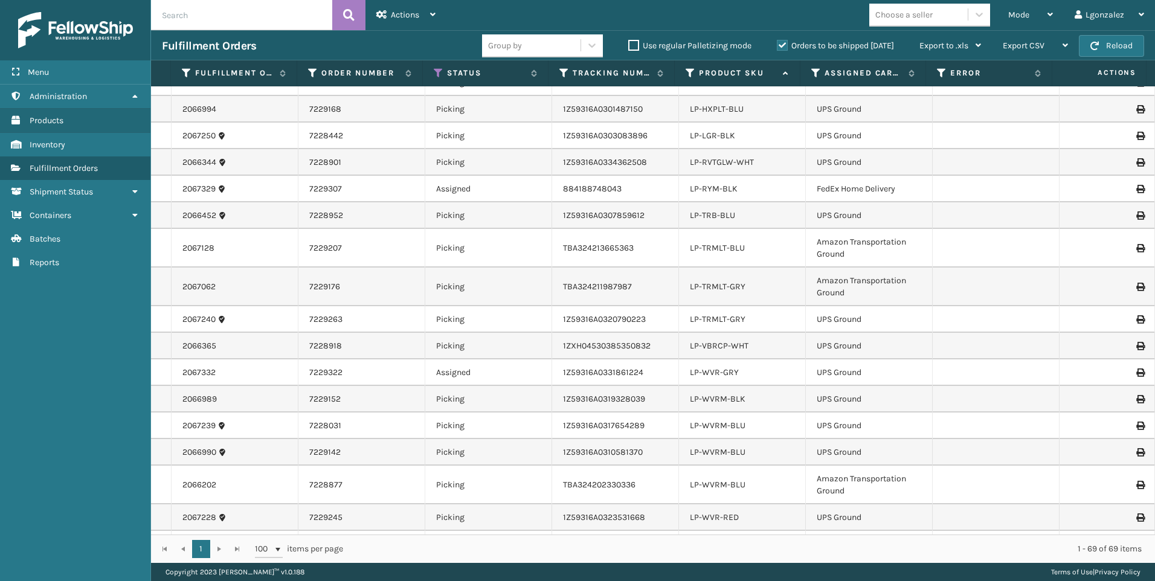
scroll to position [967, 0]
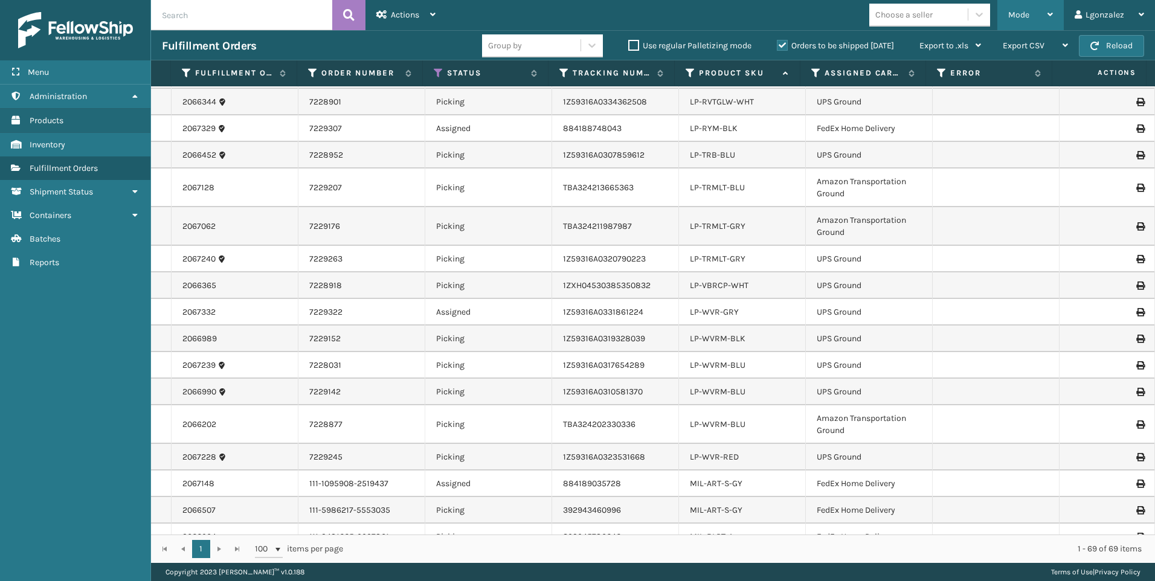
click at [1022, 13] on span "Mode" at bounding box center [1018, 15] width 21 height 10
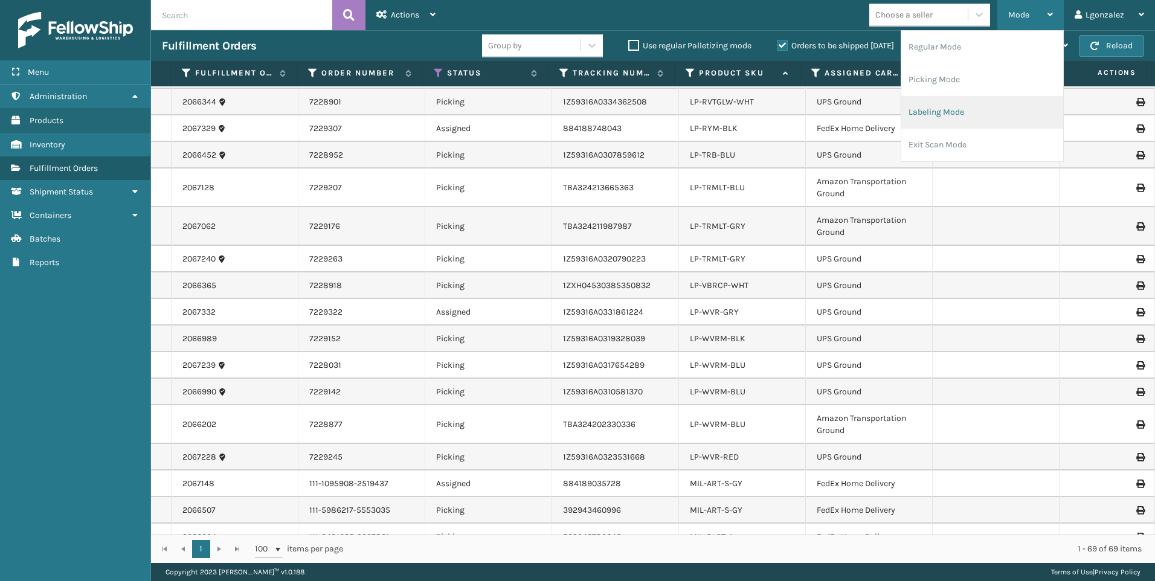
click at [925, 112] on li "Labeling Mode" at bounding box center [982, 112] width 162 height 33
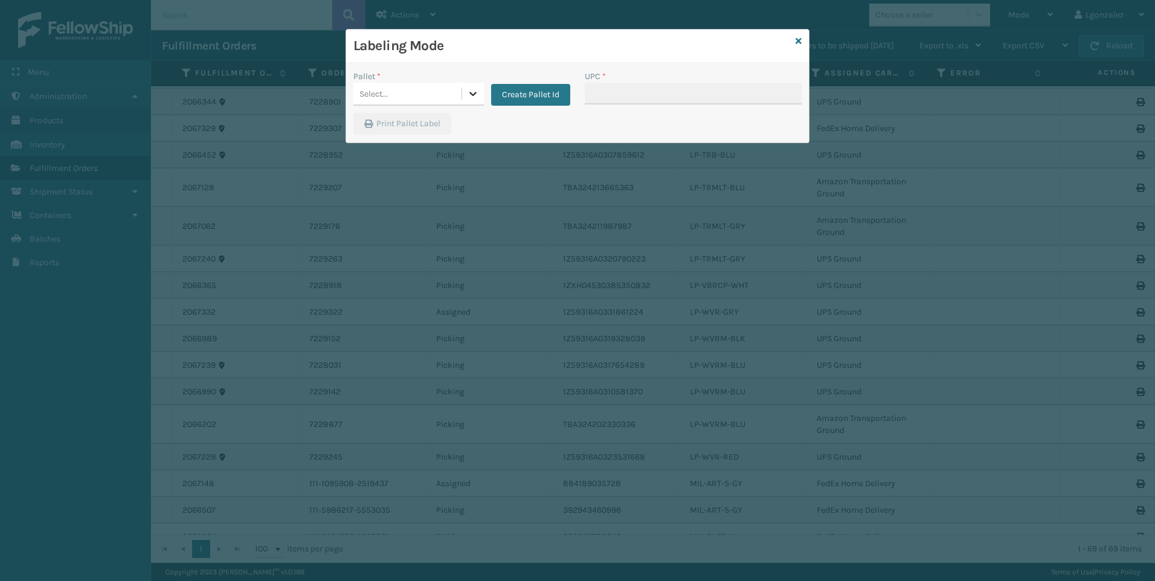
click at [471, 94] on icon at bounding box center [472, 94] width 7 height 4
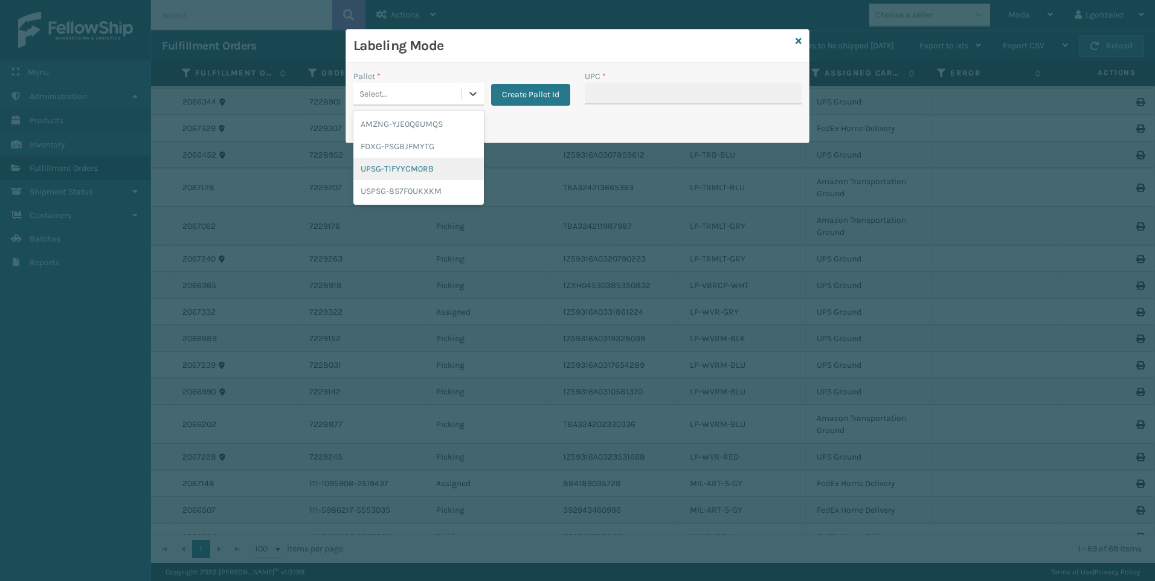
click at [409, 162] on div "UPSG-T1FYYCM0RB" at bounding box center [418, 169] width 130 height 22
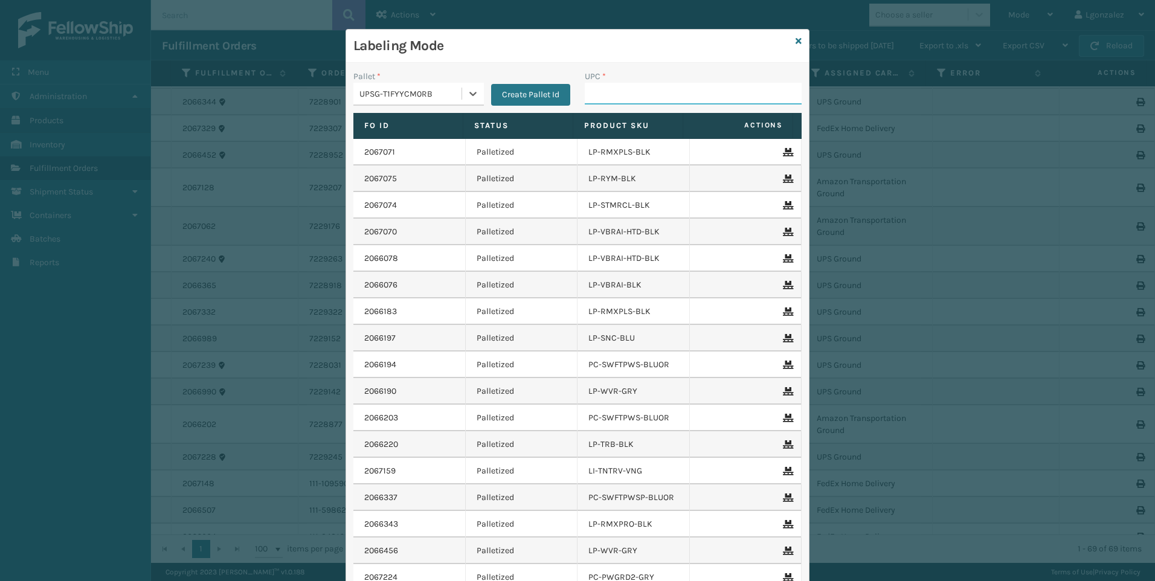
click at [605, 96] on input "UPC *" at bounding box center [693, 94] width 217 height 22
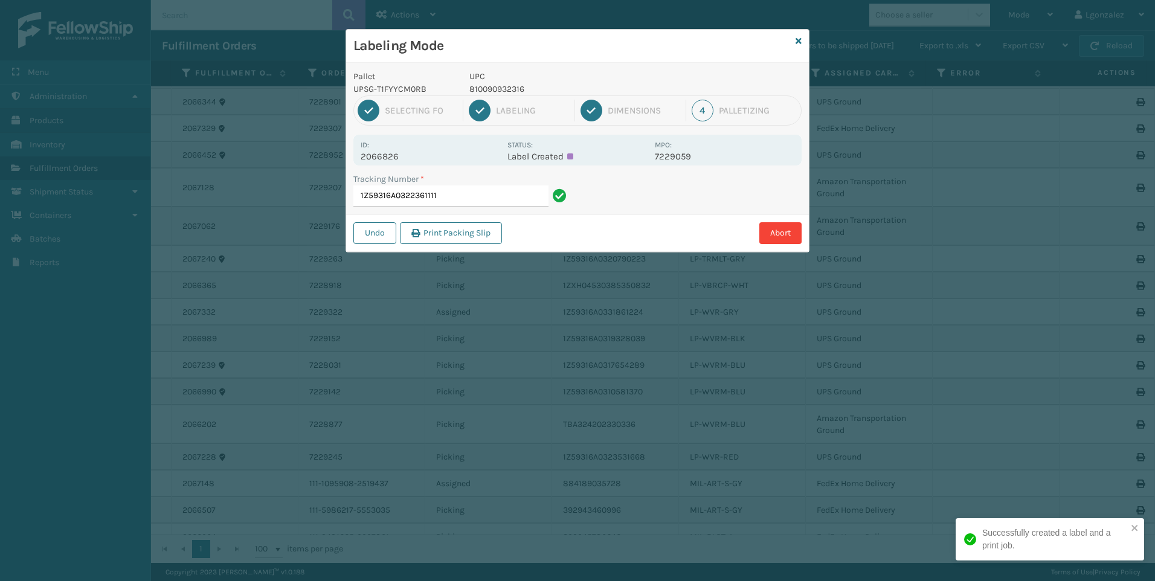
click at [520, 90] on p "810090932316" at bounding box center [558, 89] width 178 height 13
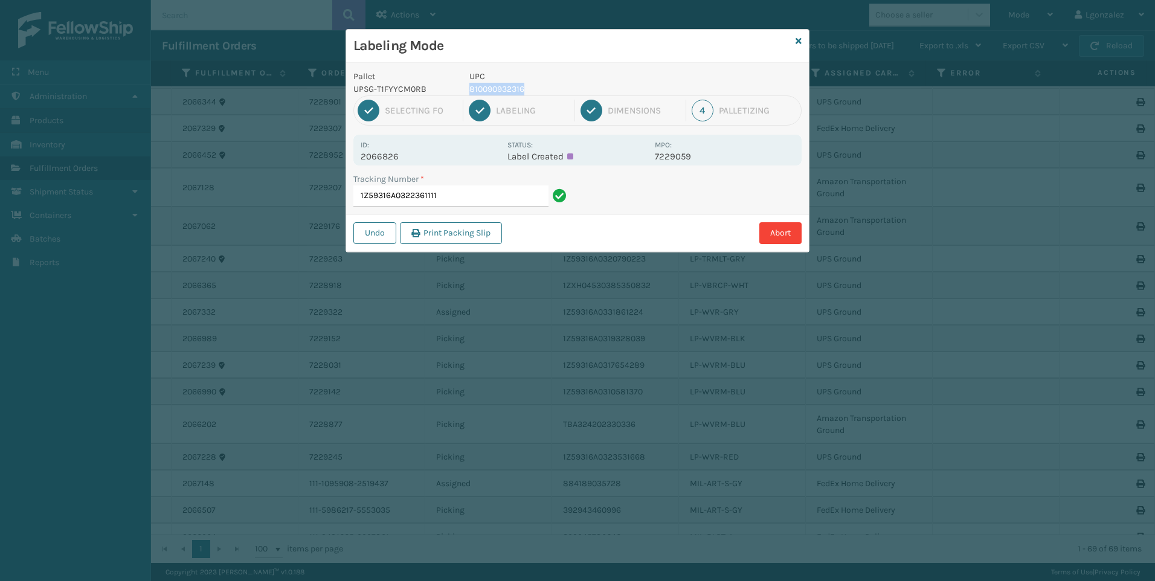
copy p "810090932316"
click at [489, 185] on div "Tracking Number * 1Z59316A0322361111" at bounding box center [461, 190] width 217 height 34
click at [489, 190] on input "1Z59316A0322361111" at bounding box center [450, 196] width 195 height 22
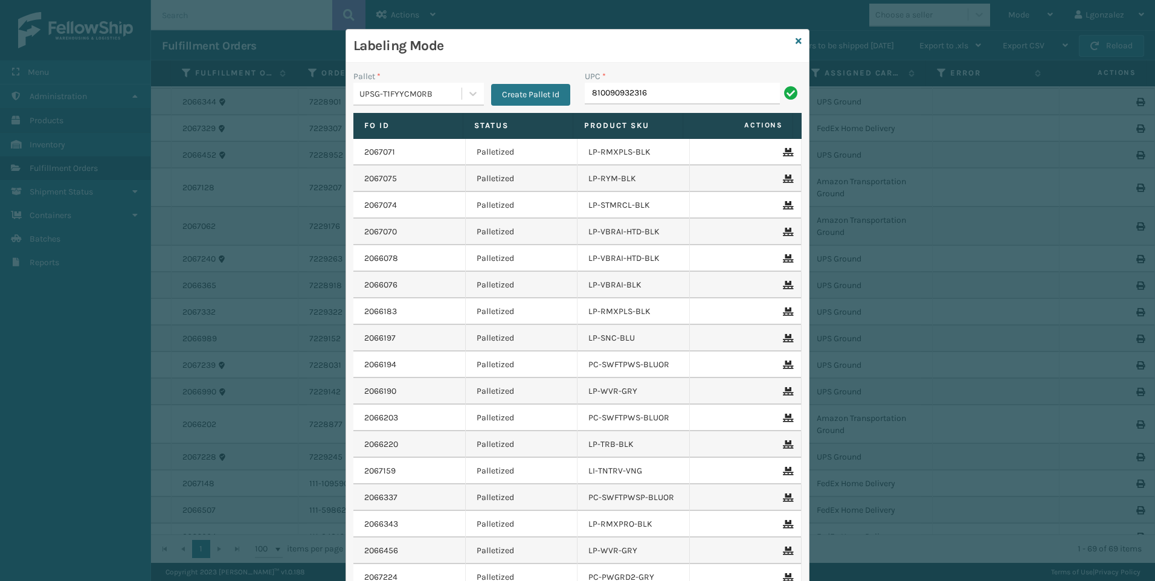
type input "810090932316"
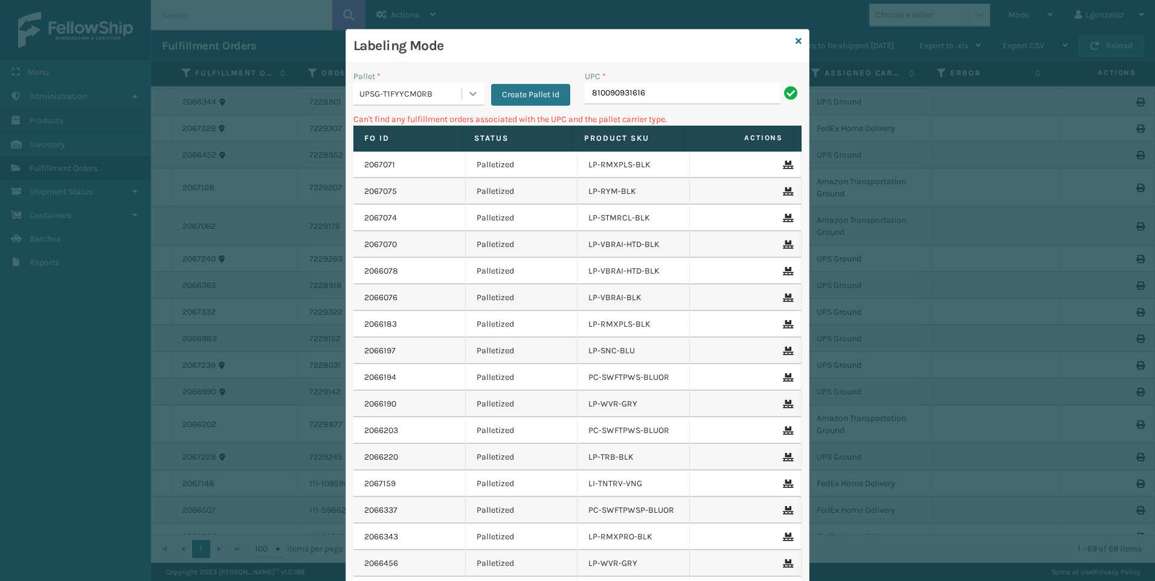
click at [462, 88] on div at bounding box center [473, 94] width 22 height 22
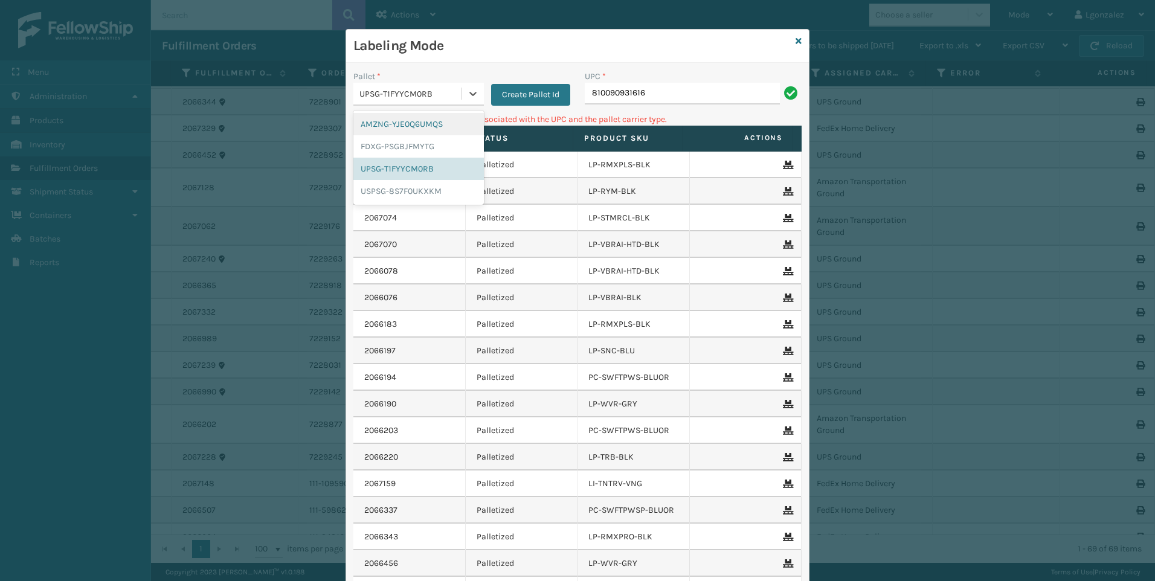
click at [432, 127] on div "AMZNG-YJE0Q6UMQS" at bounding box center [418, 124] width 130 height 22
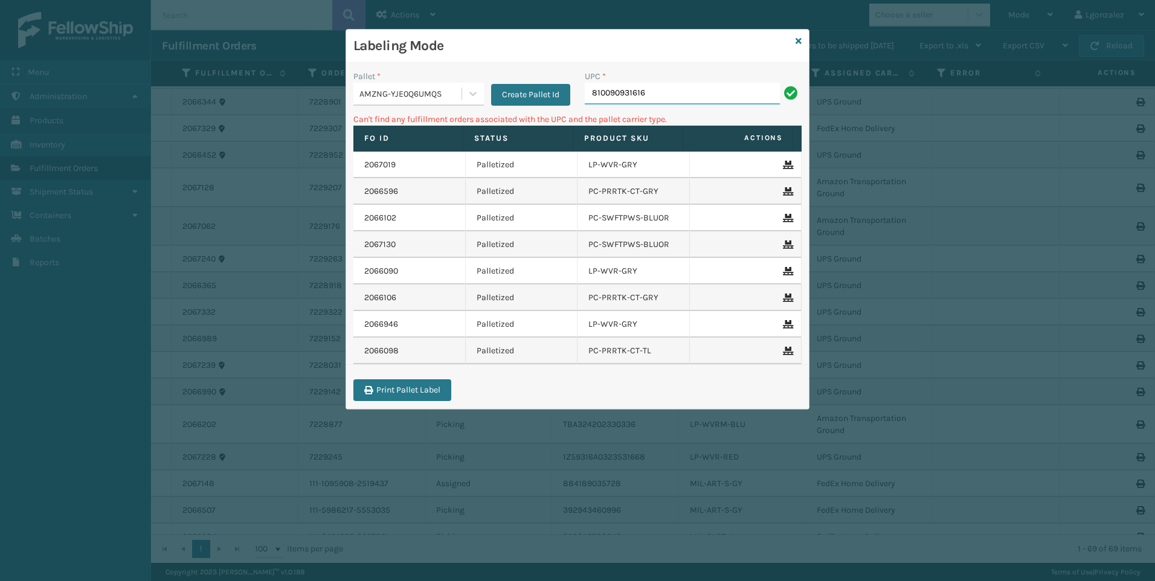
click at [652, 91] on input "810090931616" at bounding box center [682, 94] width 195 height 22
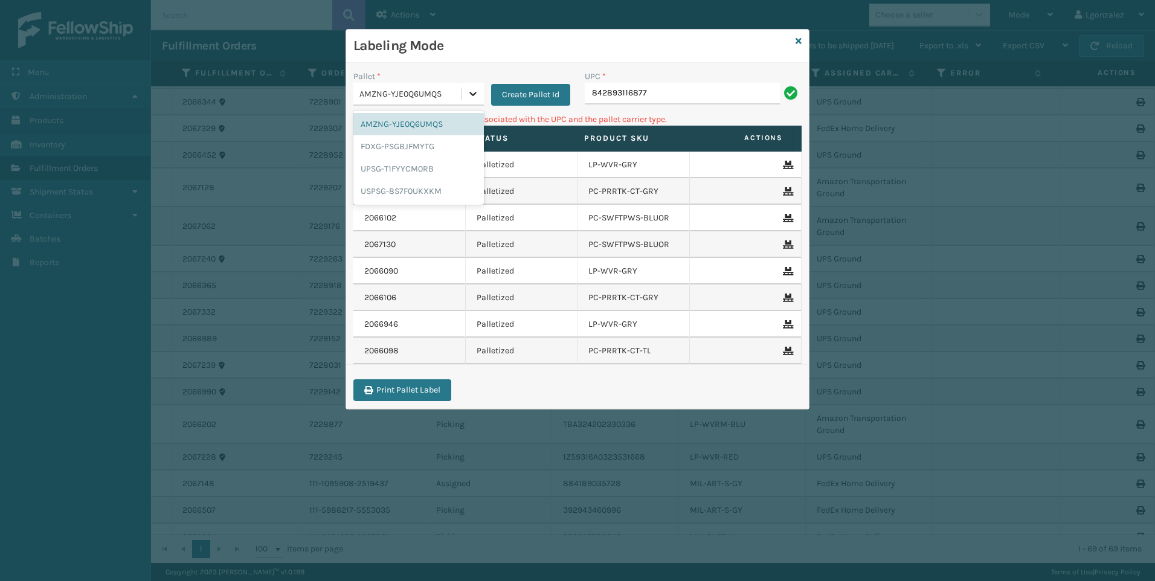
click at [476, 101] on div at bounding box center [473, 94] width 22 height 22
click at [423, 168] on div "UPSG-T1FYYCM0RB" at bounding box center [418, 169] width 130 height 22
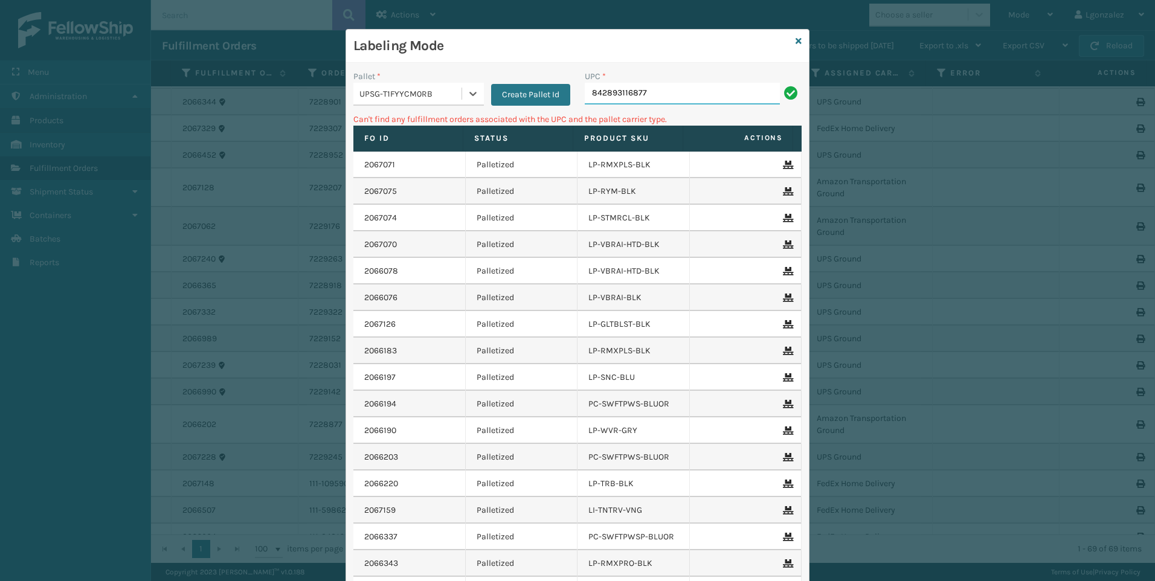
click at [671, 89] on input "842893116877" at bounding box center [682, 94] width 195 height 22
click at [473, 96] on icon at bounding box center [473, 94] width 12 height 12
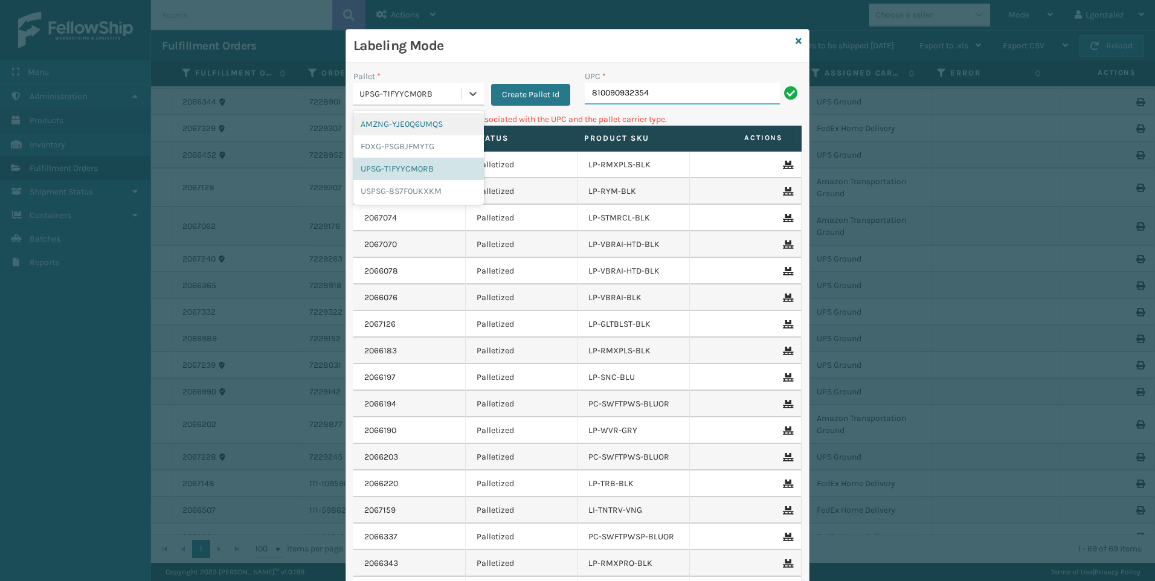
click at [692, 91] on input "810090932354" at bounding box center [682, 94] width 195 height 22
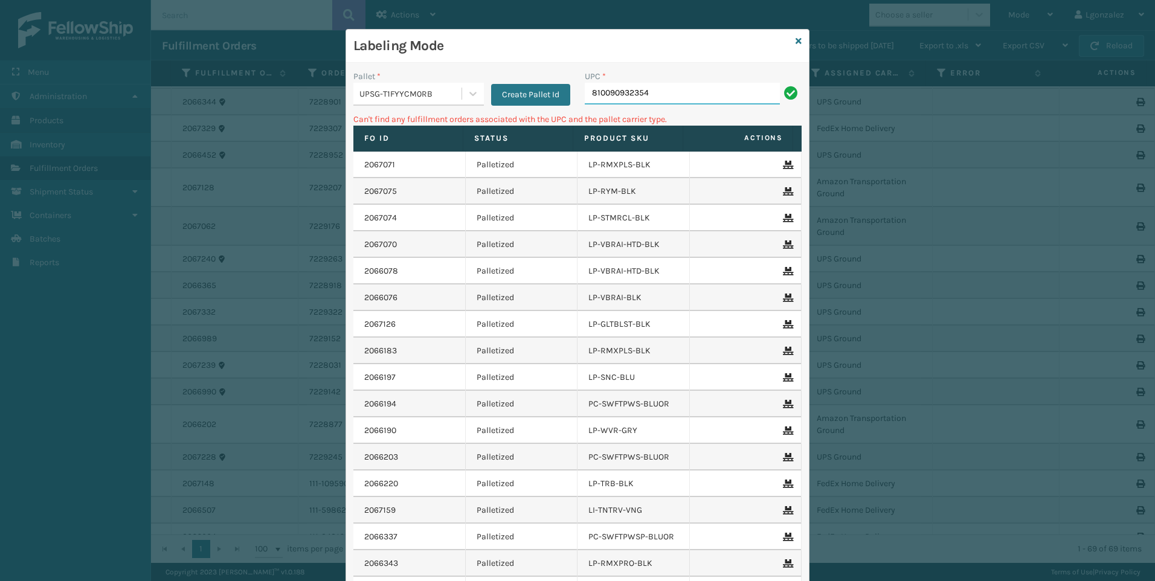
click at [692, 91] on input "810090932354" at bounding box center [682, 94] width 195 height 22
type input "LP-CHALLEVA-BLK"
click at [462, 86] on div at bounding box center [473, 94] width 22 height 22
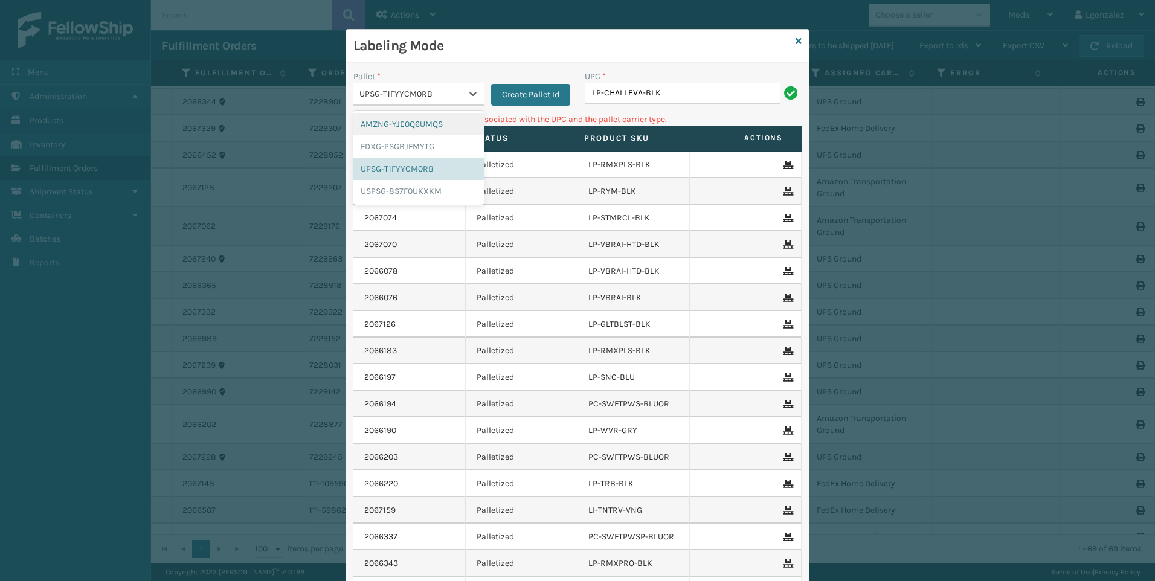
click at [447, 125] on div "AMZNG-YJE0Q6UMQS" at bounding box center [418, 124] width 130 height 22
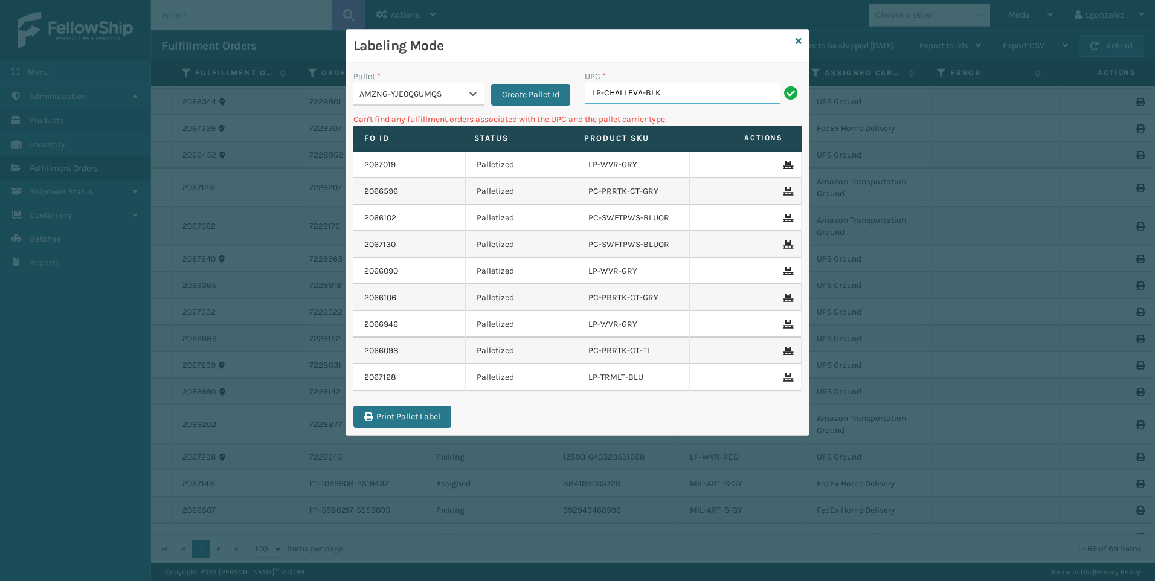
click at [660, 92] on input "LP-CHALLEVA-BLK" at bounding box center [682, 94] width 195 height 22
click at [466, 95] on div at bounding box center [473, 94] width 22 height 22
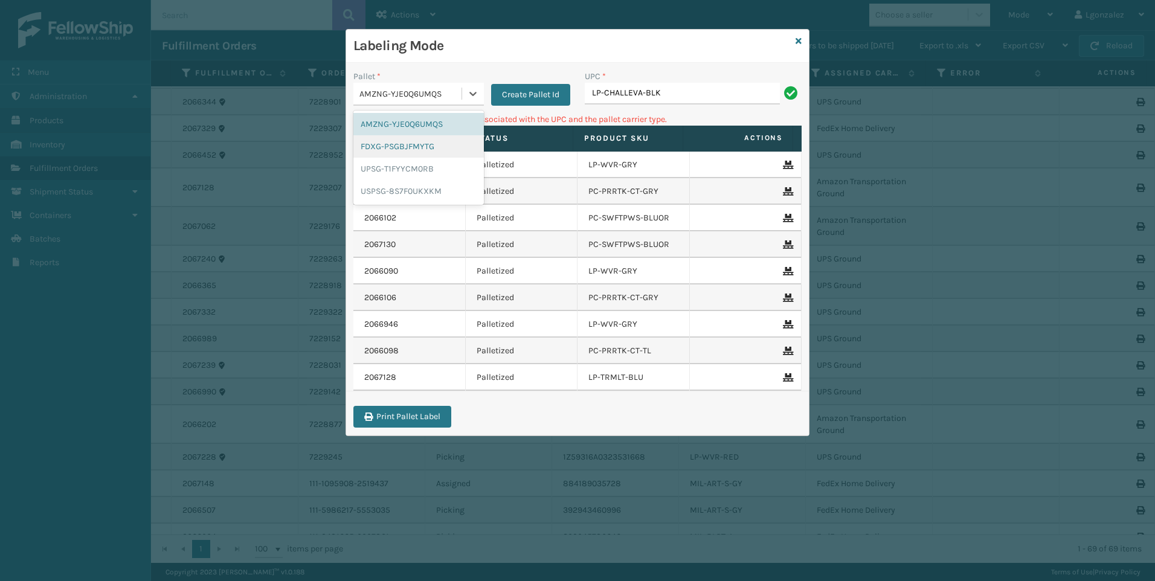
drag, startPoint x: 411, startPoint y: 150, endPoint x: 417, endPoint y: 146, distance: 7.3
click at [413, 148] on div "FDXG-PSGBJFMYTG" at bounding box center [418, 146] width 130 height 22
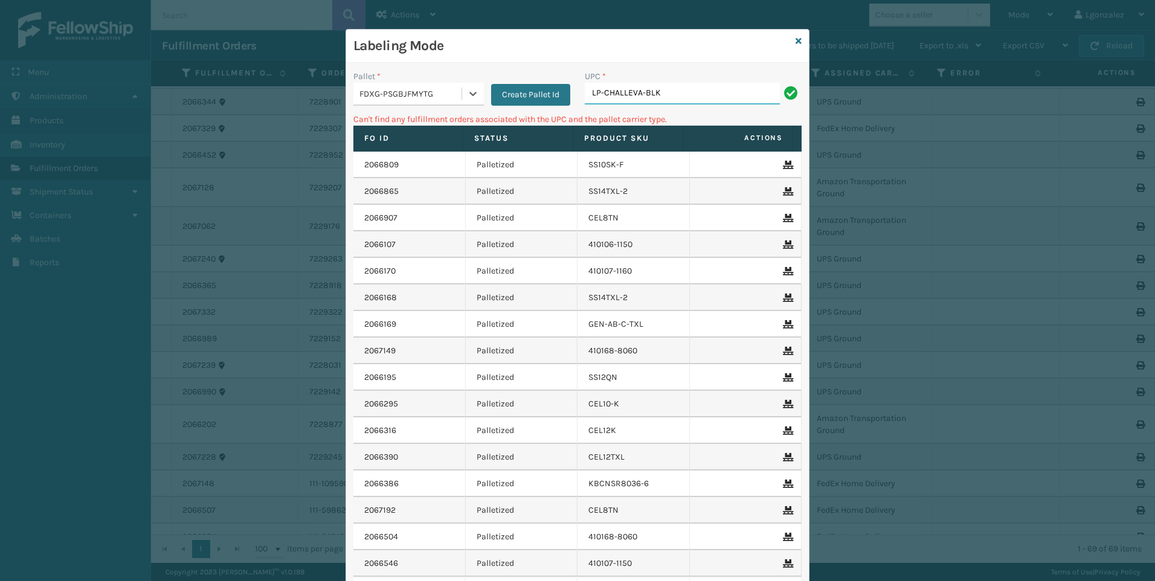
click at [660, 97] on input "LP-CHALLEVA-BLK" at bounding box center [682, 94] width 195 height 22
click at [462, 94] on div at bounding box center [473, 94] width 22 height 22
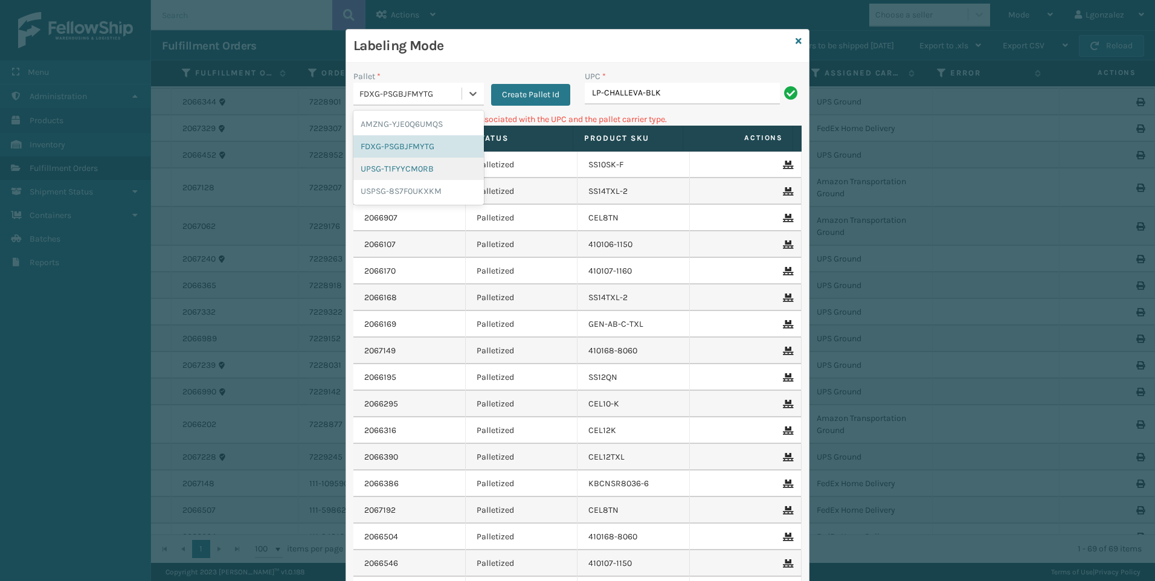
click at [406, 170] on div "UPSG-T1FYYCM0RB" at bounding box center [418, 169] width 130 height 22
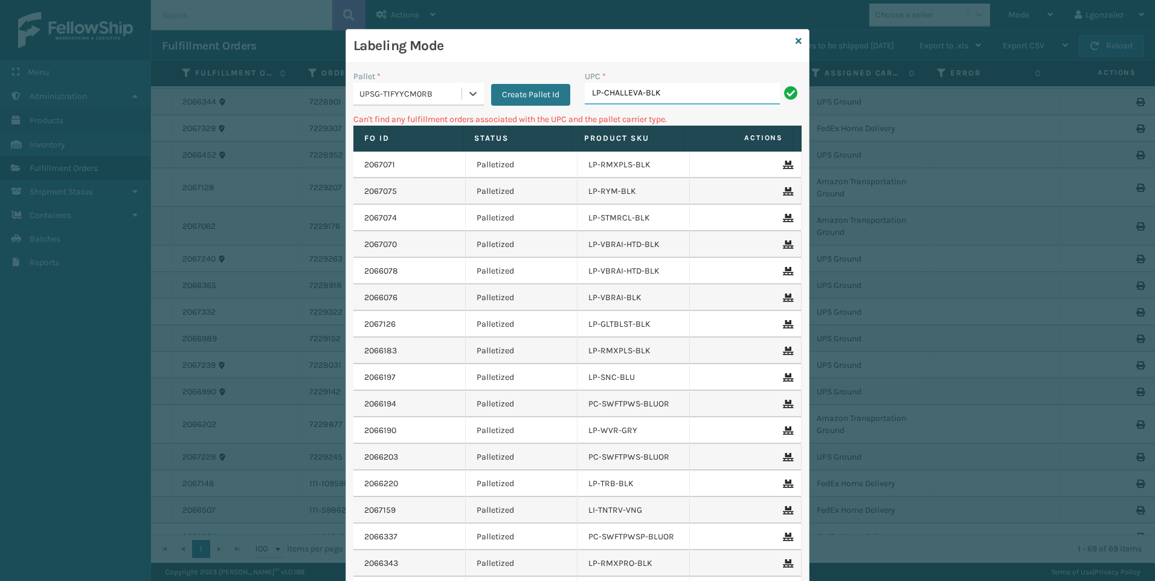
click at [654, 90] on input "LP-CHALLEVA-BLK" at bounding box center [682, 94] width 195 height 22
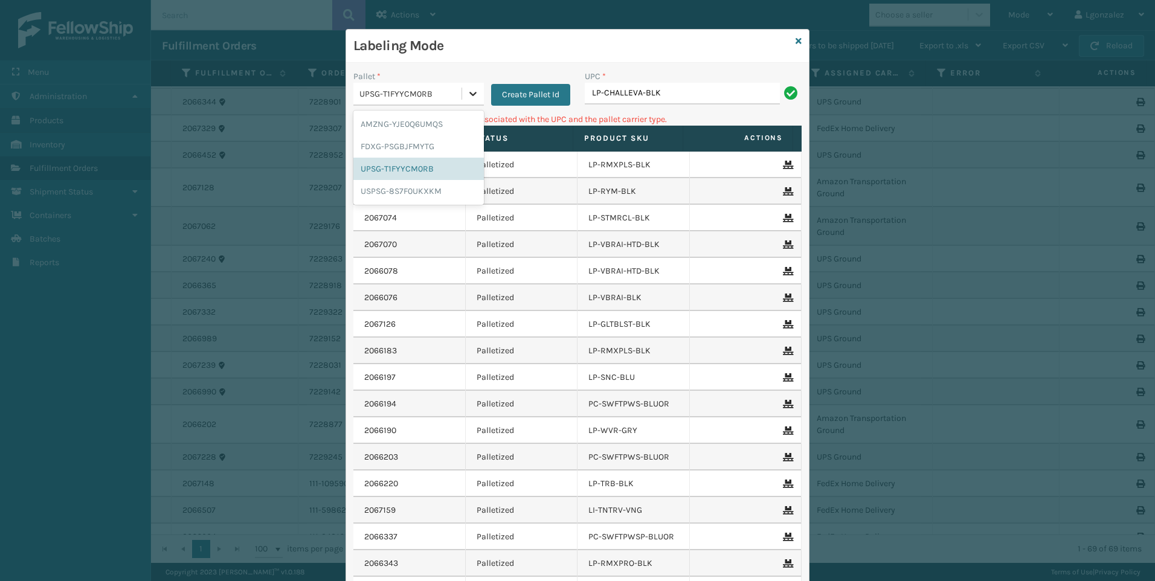
click at [467, 93] on icon at bounding box center [473, 94] width 12 height 12
click at [435, 184] on div "USPSG-8S7F0UKXKM" at bounding box center [418, 191] width 130 height 22
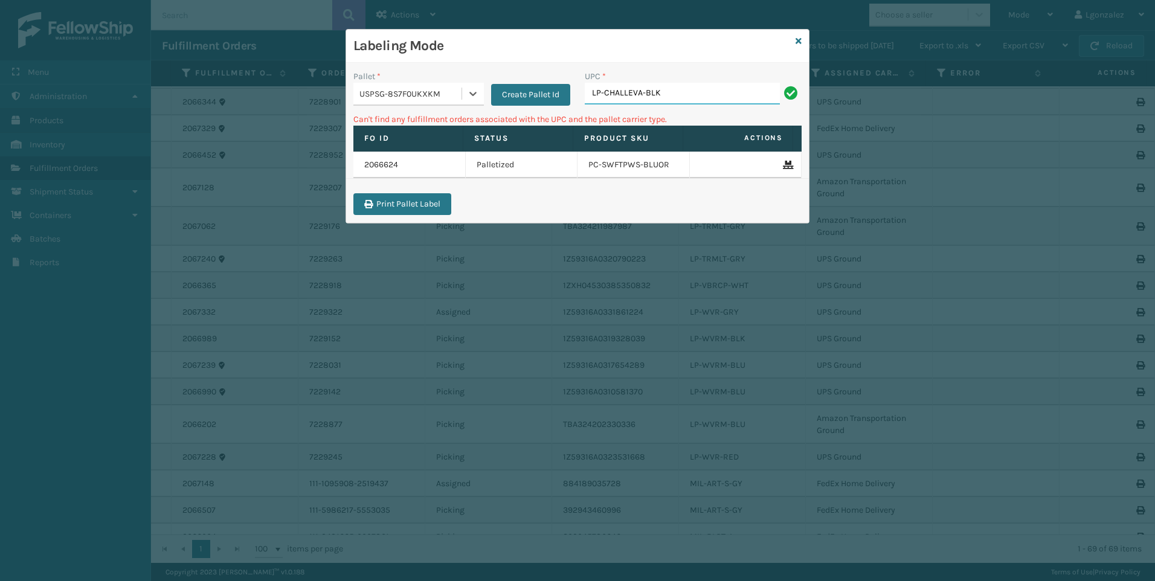
click at [680, 94] on input "LP-CHALLEVA-BLK" at bounding box center [682, 94] width 195 height 22
click at [802, 36] on div "Labeling Mode" at bounding box center [577, 46] width 463 height 33
click at [800, 37] on icon at bounding box center [799, 41] width 6 height 8
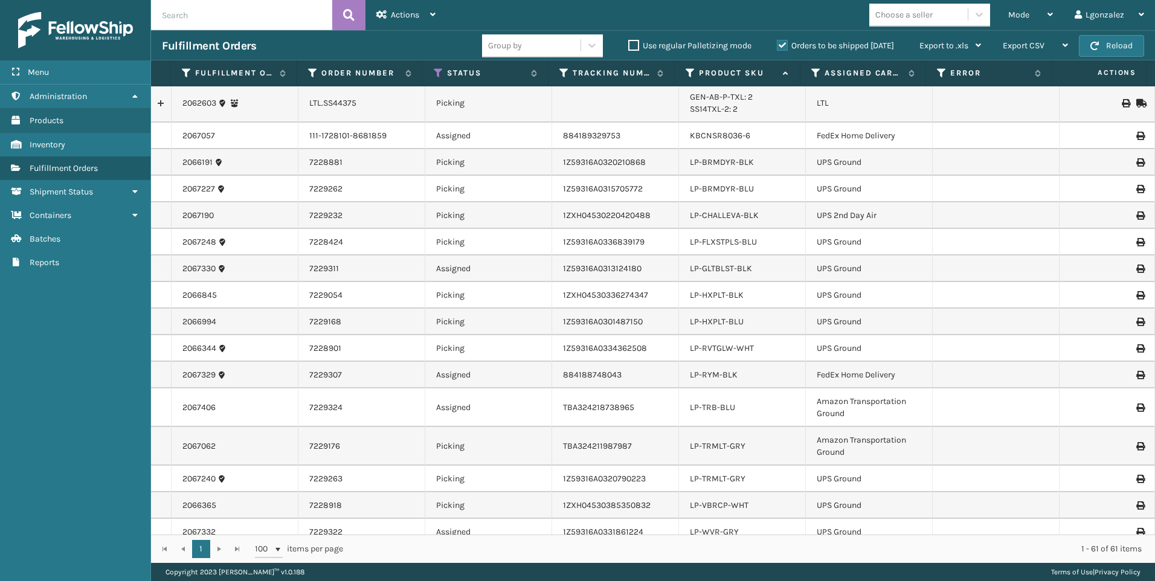
scroll to position [485, 0]
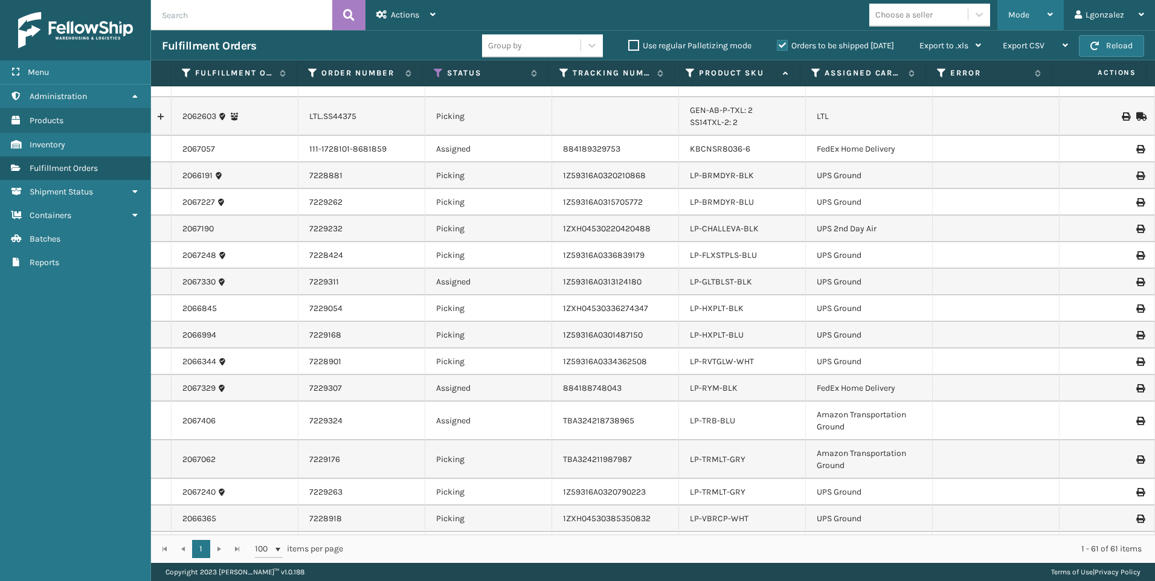
click at [1048, 14] on div "Mode" at bounding box center [1030, 15] width 45 height 30
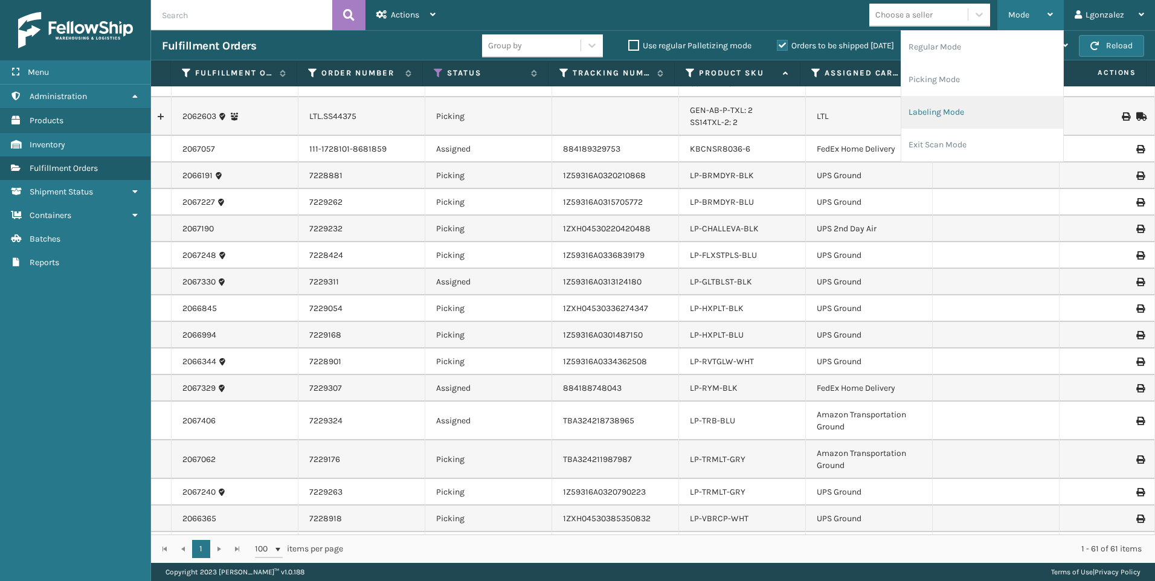
click at [972, 120] on li "Labeling Mode" at bounding box center [982, 112] width 162 height 33
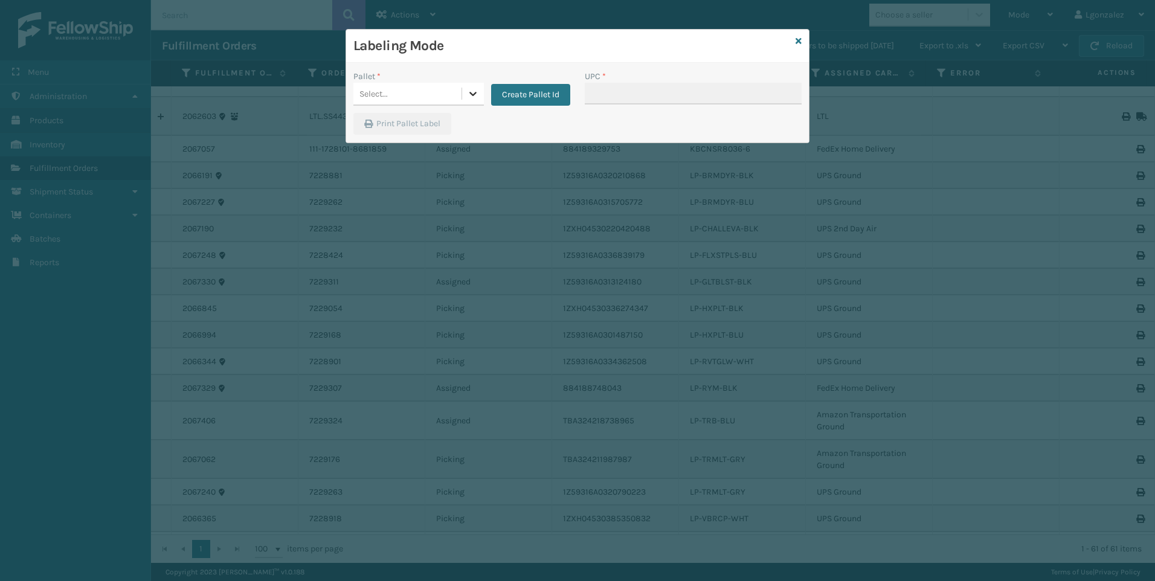
click at [475, 91] on icon at bounding box center [473, 94] width 12 height 12
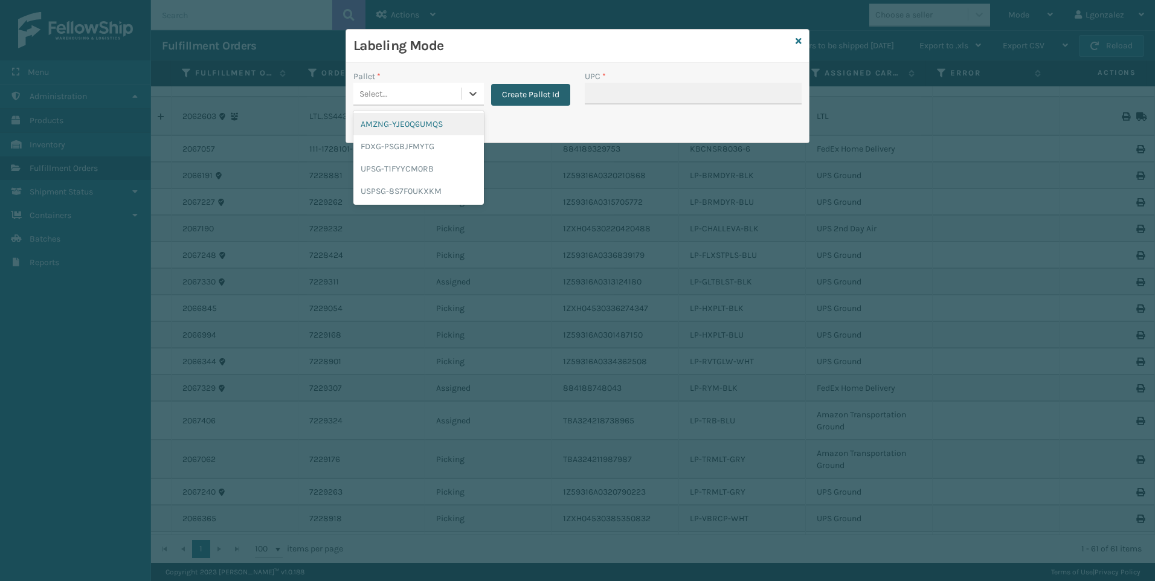
click at [528, 94] on button "Create Pallet Id" at bounding box center [530, 95] width 79 height 22
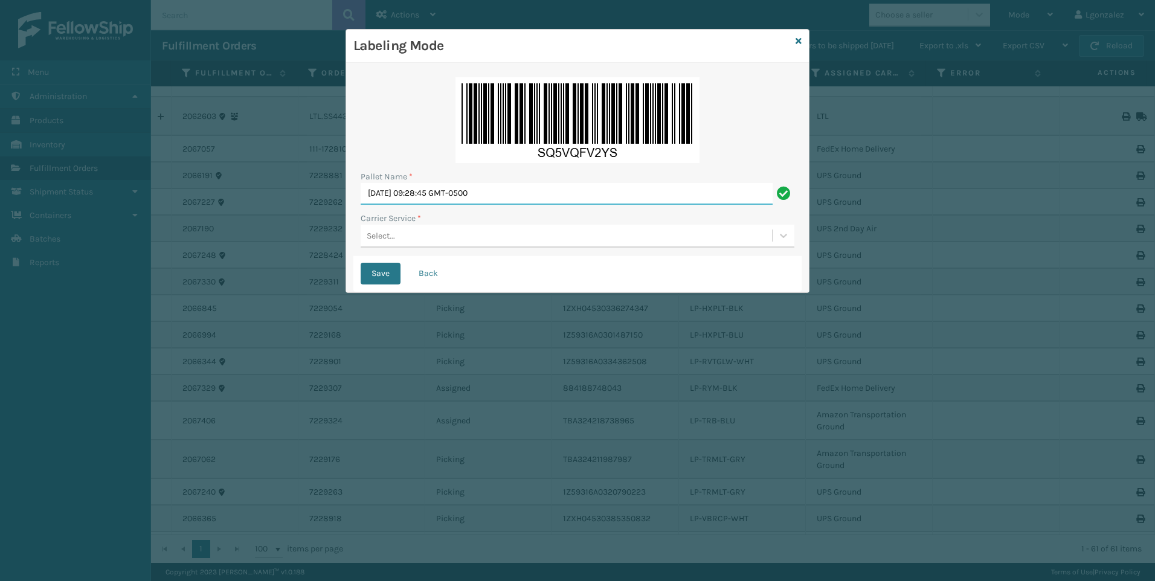
click at [497, 192] on input "[DATE] 09:28:45 GMT-0500" at bounding box center [567, 194] width 412 height 22
type input "Trinity"
click at [489, 235] on div "Select..." at bounding box center [566, 236] width 411 height 20
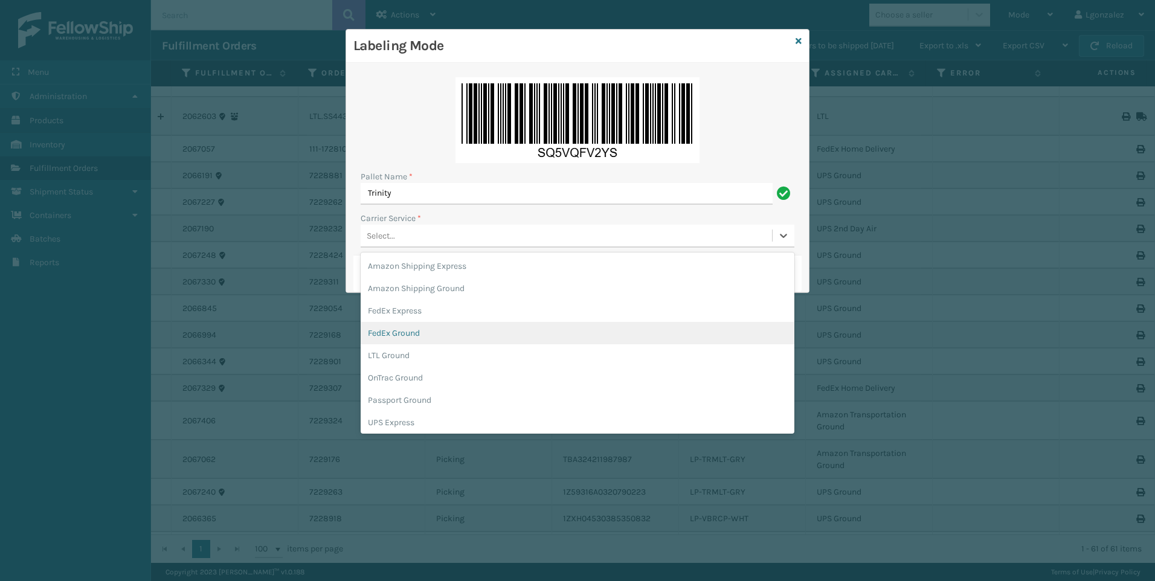
scroll to position [69, 0]
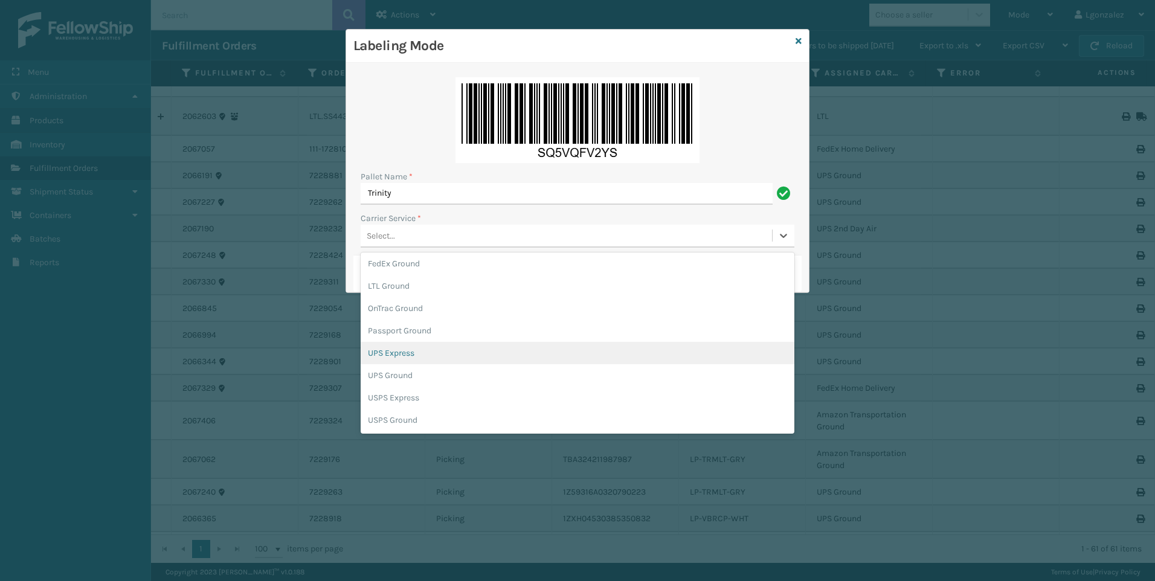
click at [440, 357] on div "UPS Express" at bounding box center [578, 353] width 434 height 22
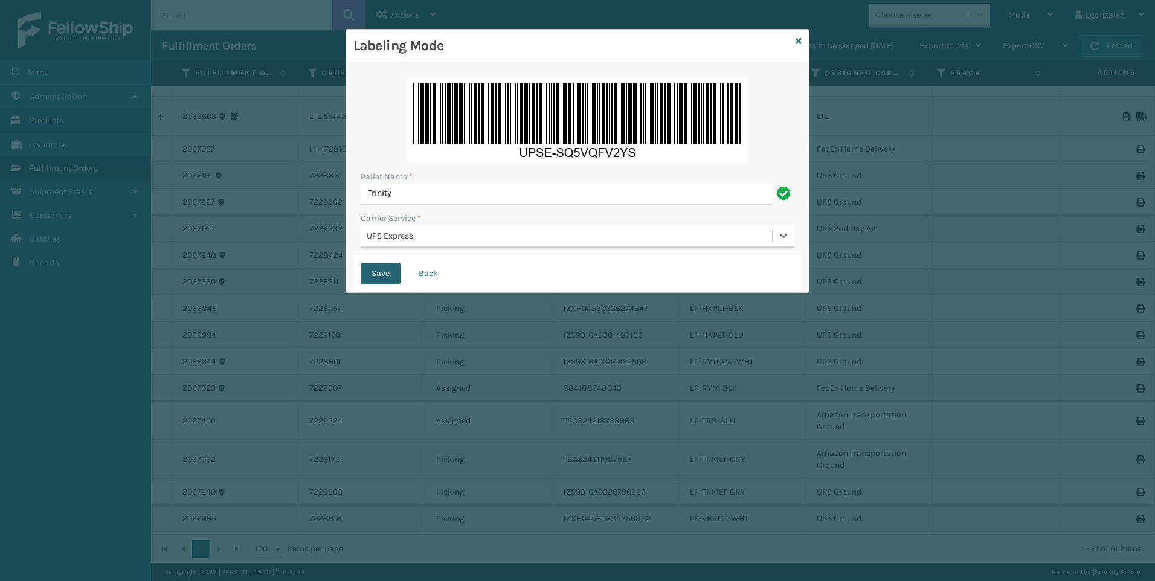
click at [386, 277] on button "Save" at bounding box center [381, 274] width 40 height 22
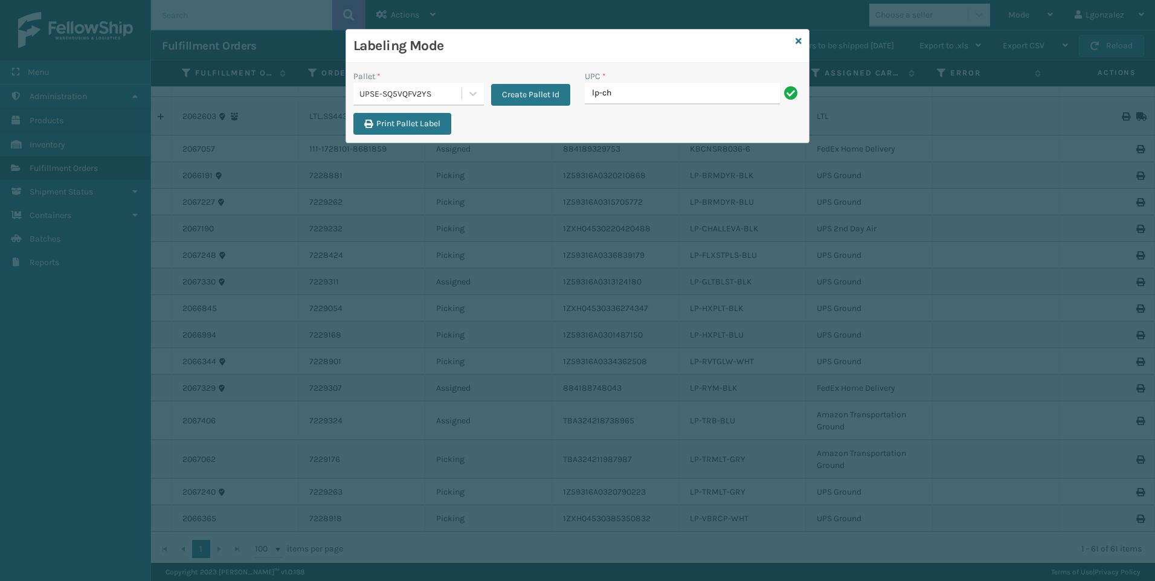
type input "LP-CHALLEVA-BLK"
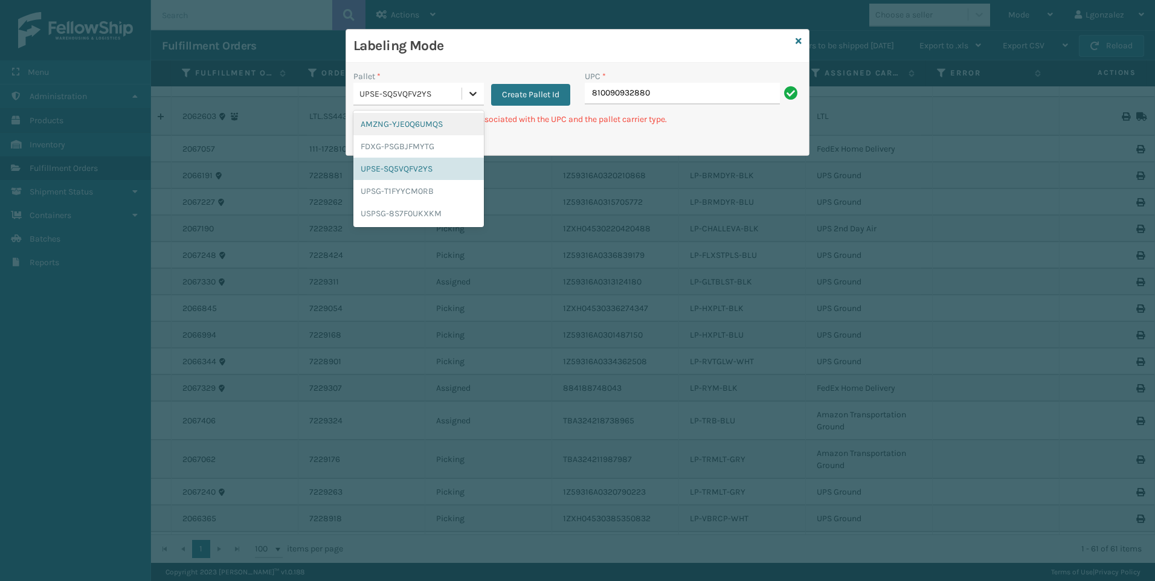
click at [474, 94] on icon at bounding box center [472, 94] width 7 height 4
click at [431, 190] on div "UPSG-T1FYYCM0RB" at bounding box center [418, 191] width 130 height 22
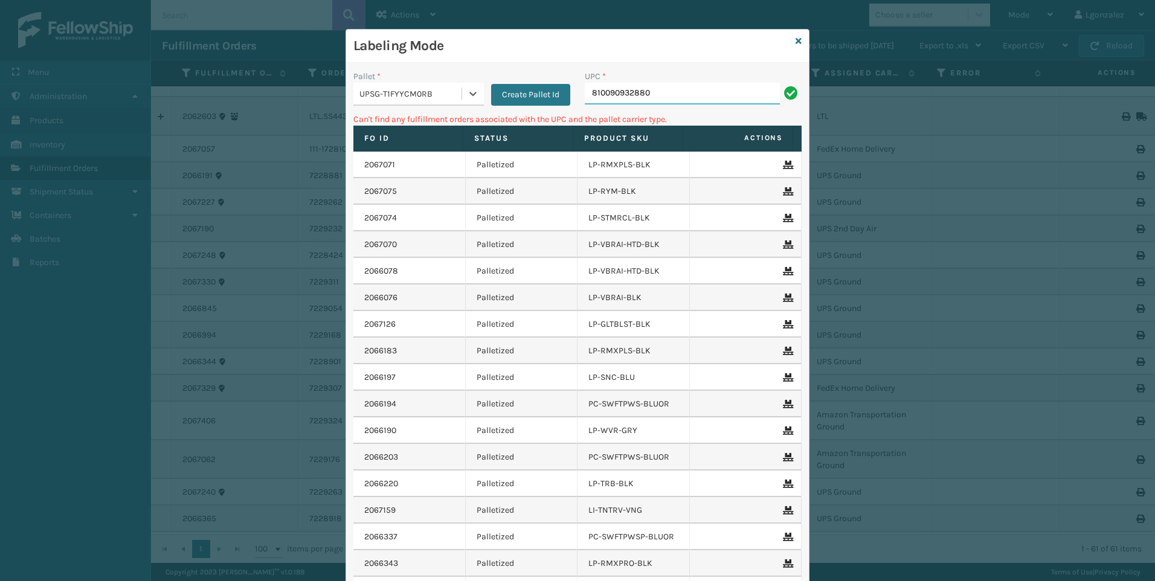
click at [649, 89] on input "810090932880" at bounding box center [682, 94] width 195 height 22
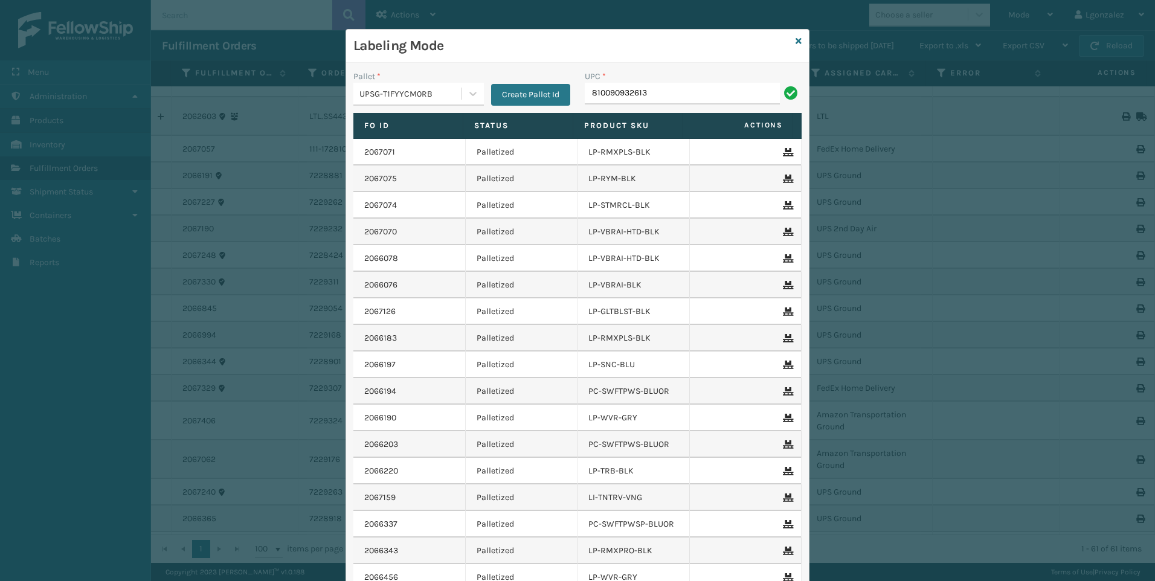
type input "810090932613"
type input "810090931258"
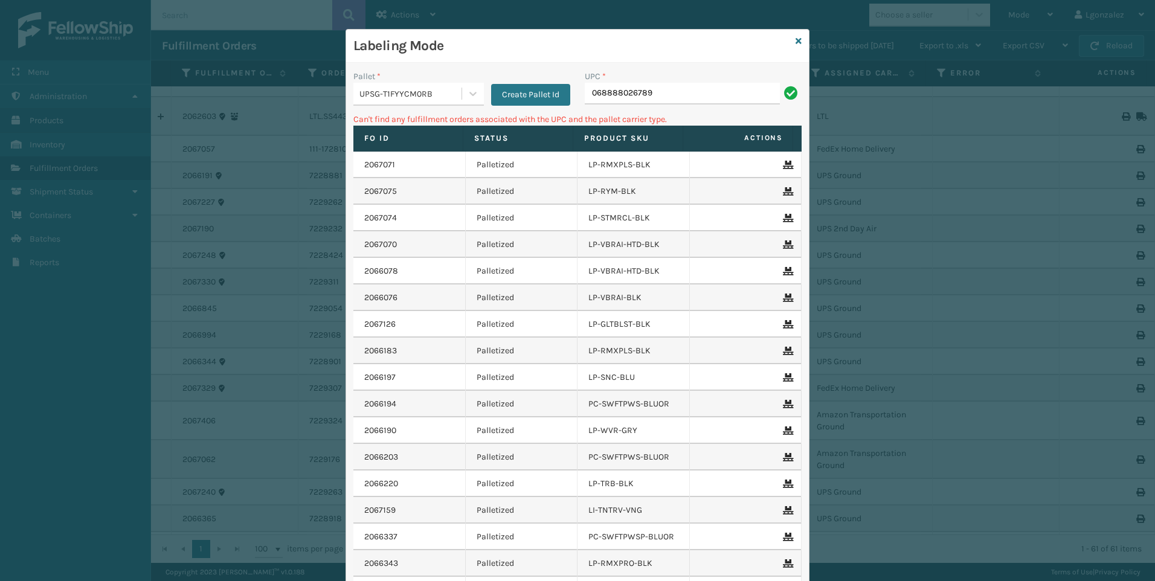
click at [585, 88] on input "068888026789" at bounding box center [682, 94] width 195 height 22
type input "68888026789"
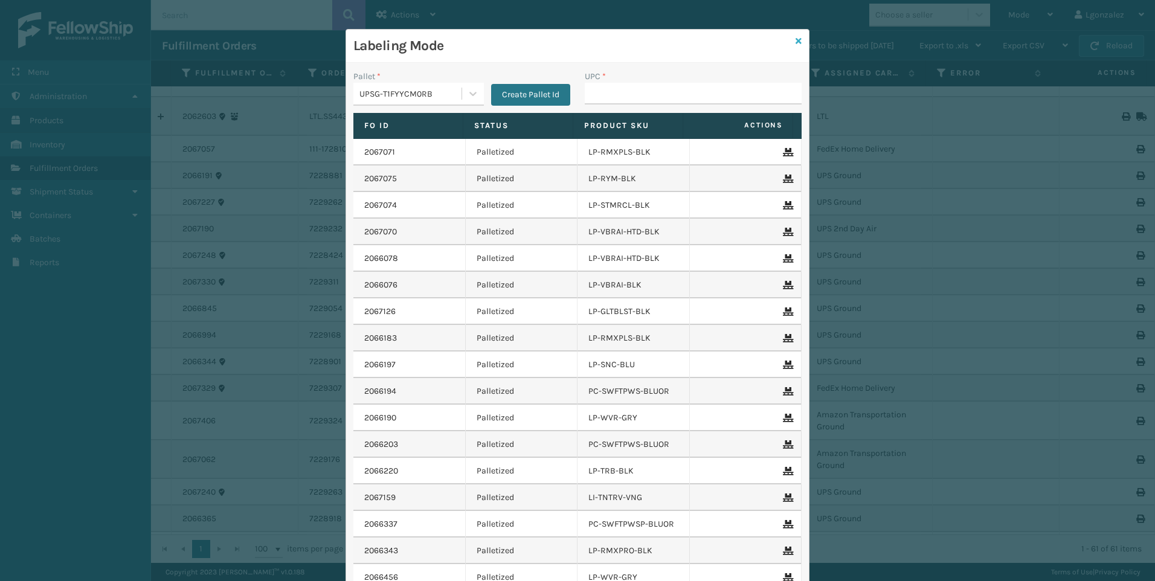
click at [796, 38] on icon at bounding box center [799, 41] width 6 height 8
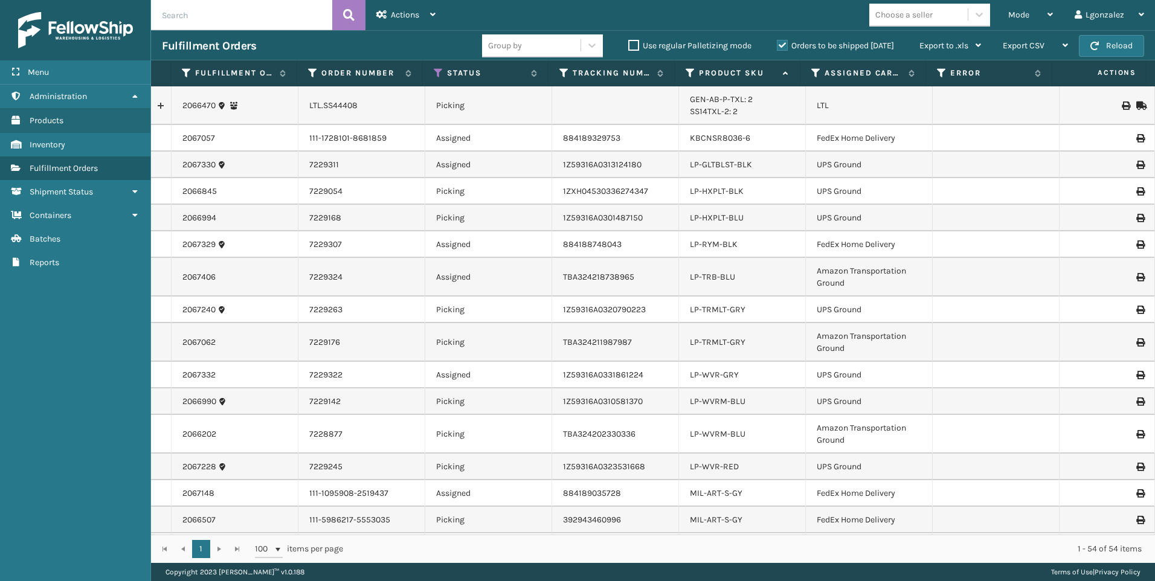
scroll to position [423, 0]
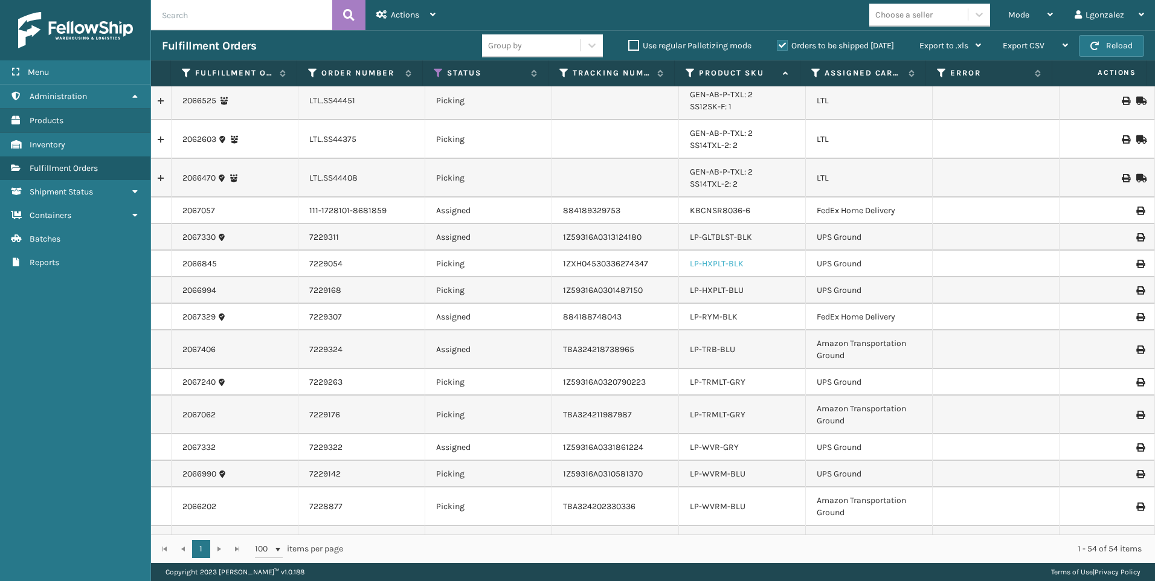
click at [717, 264] on link "LP-HXPLT-BLK" at bounding box center [717, 264] width 54 height 10
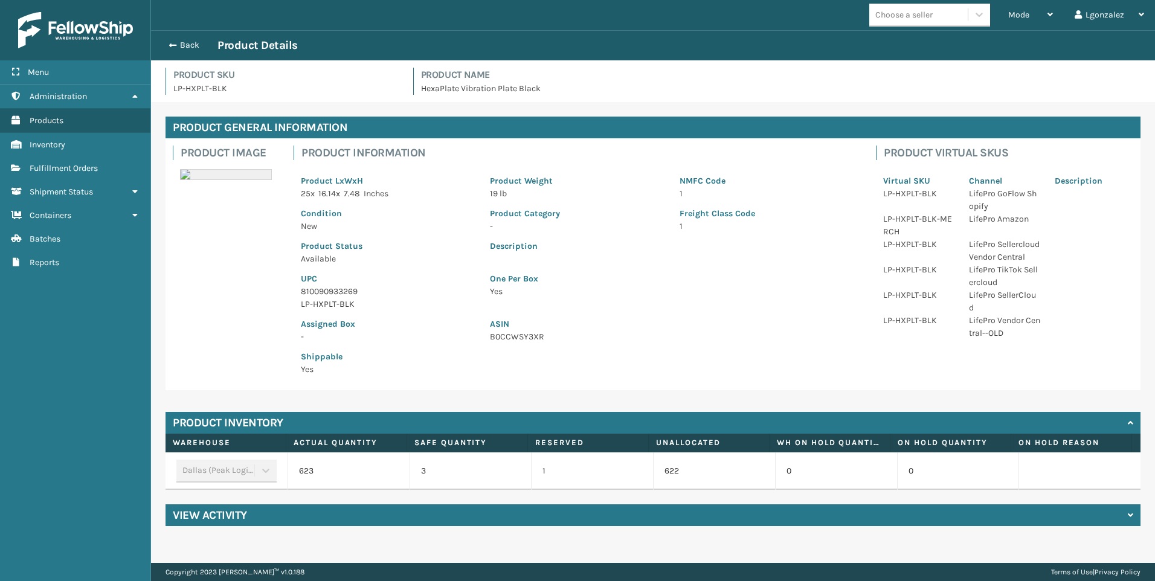
click at [334, 287] on p "810090933269" at bounding box center [388, 291] width 175 height 13
copy p "810090933269"
click at [91, 167] on span "Fulfillment Orders" at bounding box center [64, 168] width 68 height 10
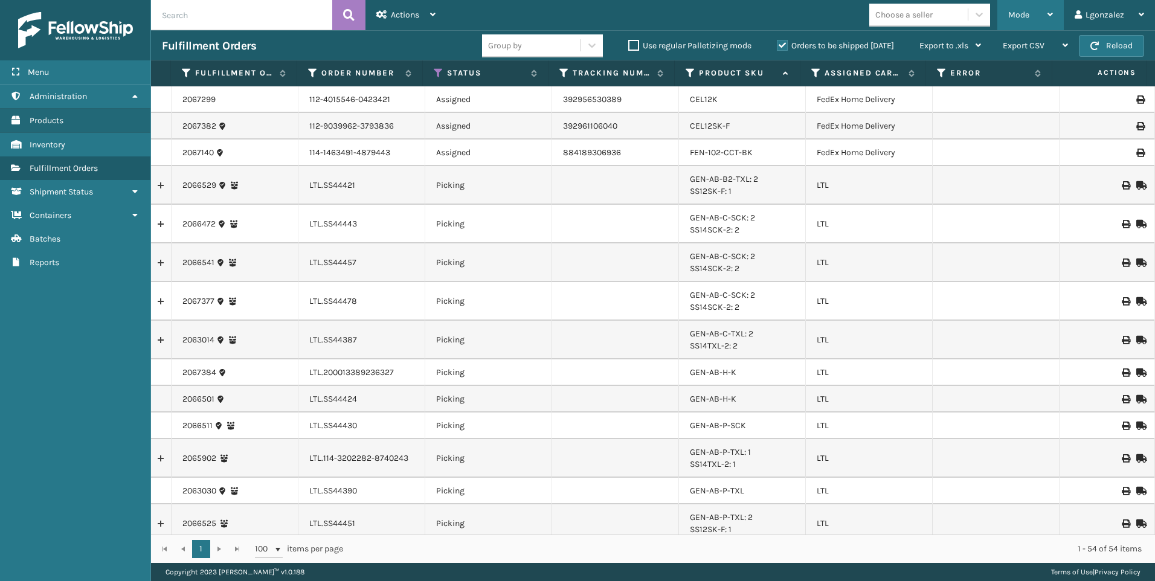
click at [1019, 19] on span "Mode" at bounding box center [1018, 15] width 21 height 10
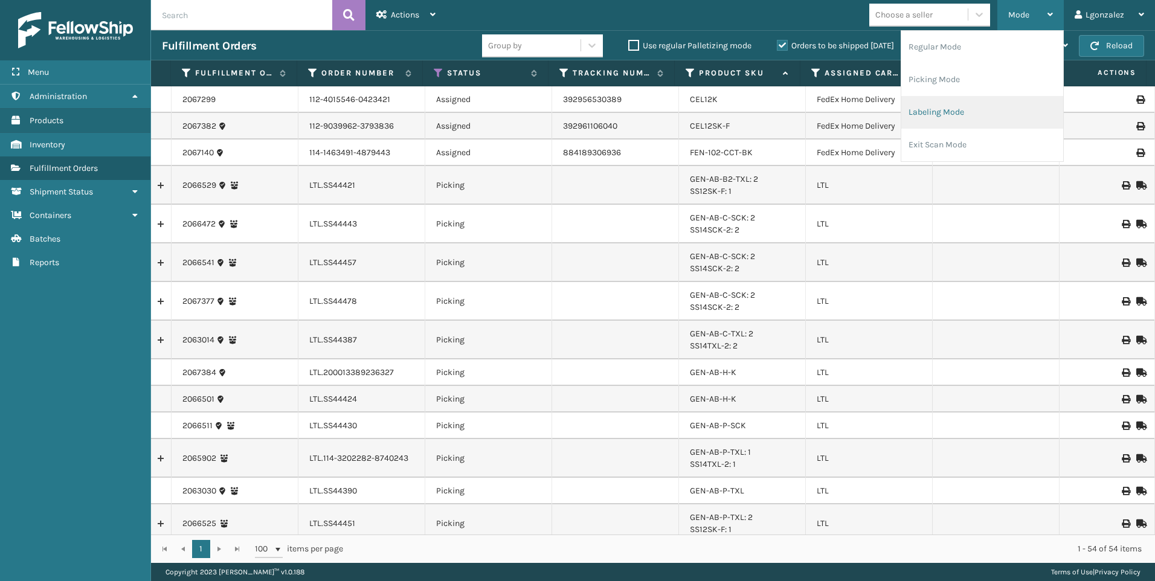
click at [925, 111] on li "Labeling Mode" at bounding box center [982, 112] width 162 height 33
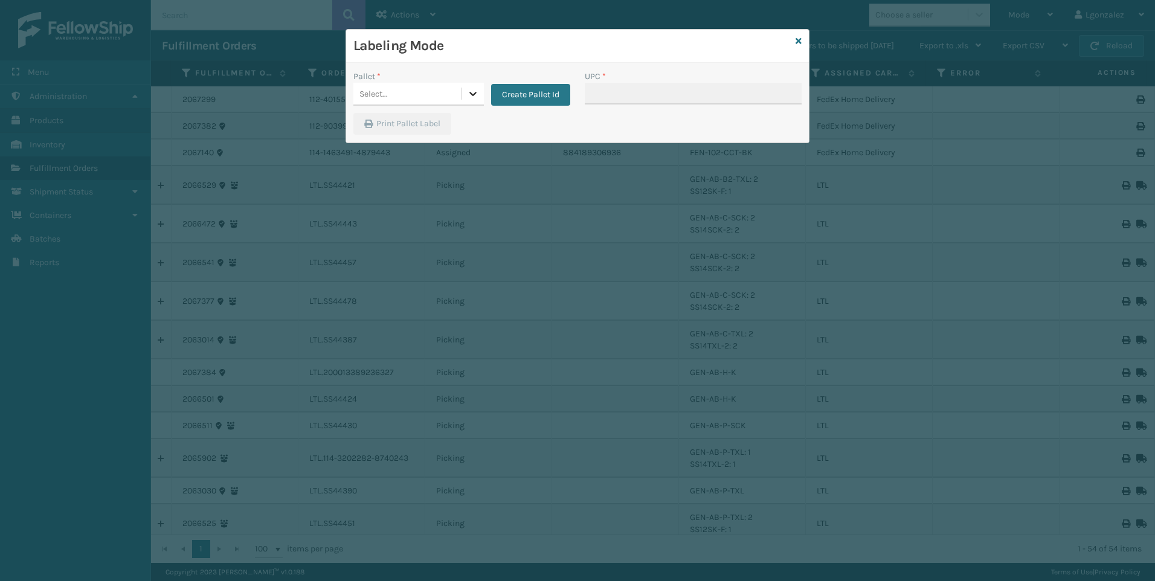
click at [469, 91] on icon at bounding box center [473, 94] width 12 height 12
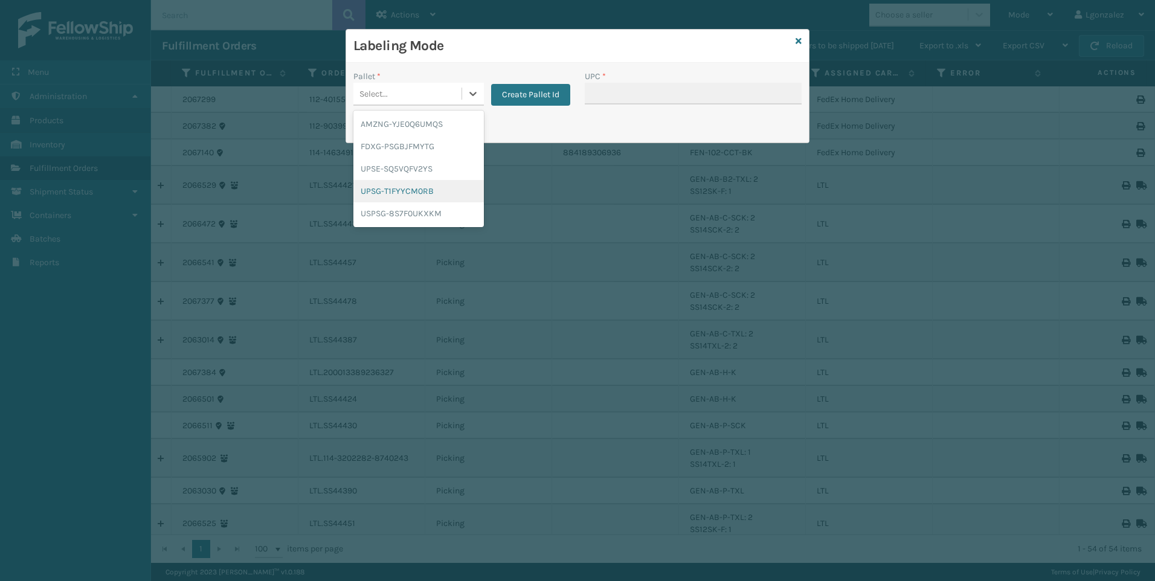
drag, startPoint x: 420, startPoint y: 188, endPoint x: 550, endPoint y: 109, distance: 151.8
click at [422, 185] on div "UPSG-T1FYYCM0RB" at bounding box center [418, 191] width 130 height 22
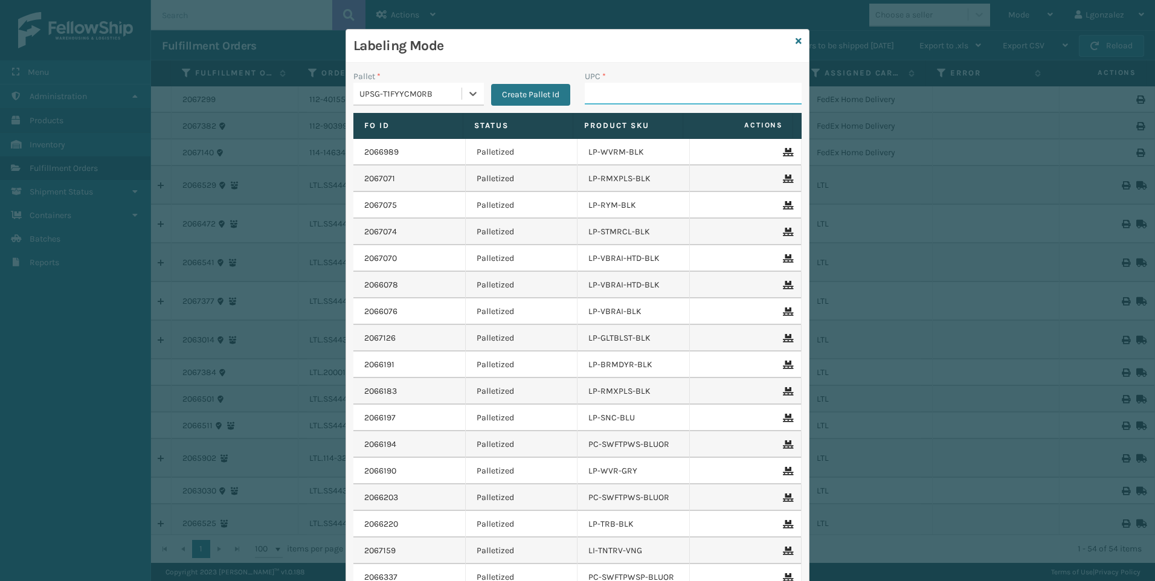
click at [588, 94] on input "UPC *" at bounding box center [693, 94] width 217 height 22
paste input "810090933269"
type input "810090933269"
type input "810090931623"
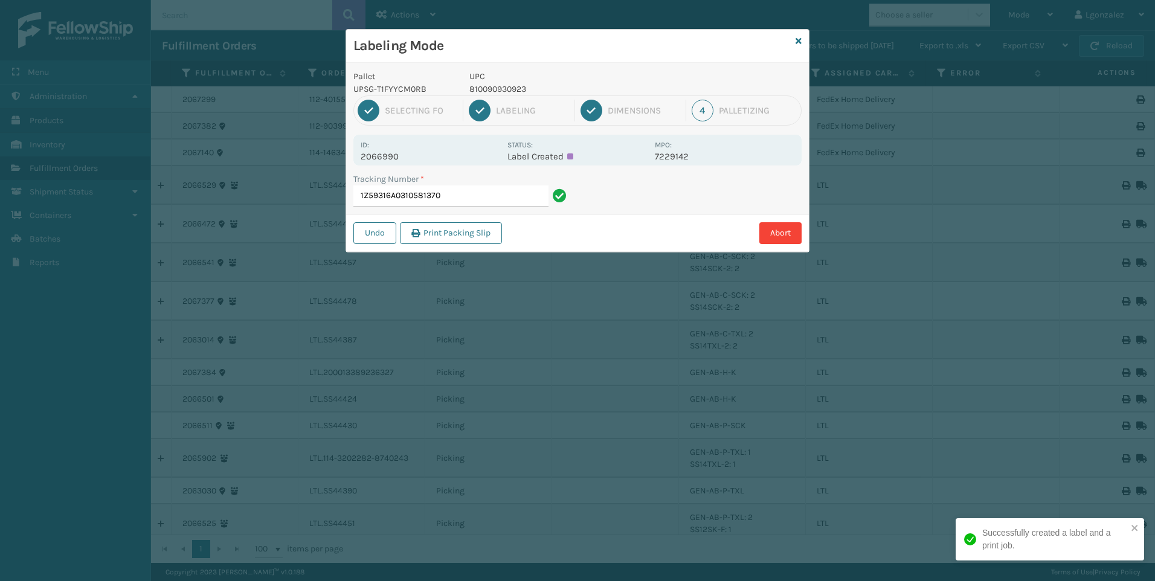
click at [516, 88] on p "810090930923" at bounding box center [558, 89] width 178 height 13
click at [517, 88] on p "810090930923" at bounding box center [558, 89] width 178 height 13
copy p "810090930923"
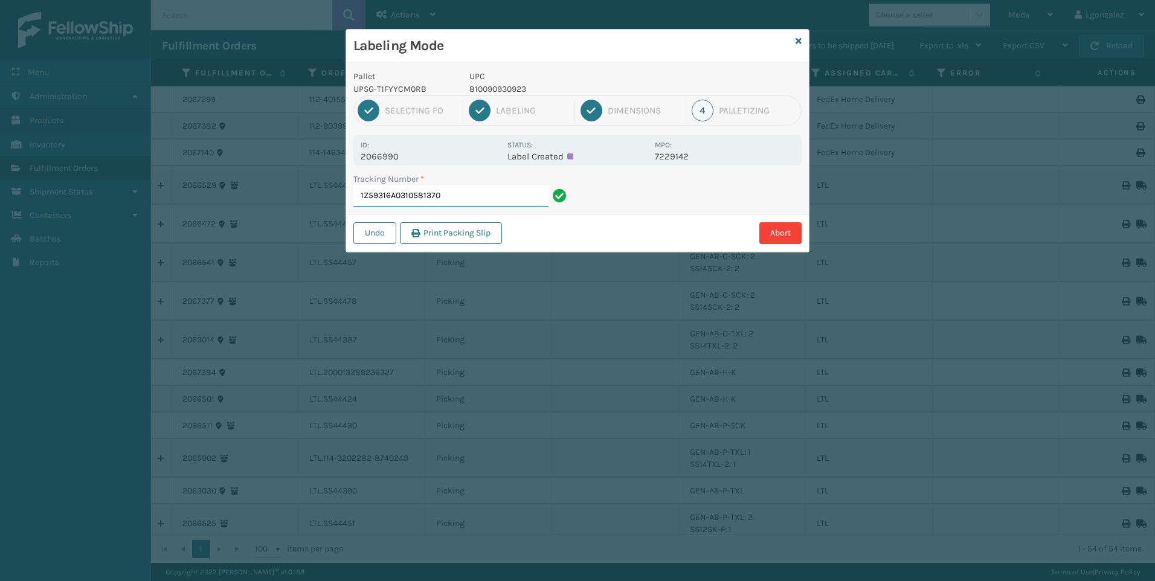
click at [530, 196] on input "1Z59316A0310581370" at bounding box center [450, 196] width 195 height 22
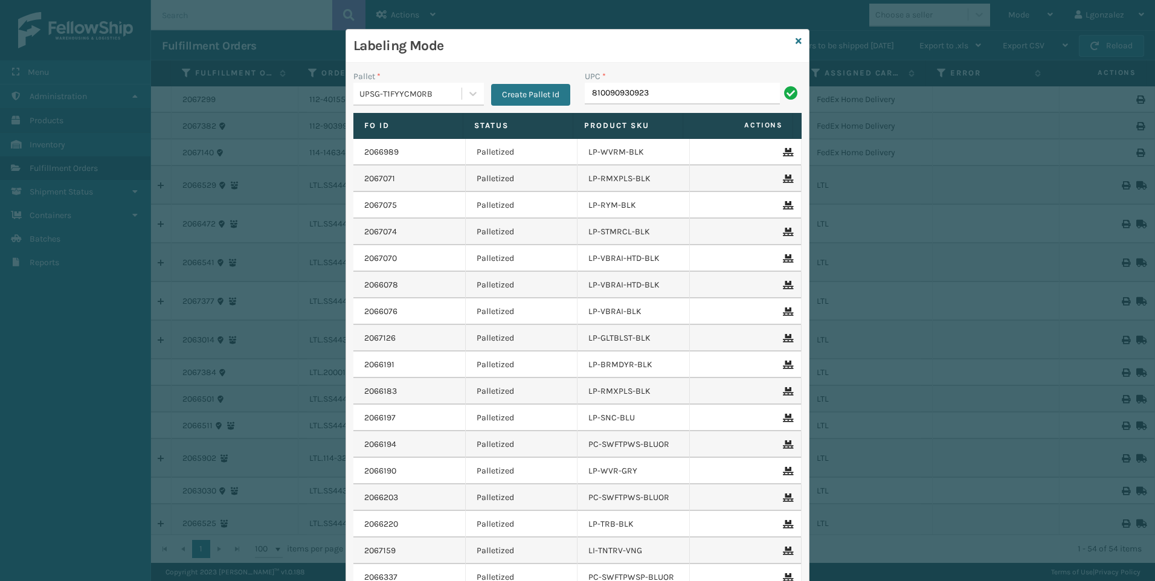
type input "810090930923"
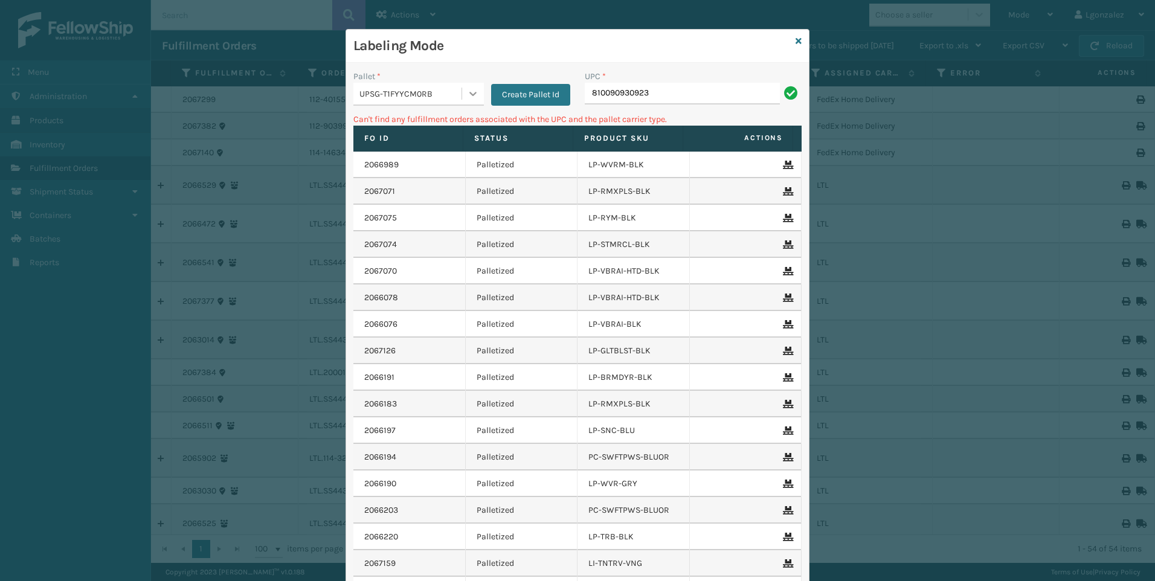
click at [470, 93] on icon at bounding box center [472, 94] width 7 height 4
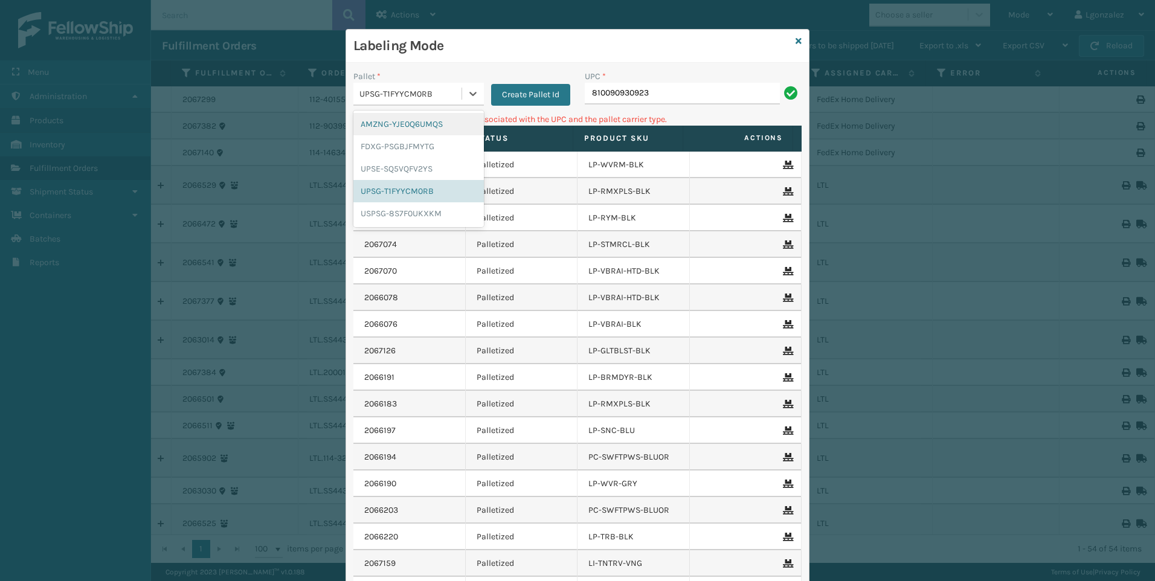
click at [447, 123] on div "AMZNG-YJE0Q6UMQS" at bounding box center [418, 124] width 130 height 22
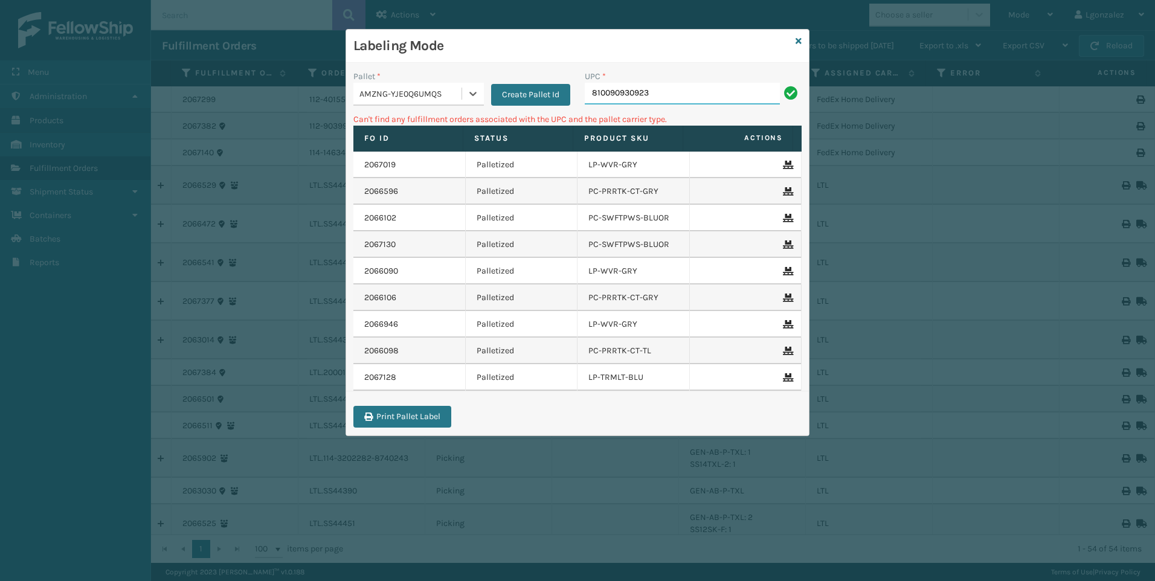
click at [662, 97] on input "810090930923" at bounding box center [682, 94] width 195 height 22
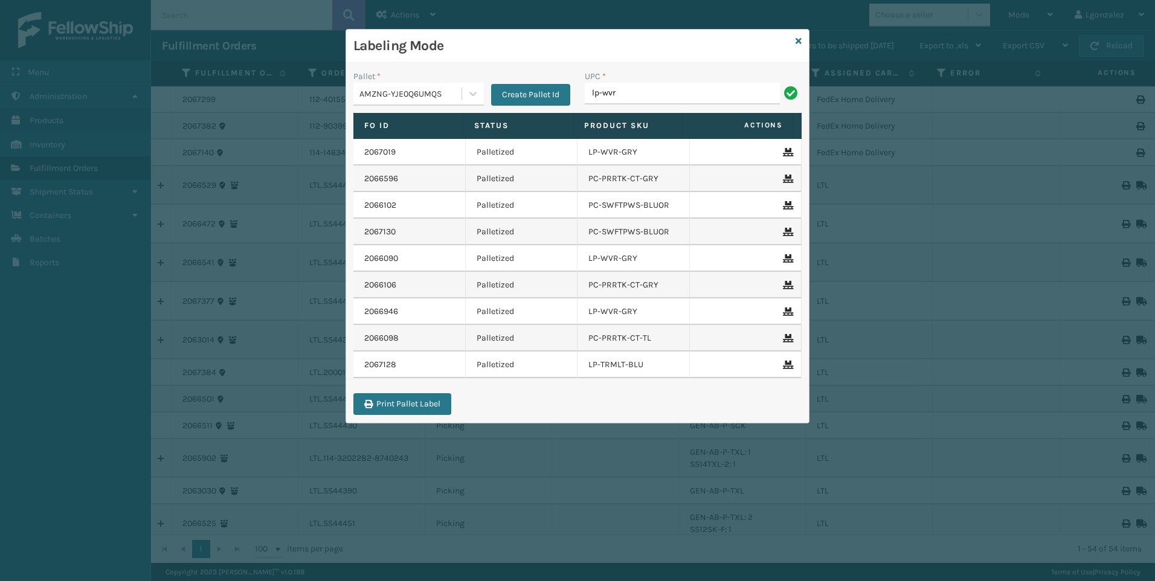
type input "LP-WVR-RED"
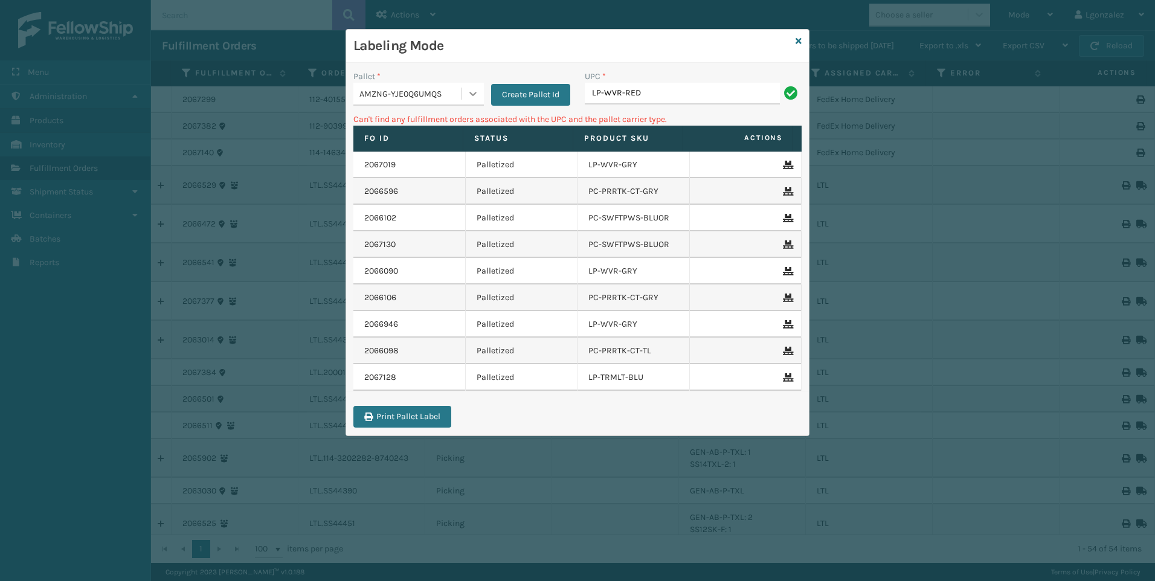
click at [475, 92] on icon at bounding box center [473, 94] width 12 height 12
click at [435, 188] on div "UPSG-T1FYYCM0RB" at bounding box center [418, 191] width 130 height 22
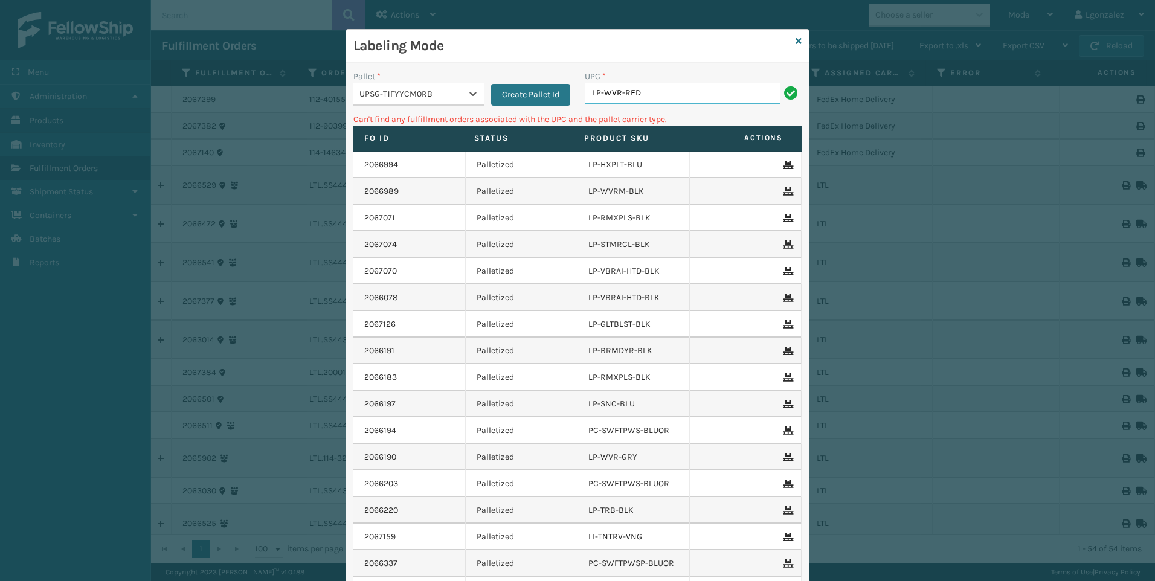
click at [665, 94] on input "LP-WVR-RED" at bounding box center [682, 94] width 195 height 22
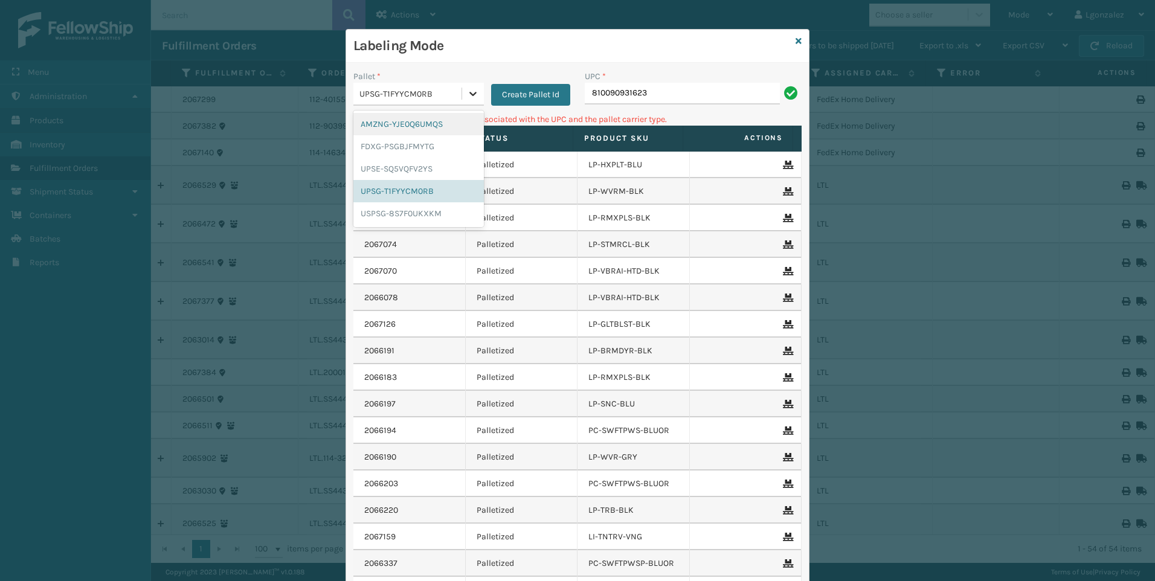
click at [469, 91] on icon at bounding box center [473, 94] width 12 height 12
click at [419, 124] on div "AMZNG-YJE0Q6UMQS" at bounding box center [418, 124] width 130 height 22
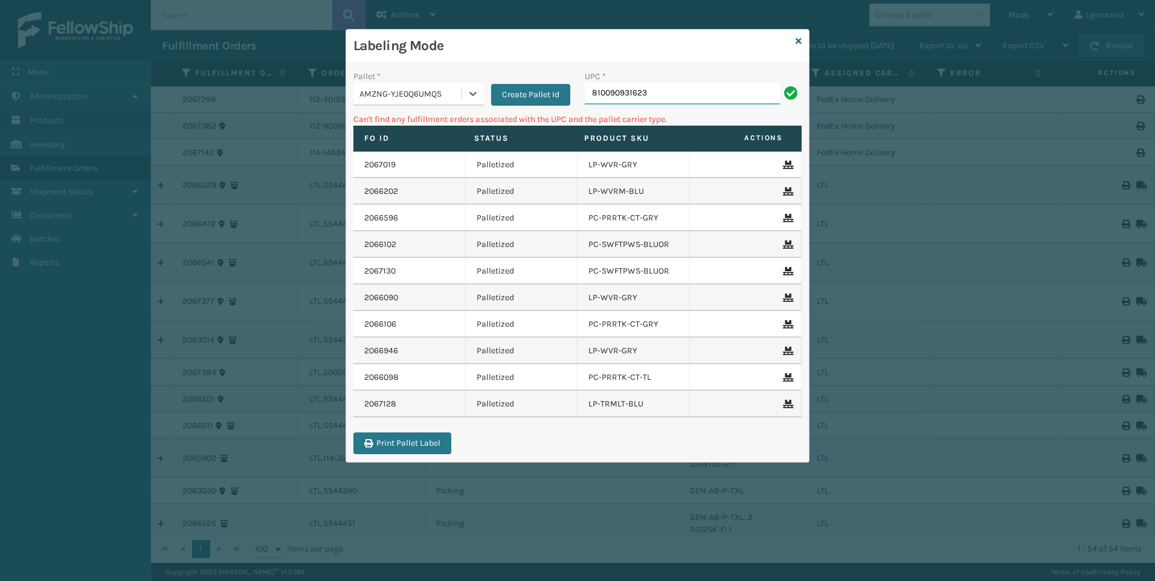
click at [686, 91] on input "810090931623" at bounding box center [682, 94] width 195 height 22
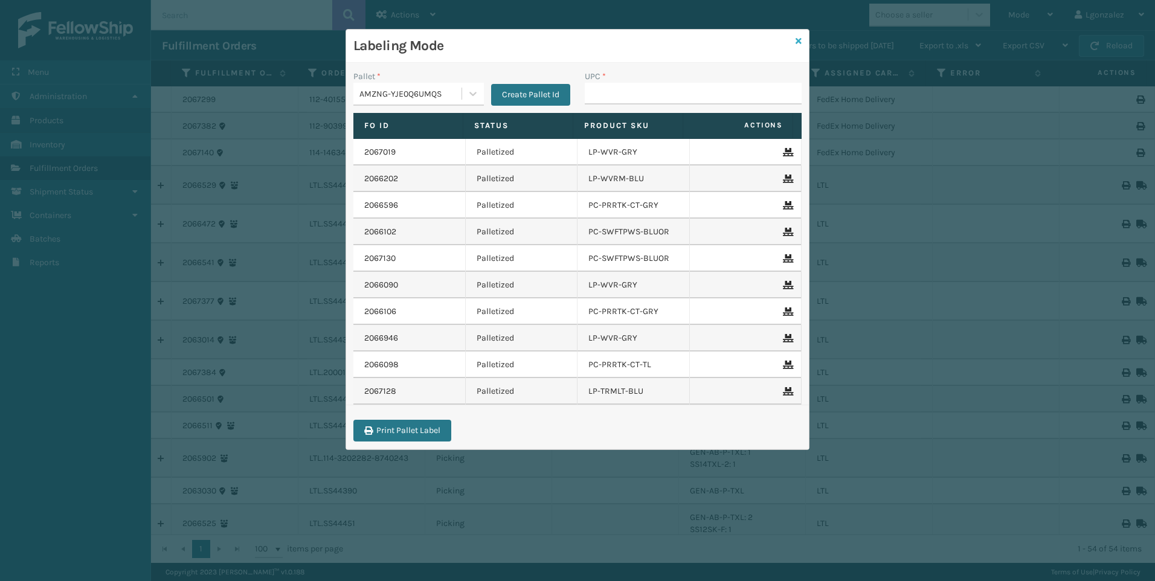
click at [798, 43] on link at bounding box center [799, 41] width 6 height 13
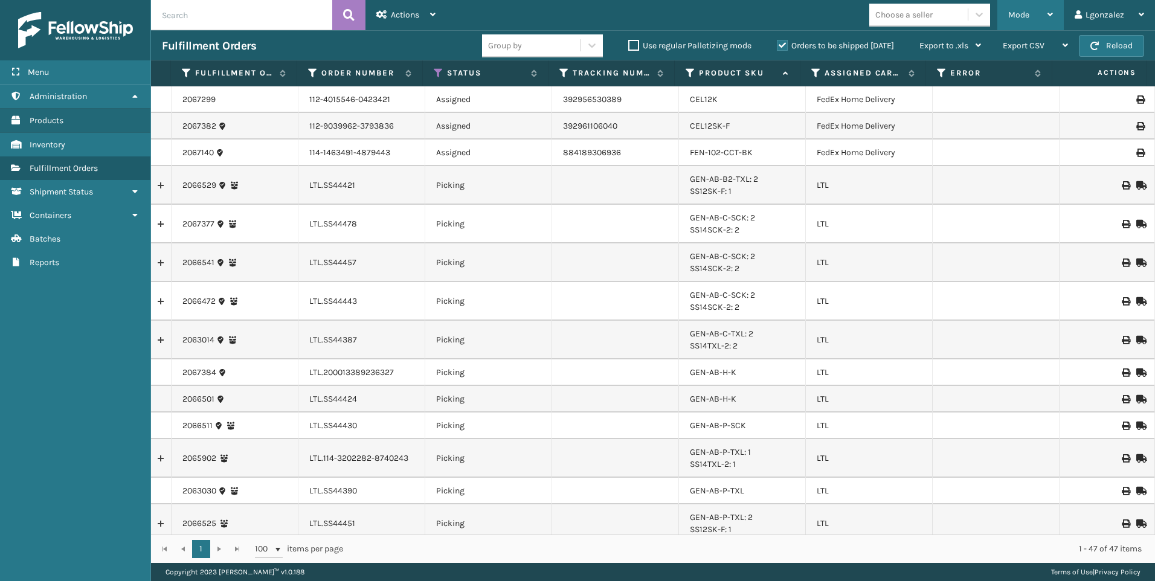
click at [1044, 14] on div "Mode" at bounding box center [1030, 15] width 45 height 30
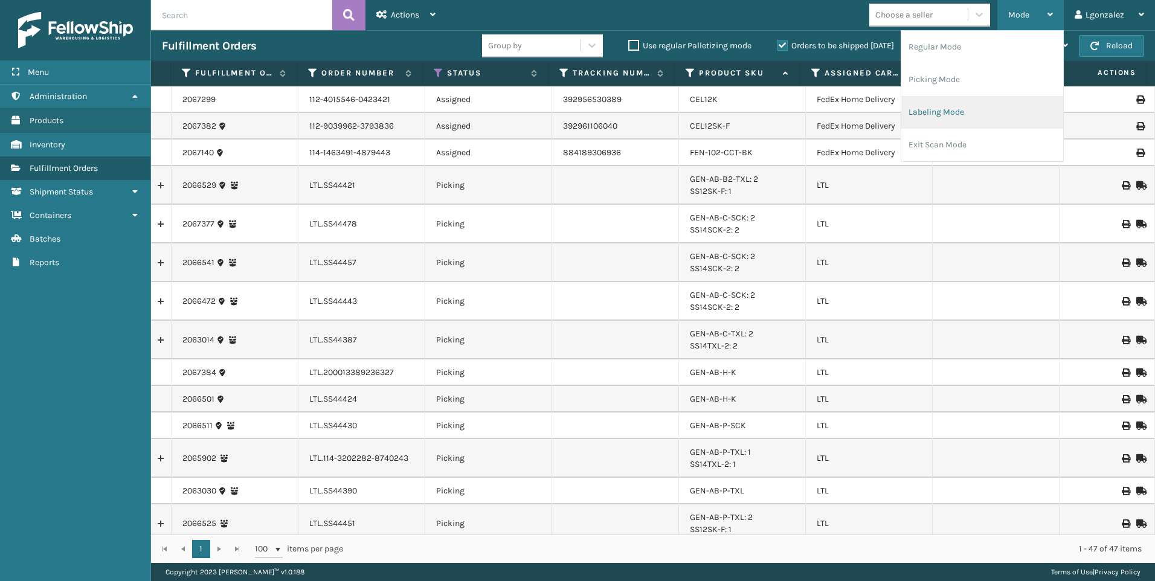
click at [968, 117] on li "Labeling Mode" at bounding box center [982, 112] width 162 height 33
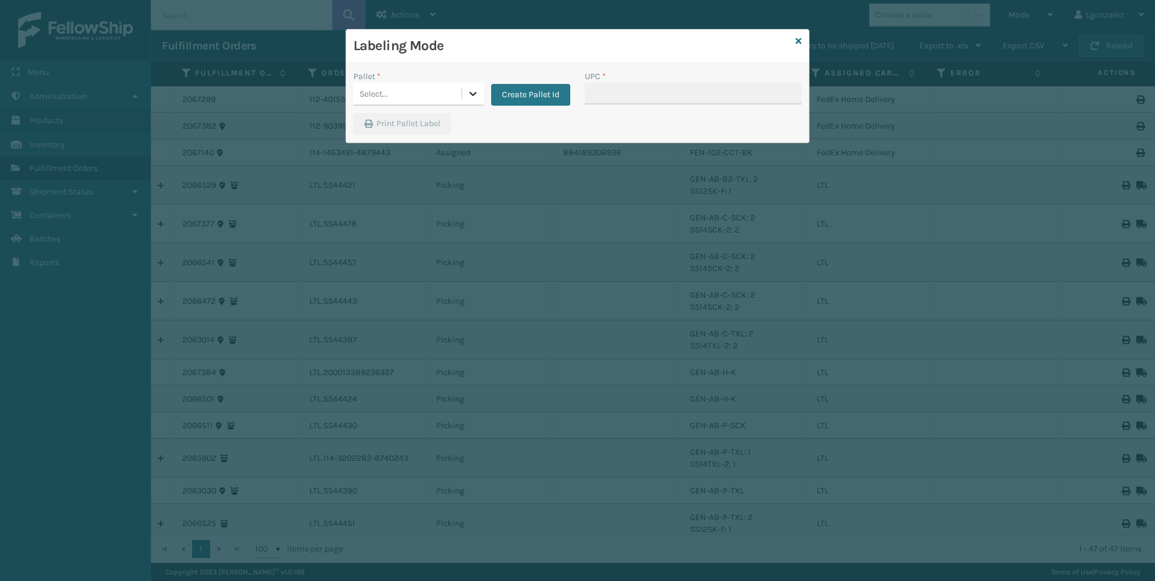
click at [477, 90] on icon at bounding box center [473, 94] width 12 height 12
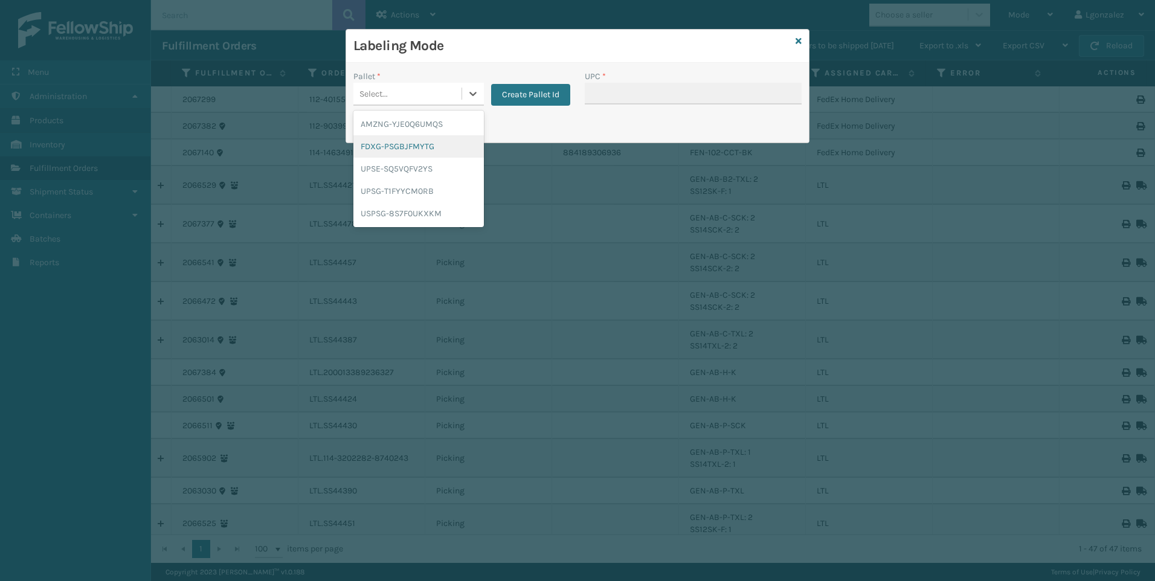
click at [425, 143] on div "FDXG-PSGBJFMYTG" at bounding box center [418, 146] width 130 height 22
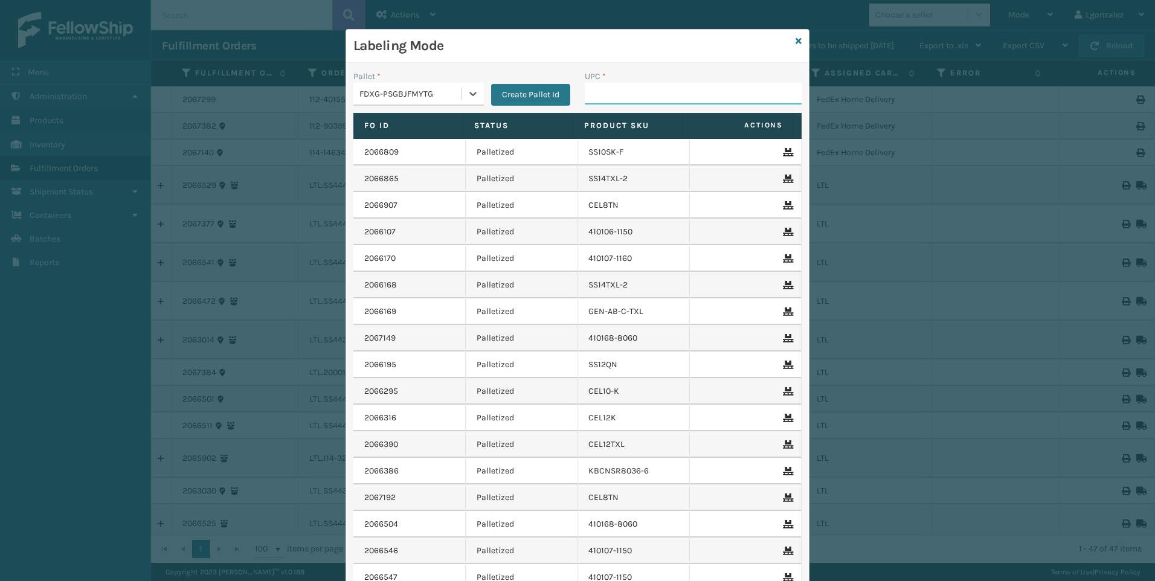
click at [637, 98] on input "UPC *" at bounding box center [693, 94] width 217 height 22
click at [797, 42] on icon at bounding box center [799, 41] width 6 height 8
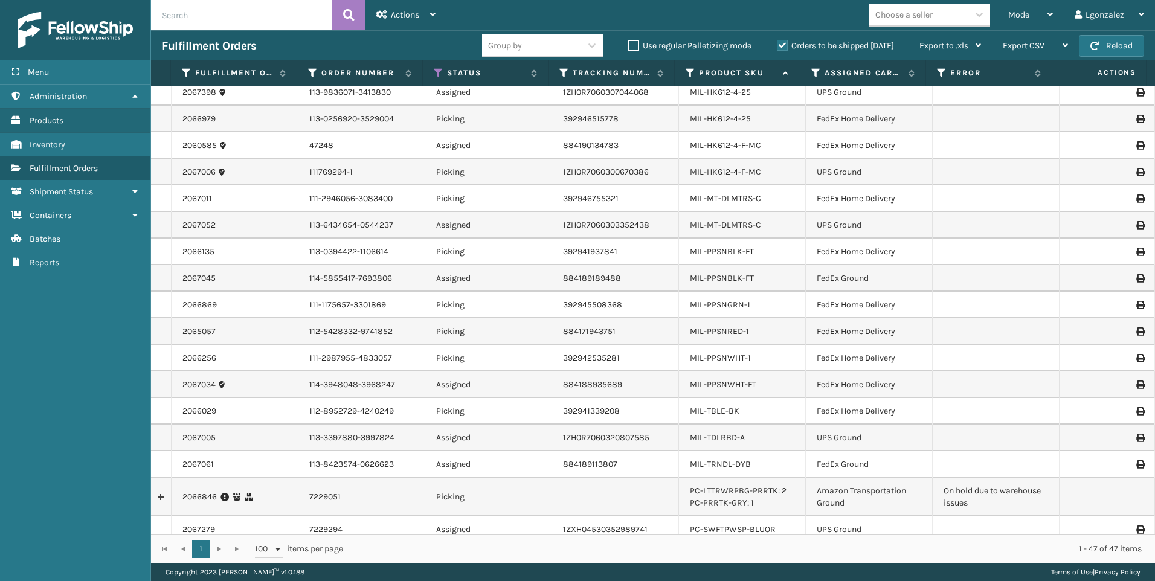
scroll to position [934, 0]
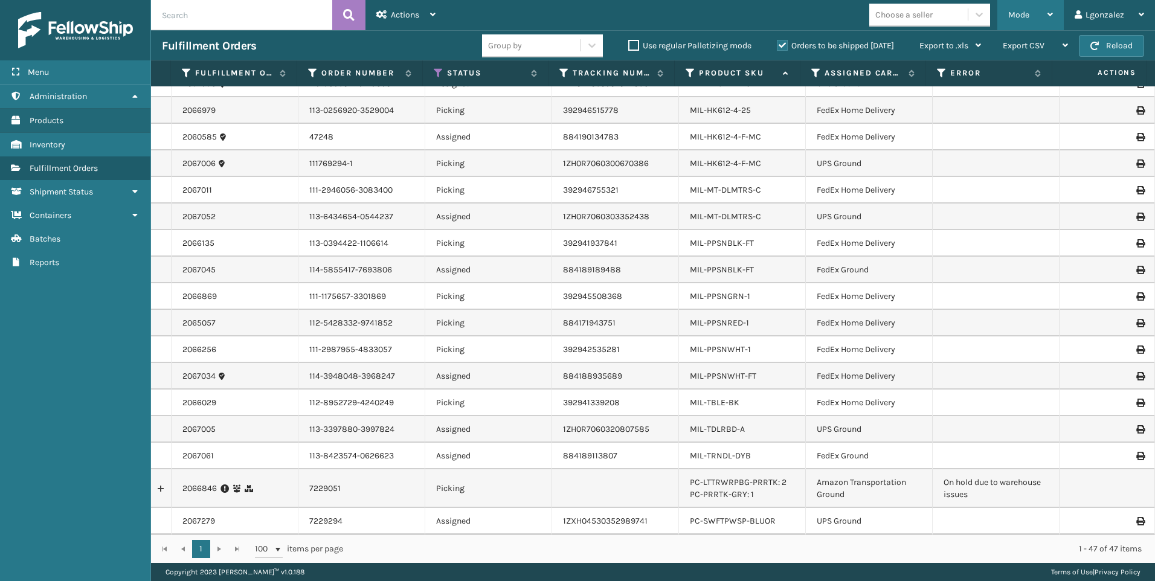
click at [1039, 11] on div "Mode" at bounding box center [1030, 15] width 45 height 30
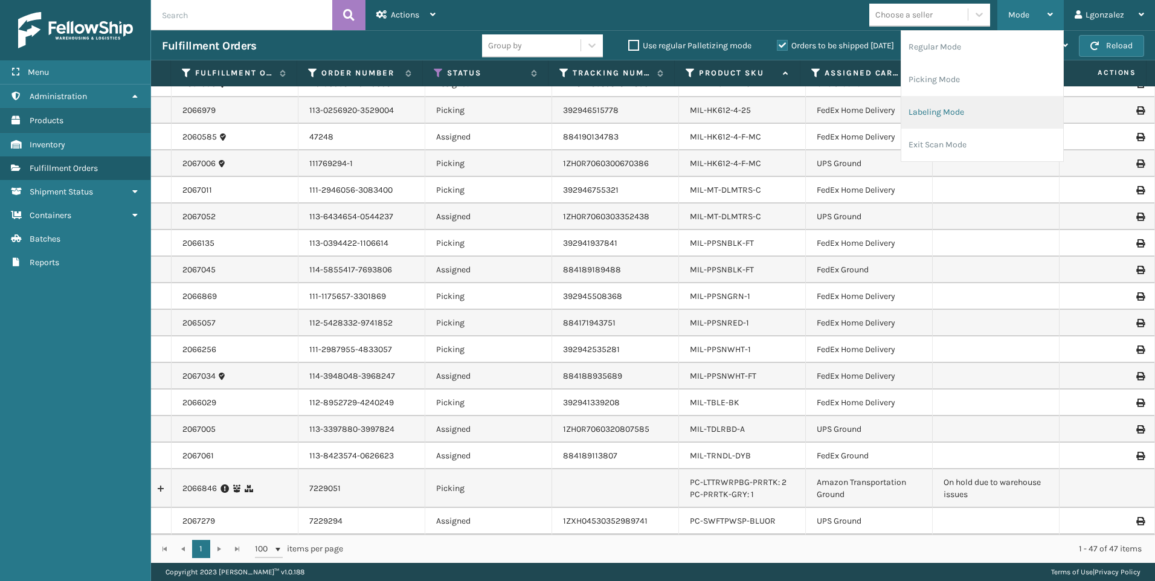
click at [984, 106] on li "Labeling Mode" at bounding box center [982, 112] width 162 height 33
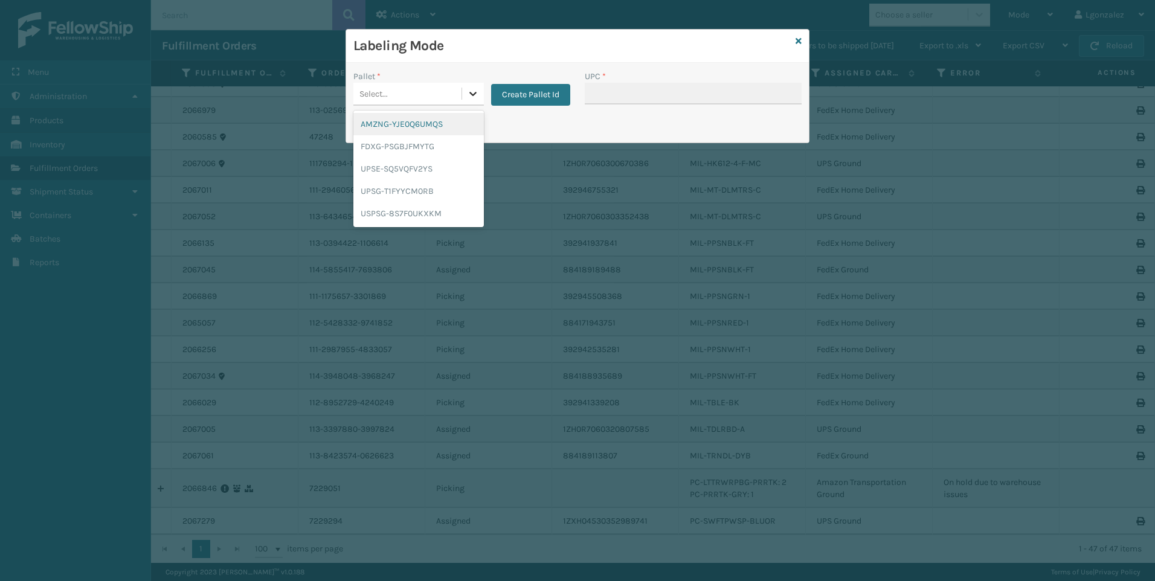
click at [470, 93] on icon at bounding box center [472, 94] width 7 height 4
click at [427, 143] on div "FDXG-PSGBJFMYTG" at bounding box center [418, 146] width 130 height 22
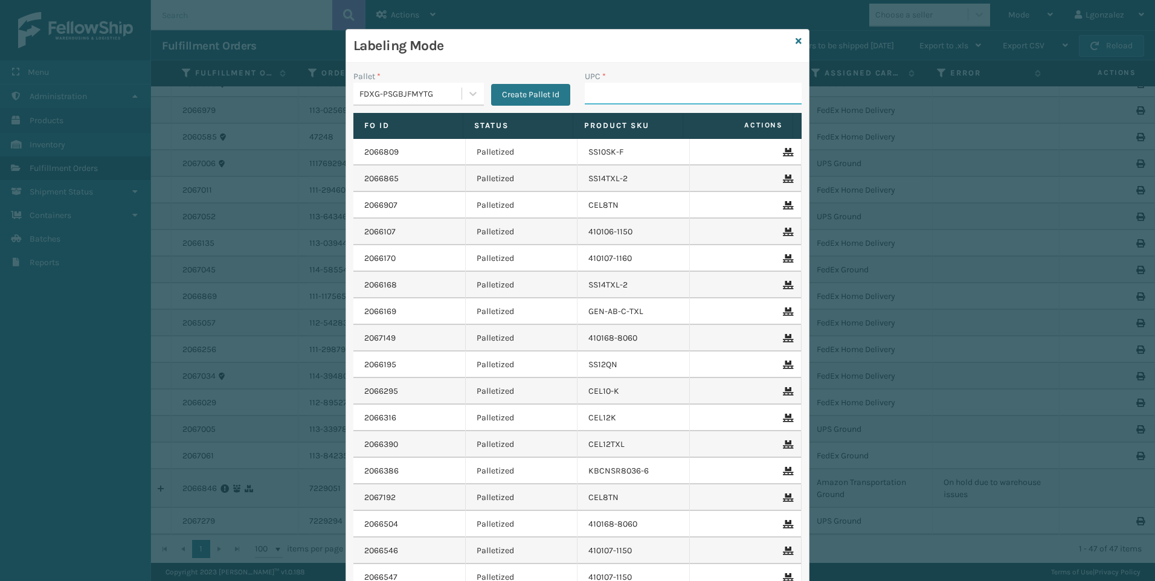
click at [597, 88] on input "UPC *" at bounding box center [693, 94] width 217 height 22
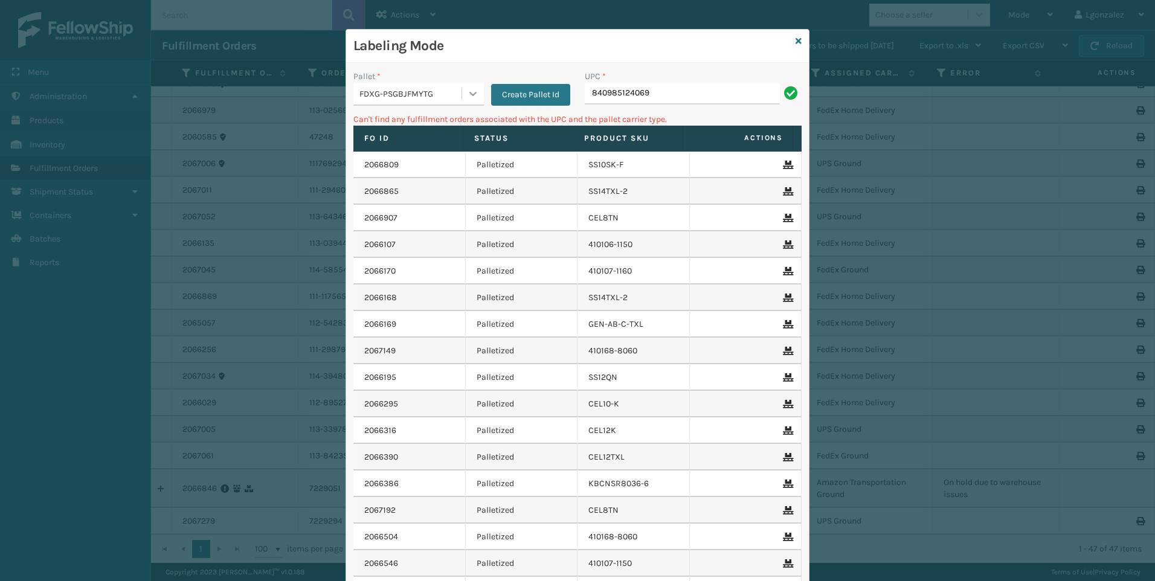
click at [462, 84] on div at bounding box center [473, 94] width 22 height 22
drag, startPoint x: 434, startPoint y: 188, endPoint x: 554, endPoint y: 124, distance: 136.0
click at [436, 187] on div "UPSG-T1FYYCM0RB" at bounding box center [418, 191] width 130 height 22
click at [676, 97] on input "840985124069" at bounding box center [682, 94] width 195 height 22
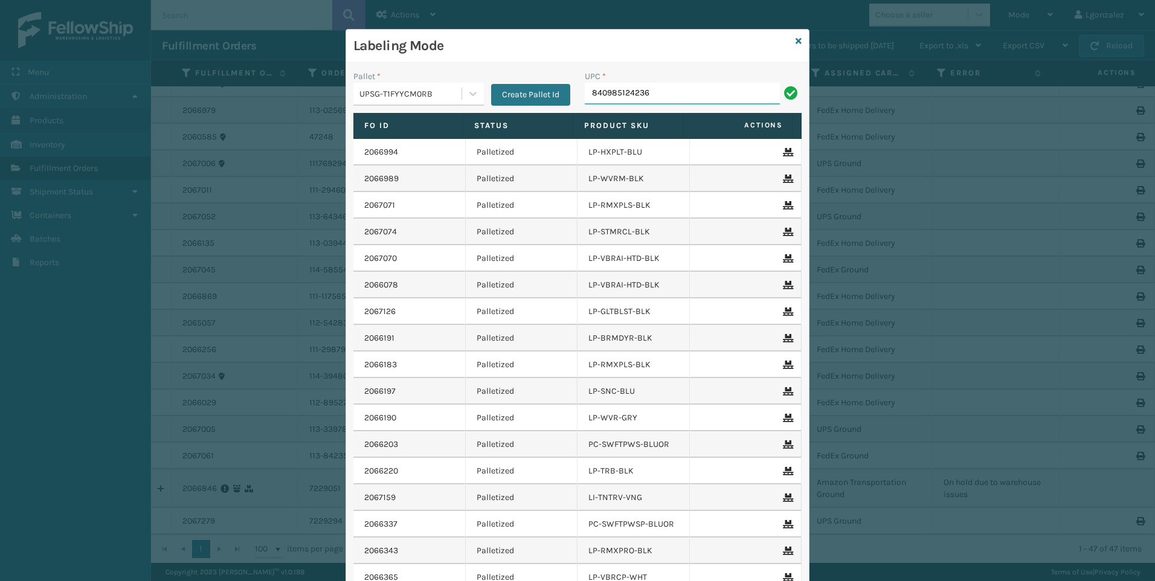
type input "840985124236"
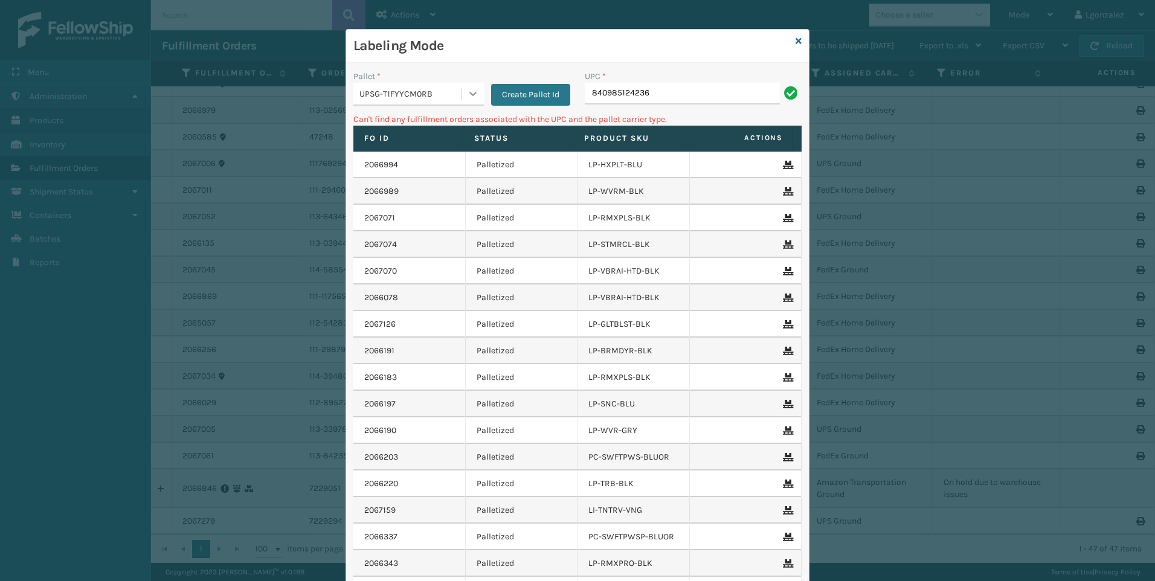
click at [474, 88] on div at bounding box center [473, 94] width 22 height 22
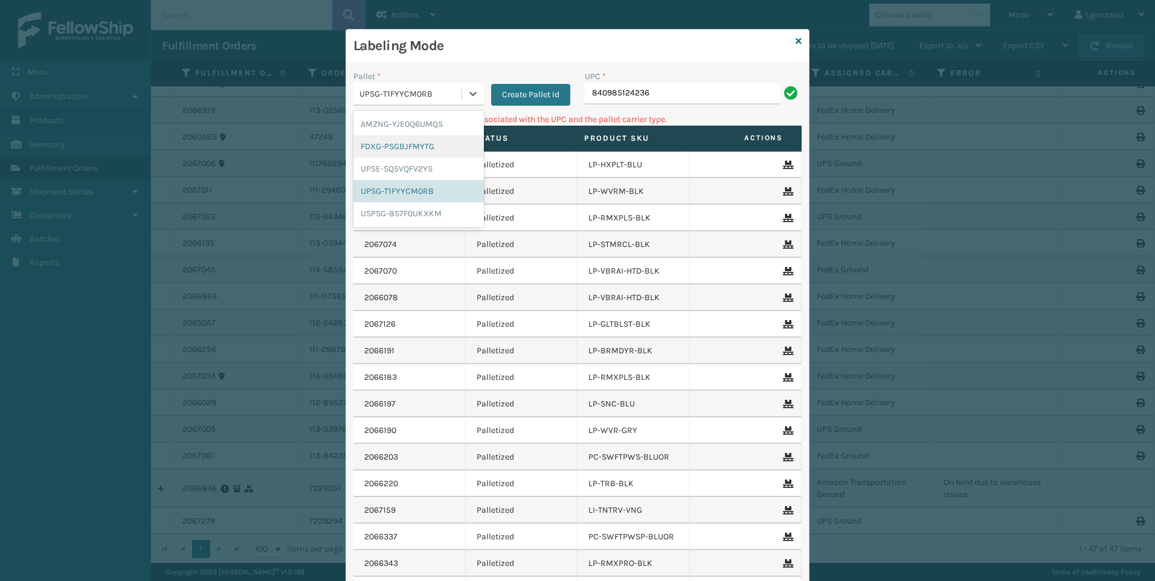
drag, startPoint x: 415, startPoint y: 147, endPoint x: 632, endPoint y: 86, distance: 225.5
click at [416, 146] on div "FDXG-PSGBJFMYTG" at bounding box center [418, 146] width 130 height 22
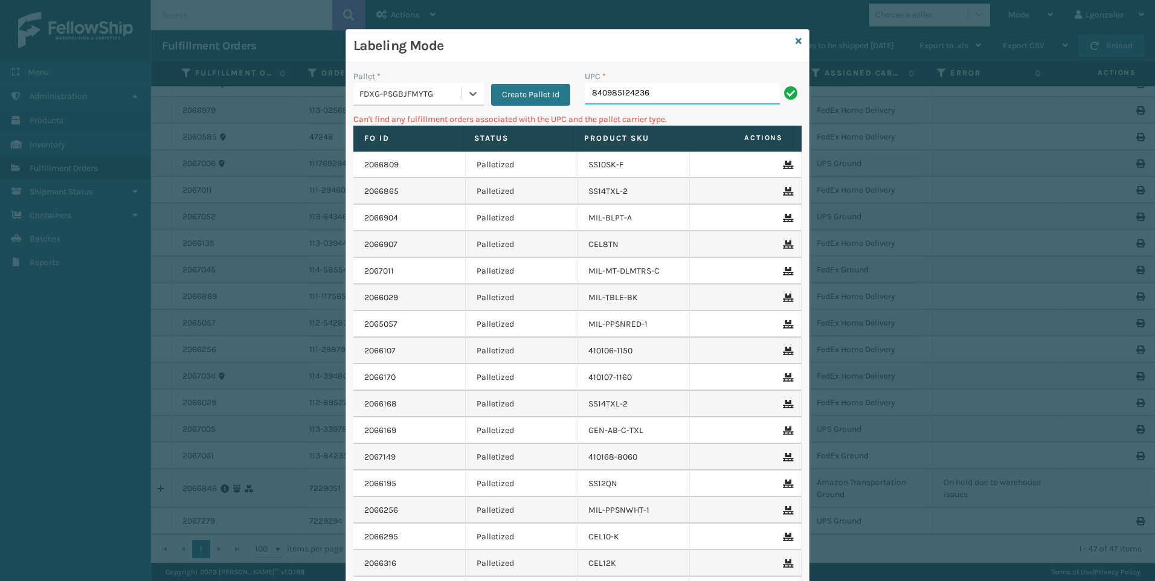
click at [676, 98] on input "840985124236" at bounding box center [682, 94] width 195 height 22
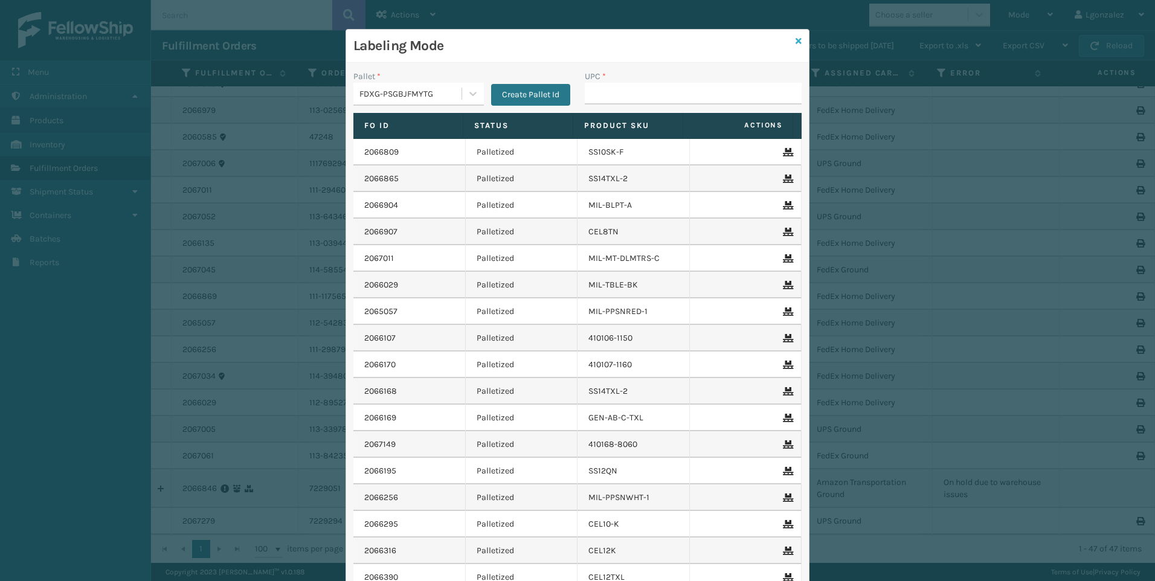
click at [796, 43] on icon at bounding box center [799, 41] width 6 height 8
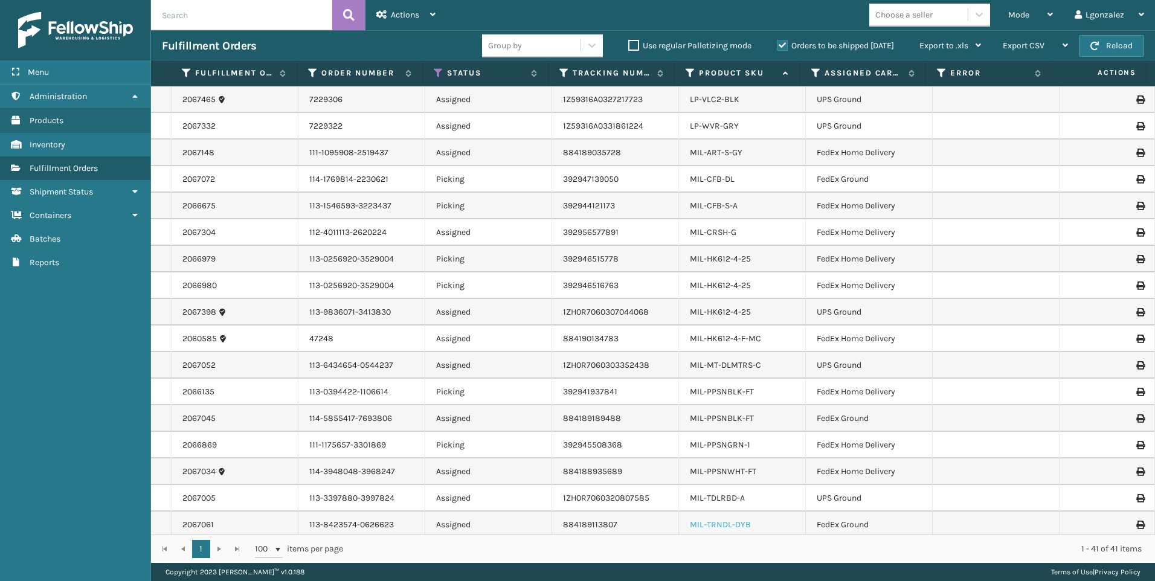
scroll to position [774, 0]
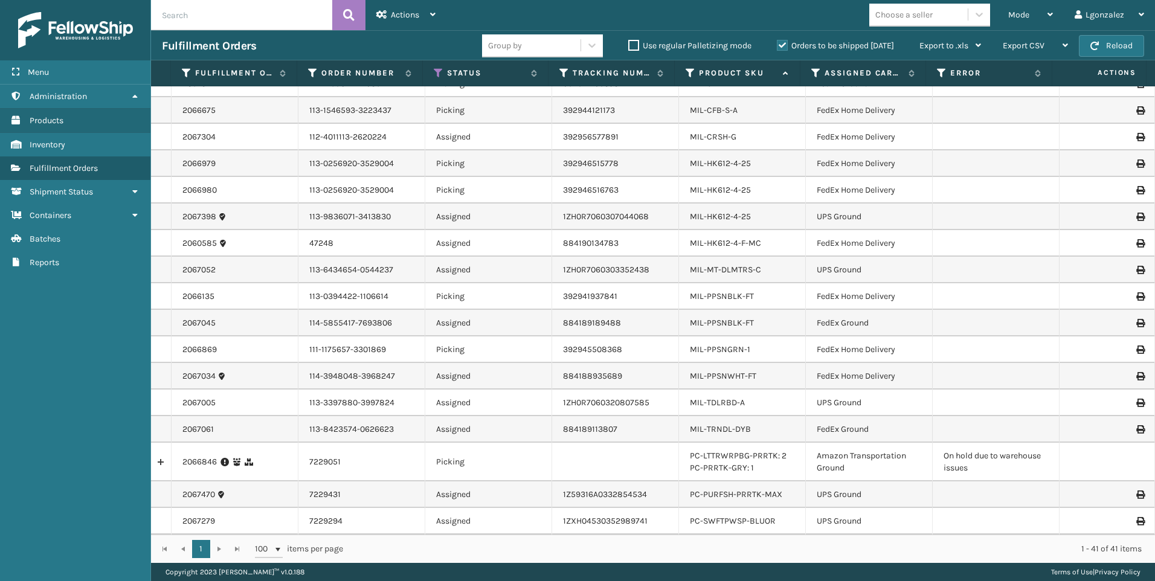
click at [793, 246] on td "MIL-HK612-4-F-MC" at bounding box center [742, 243] width 127 height 27
click at [472, 69] on label "Status" at bounding box center [486, 73] width 78 height 11
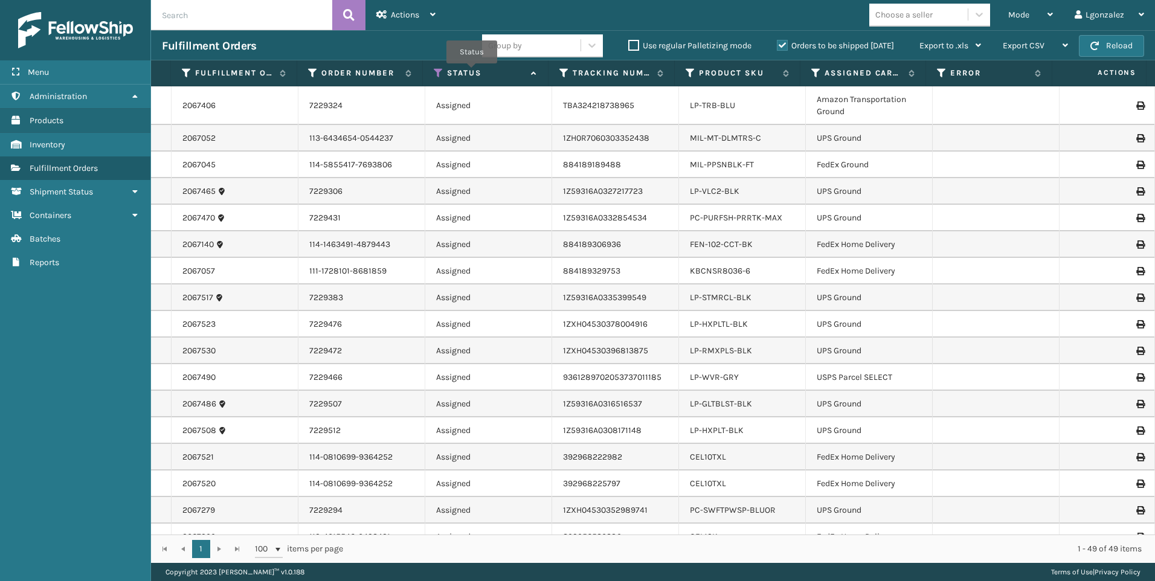
click at [472, 71] on label "Status" at bounding box center [486, 73] width 78 height 11
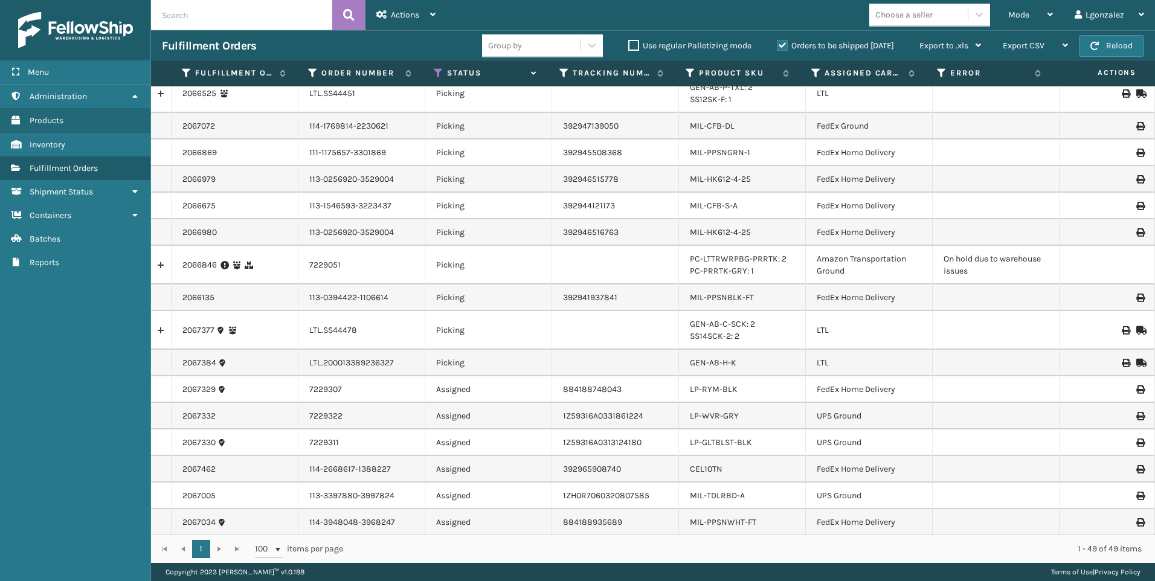
scroll to position [302, 0]
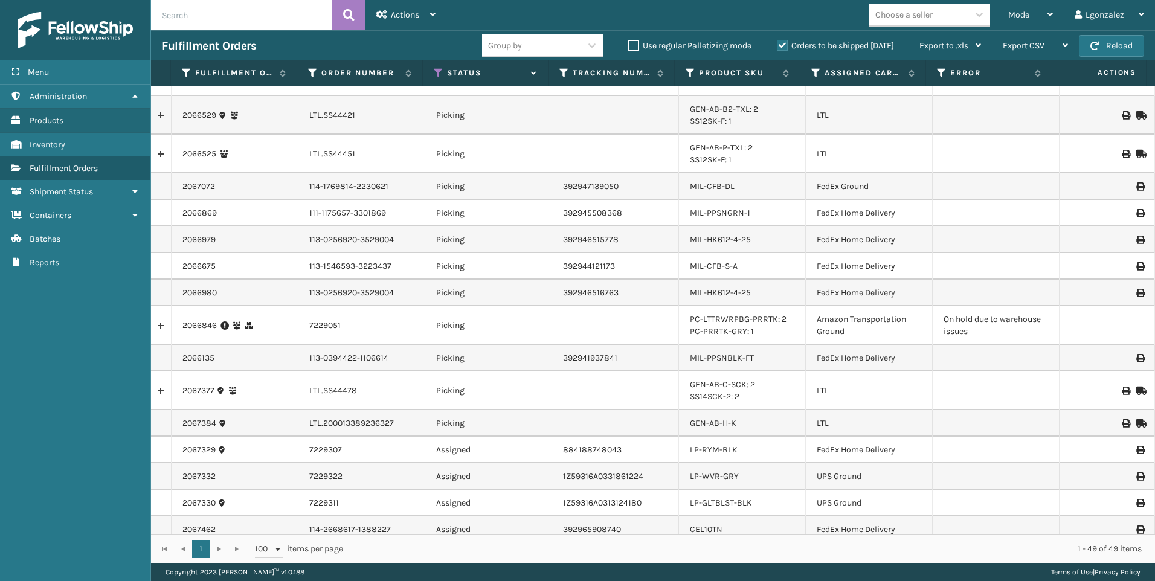
drag, startPoint x: 919, startPoint y: 553, endPoint x: 734, endPoint y: 541, distance: 185.9
click at [733, 543] on div "1 1 100 items per page 1 - 49 of 49 items" at bounding box center [653, 549] width 1004 height 28
click at [1043, 20] on div "Mode" at bounding box center [1030, 15] width 45 height 30
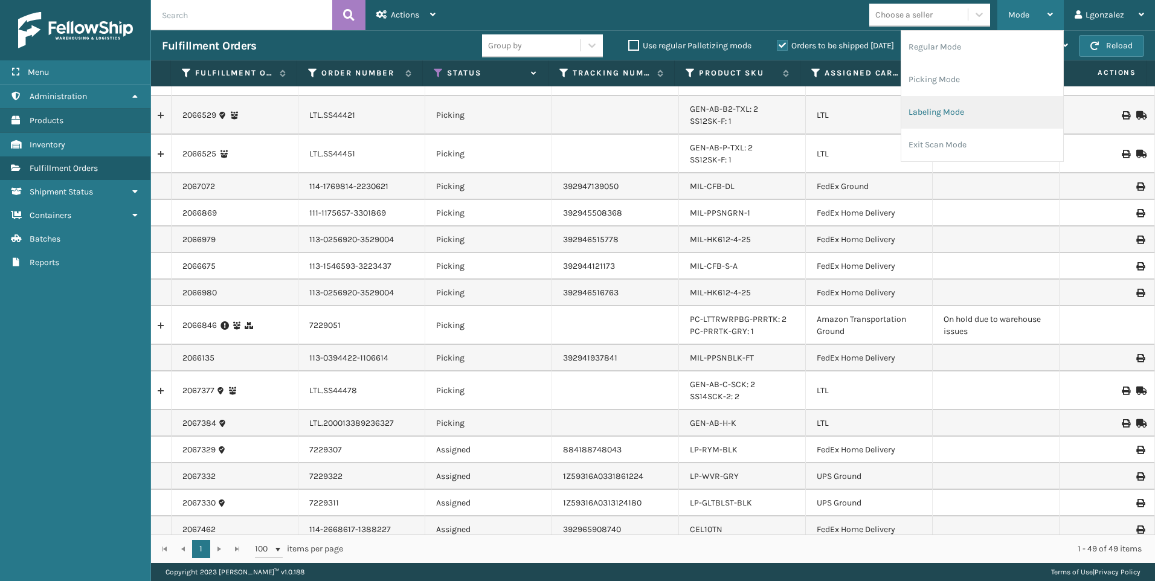
click at [965, 117] on li "Labeling Mode" at bounding box center [982, 112] width 162 height 33
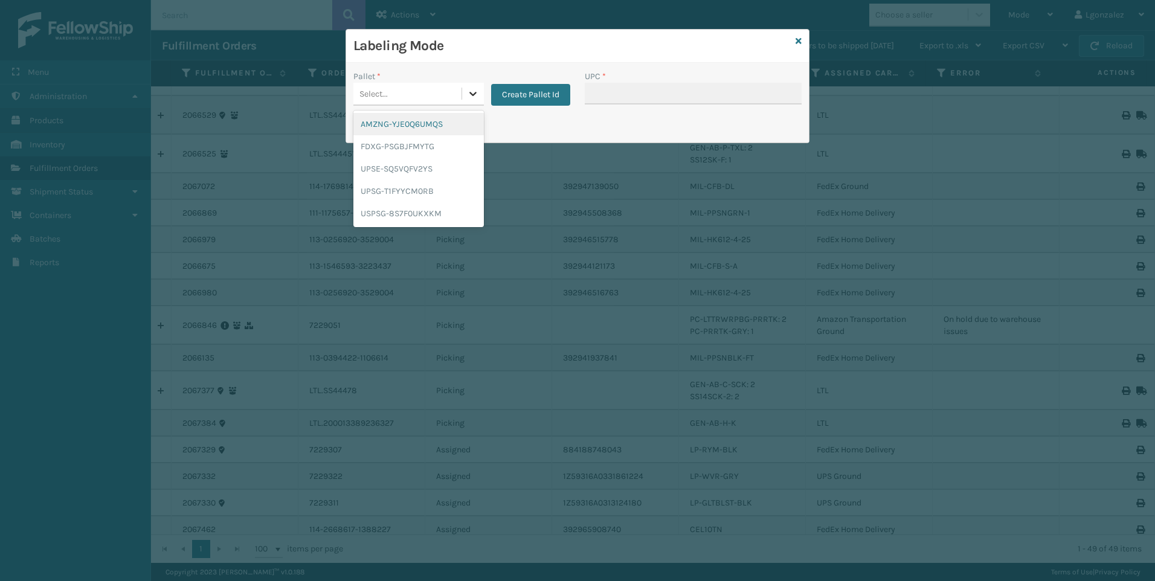
click at [474, 89] on icon at bounding box center [473, 94] width 12 height 12
drag, startPoint x: 411, startPoint y: 144, endPoint x: 616, endPoint y: 89, distance: 212.2
click at [411, 144] on div "FDXG-PSGBJFMYTG" at bounding box center [418, 146] width 130 height 22
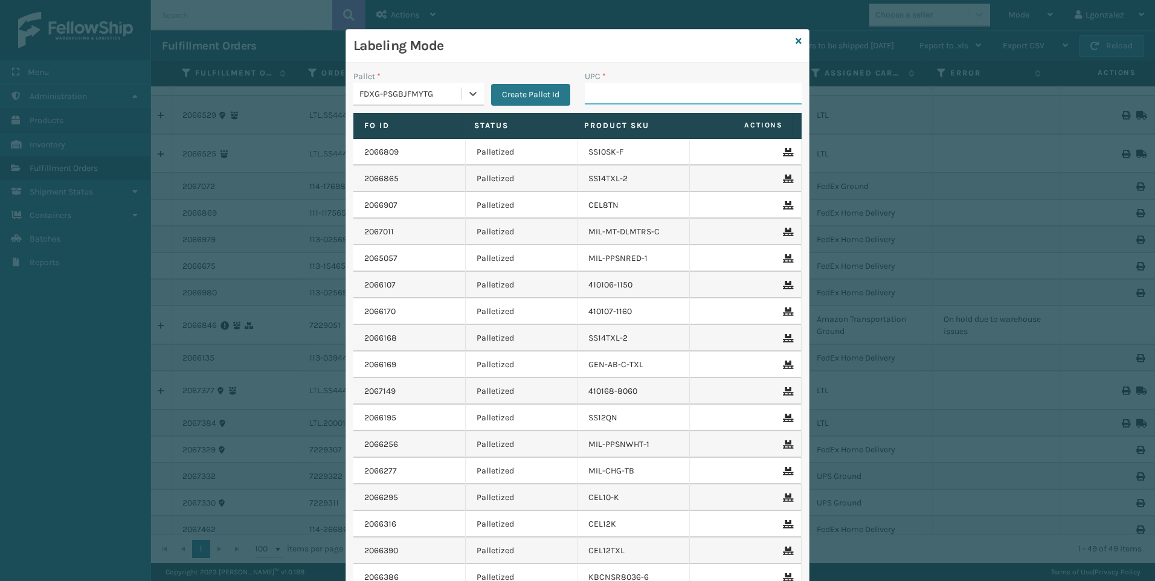
click at [622, 97] on input "UPC *" at bounding box center [693, 94] width 217 height 22
click at [796, 38] on icon at bounding box center [799, 41] width 6 height 8
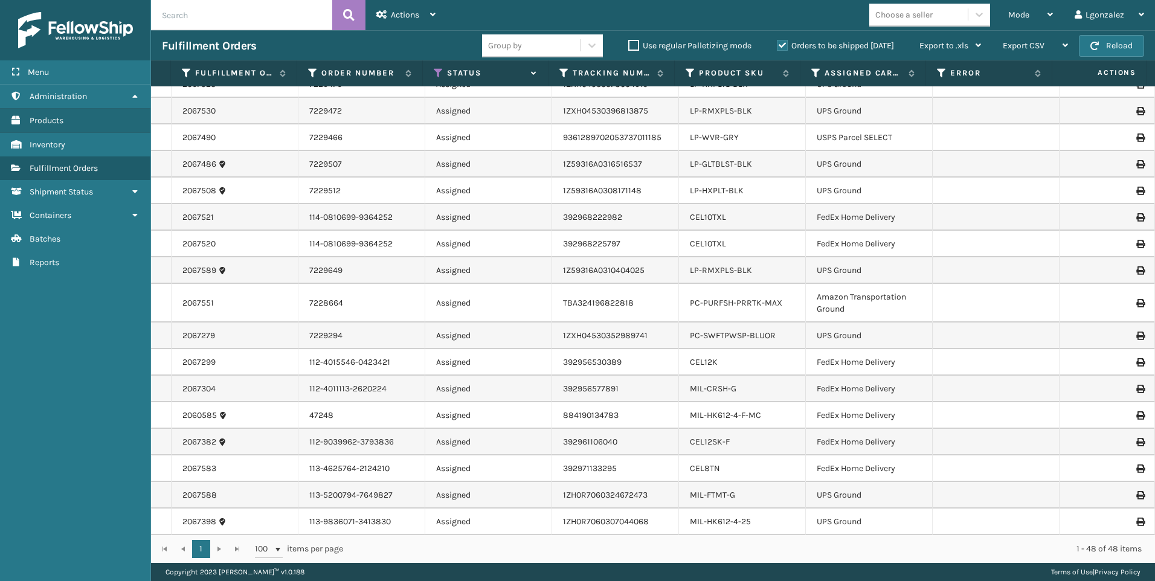
scroll to position [912, 0]
